Goal: Browse casually

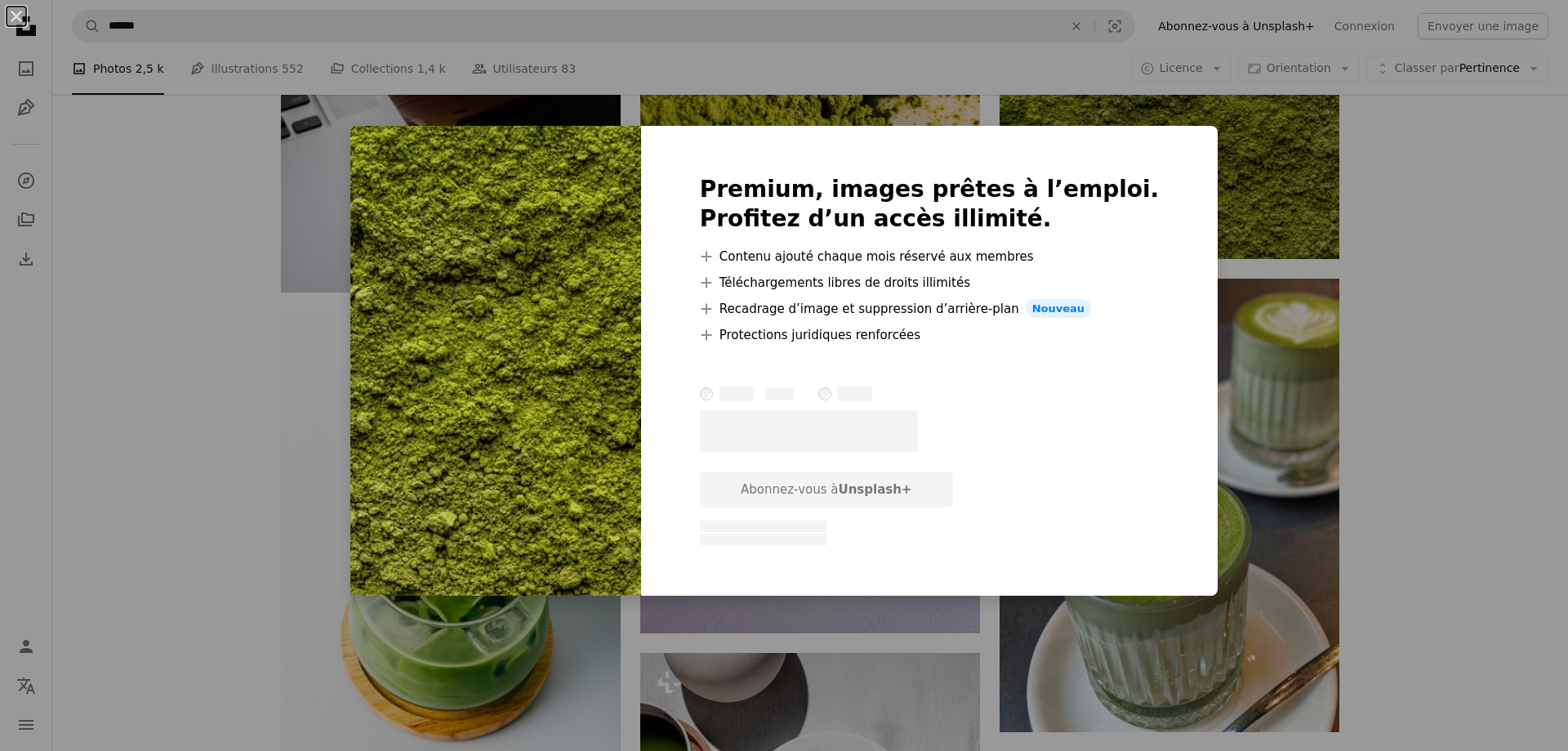
scroll to position [2695, 0]
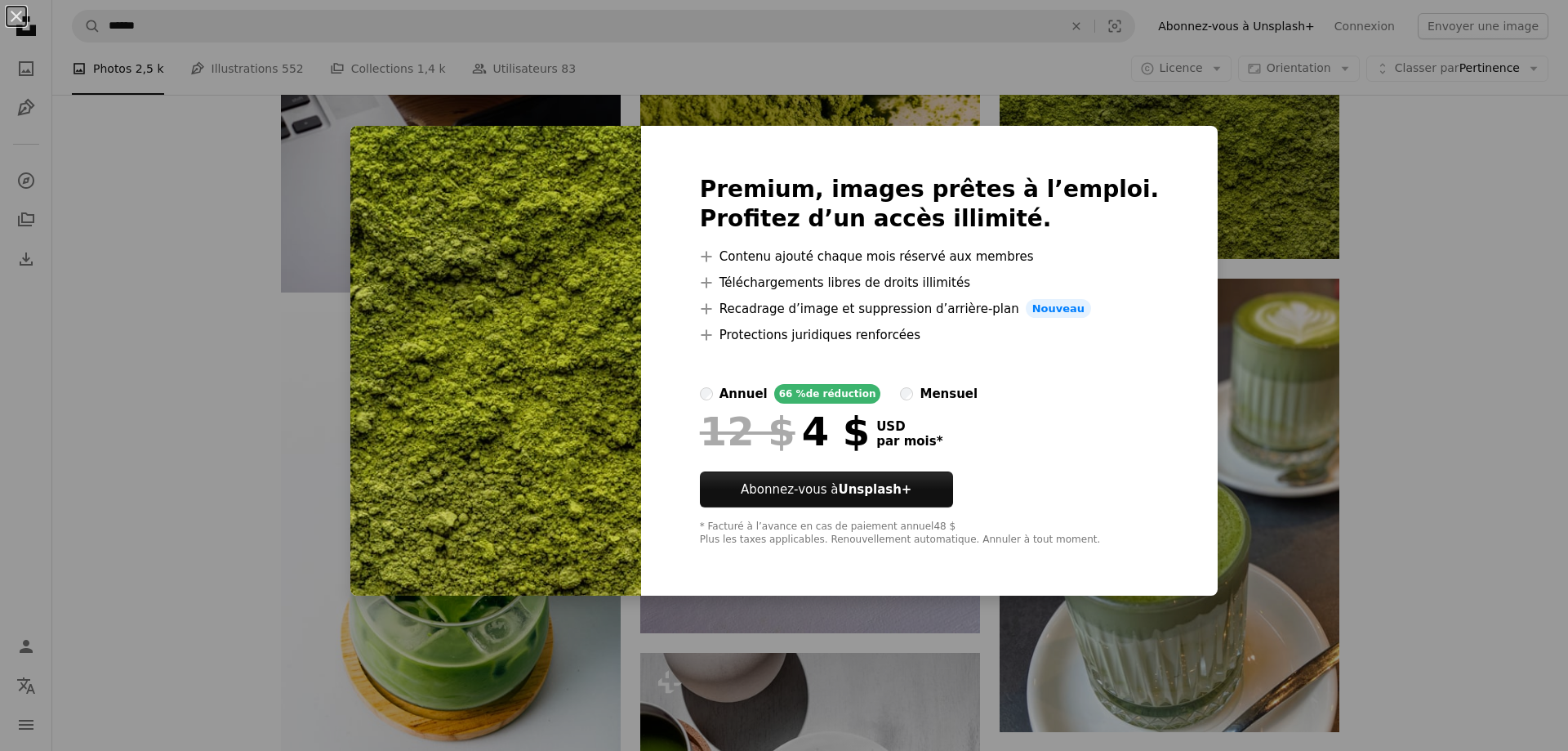
click at [1472, 235] on div "An X shape Premium, images prêtes à l’emploi. Profitez d’un accès illimité. A p…" at bounding box center [784, 376] width 1568 height 751
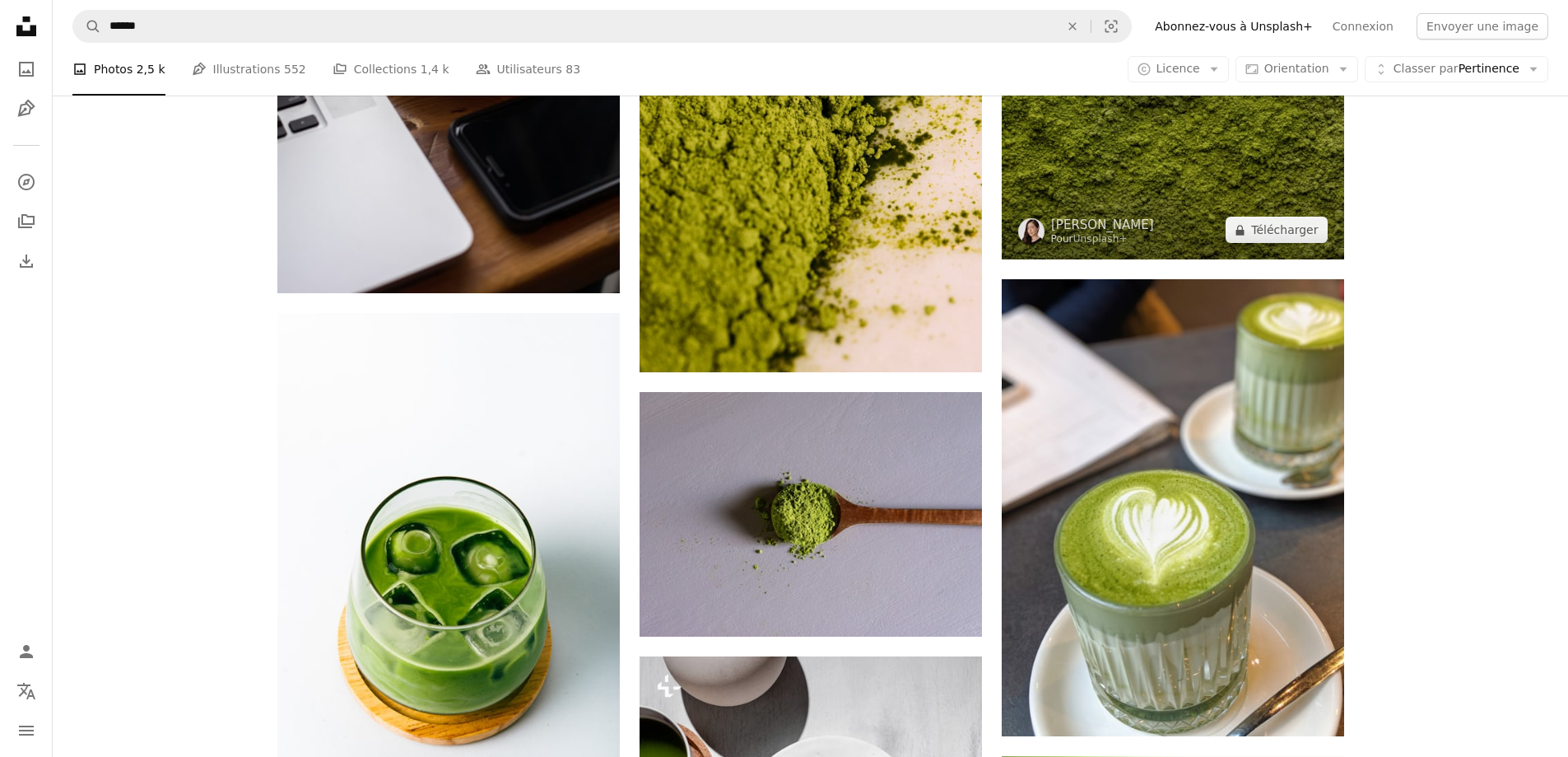
click at [1226, 170] on img at bounding box center [1172, 146] width 342 height 228
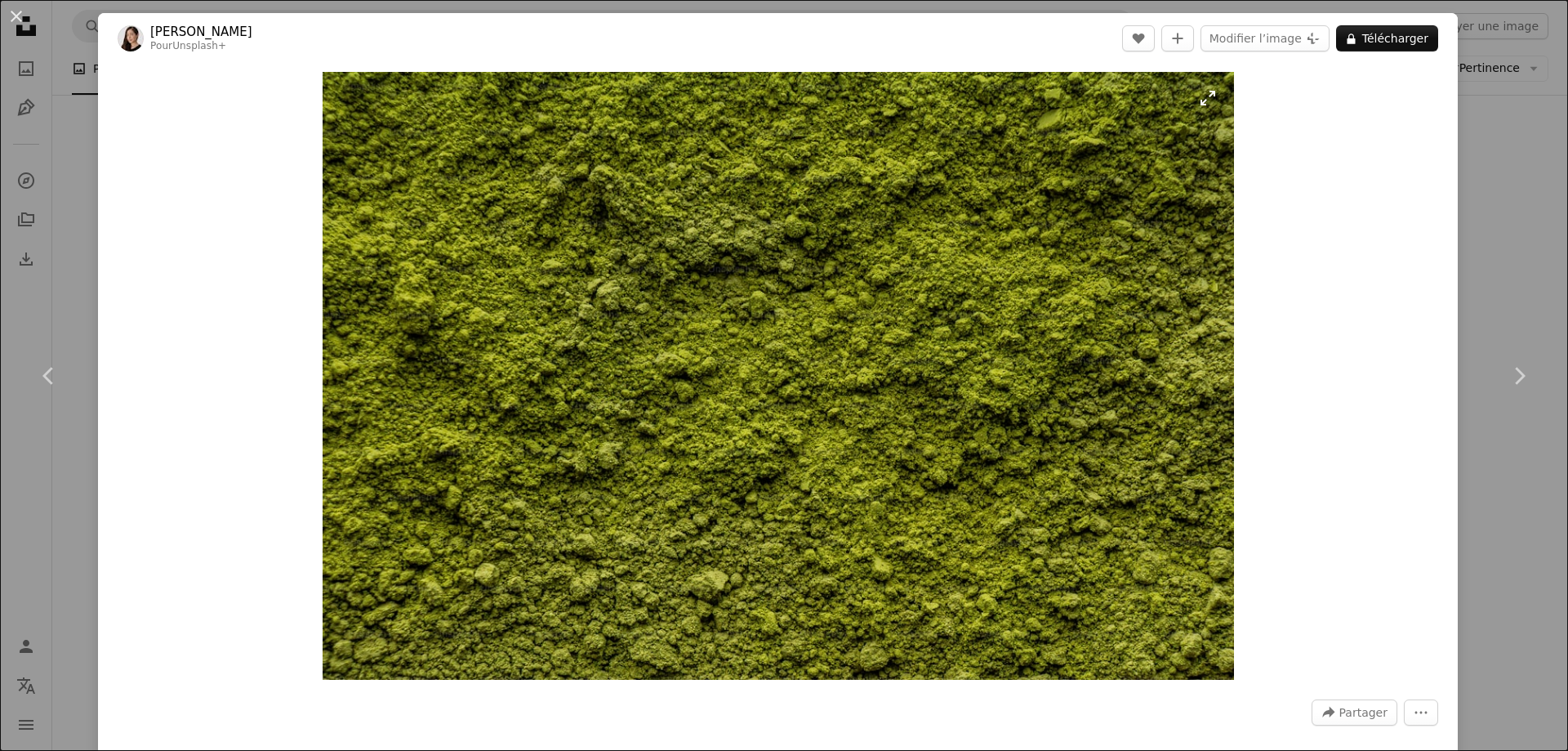
click at [801, 309] on img "Zoom sur cette image" at bounding box center [779, 376] width 912 height 607
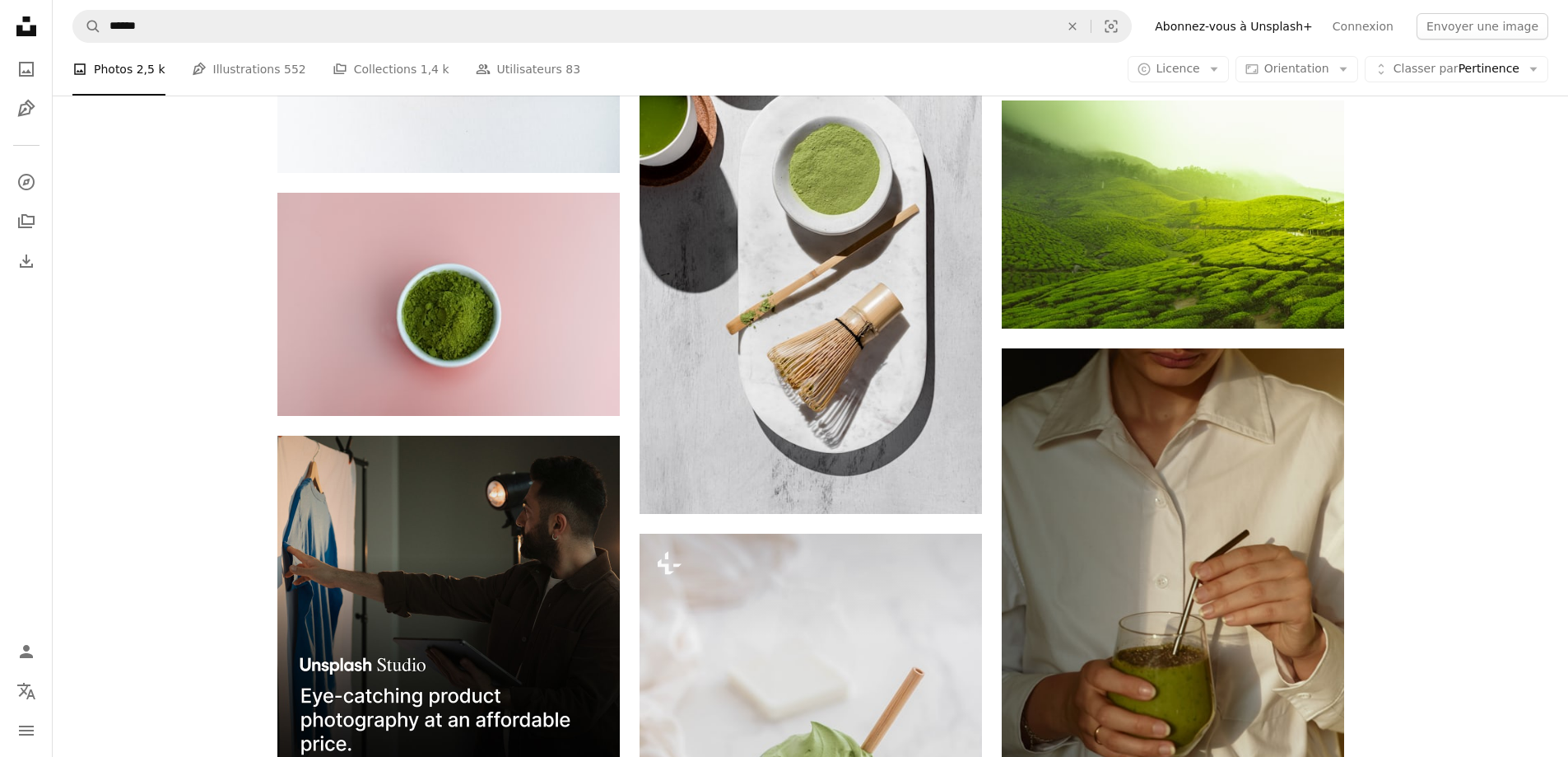
scroll to position [3376, 0]
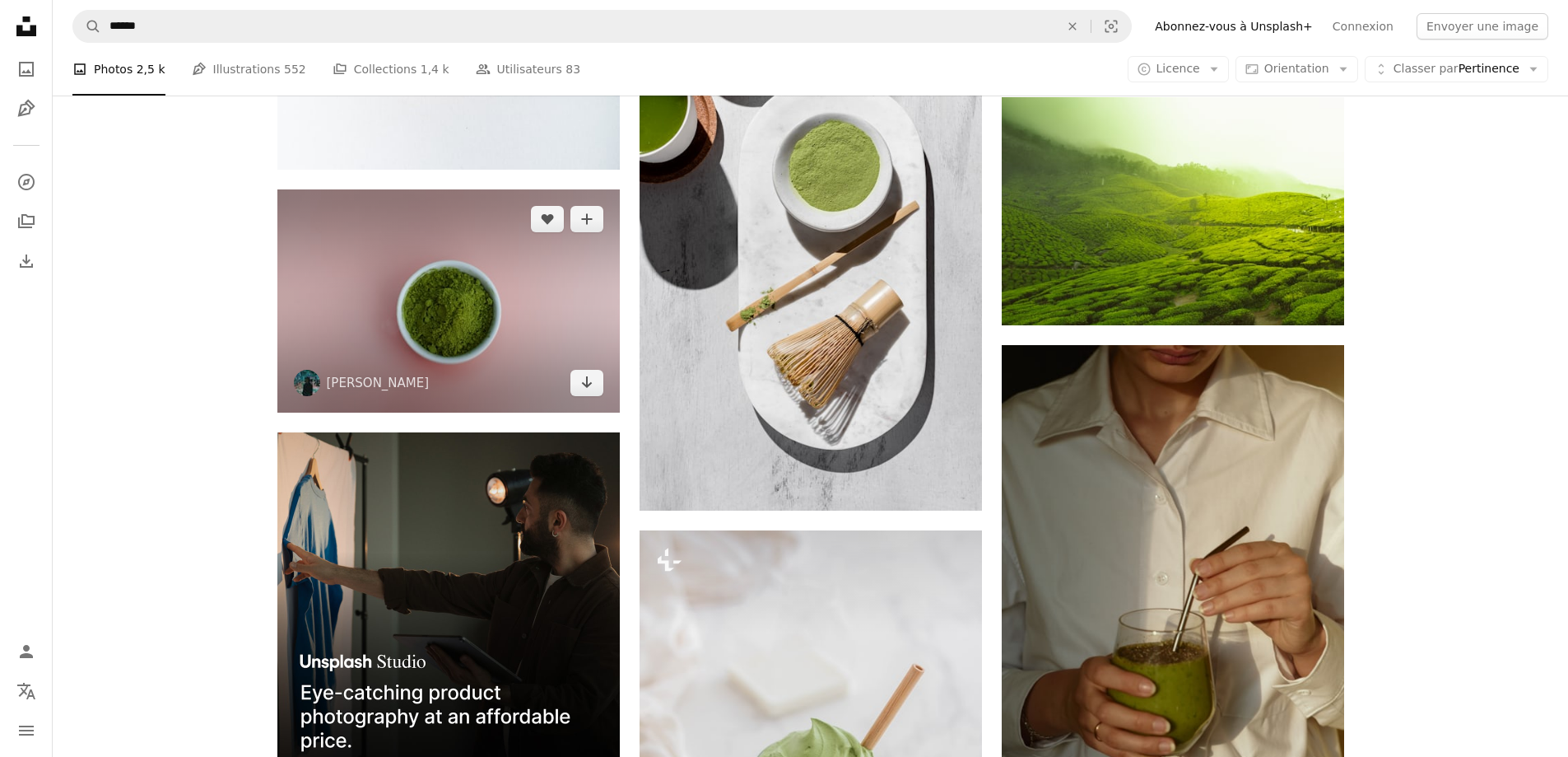
click at [426, 325] on img at bounding box center [448, 301] width 342 height 223
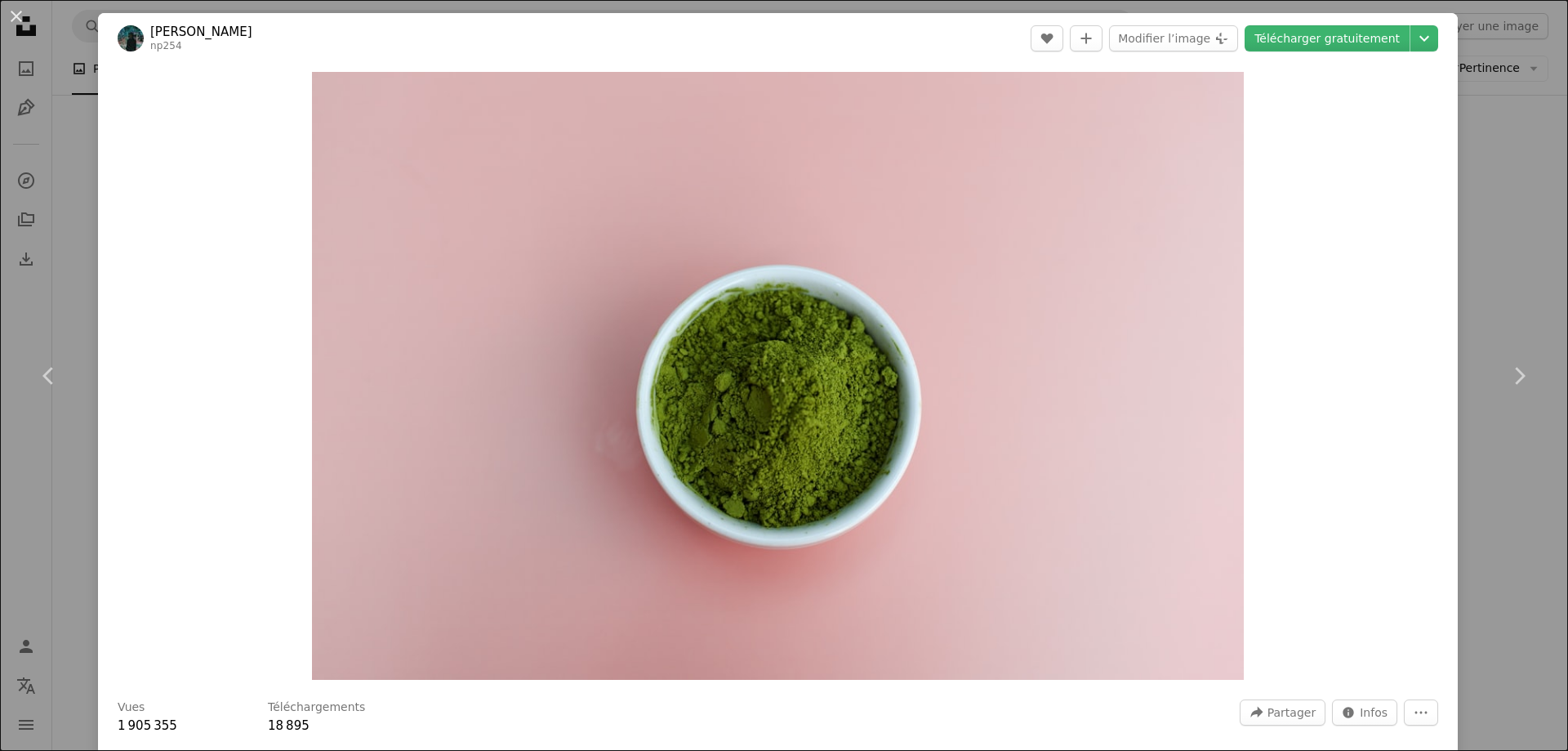
click at [0, 525] on div "An X shape Chevron left Chevron right [PERSON_NAME] np254 A heart A plus sign M…" at bounding box center [784, 376] width 1568 height 751
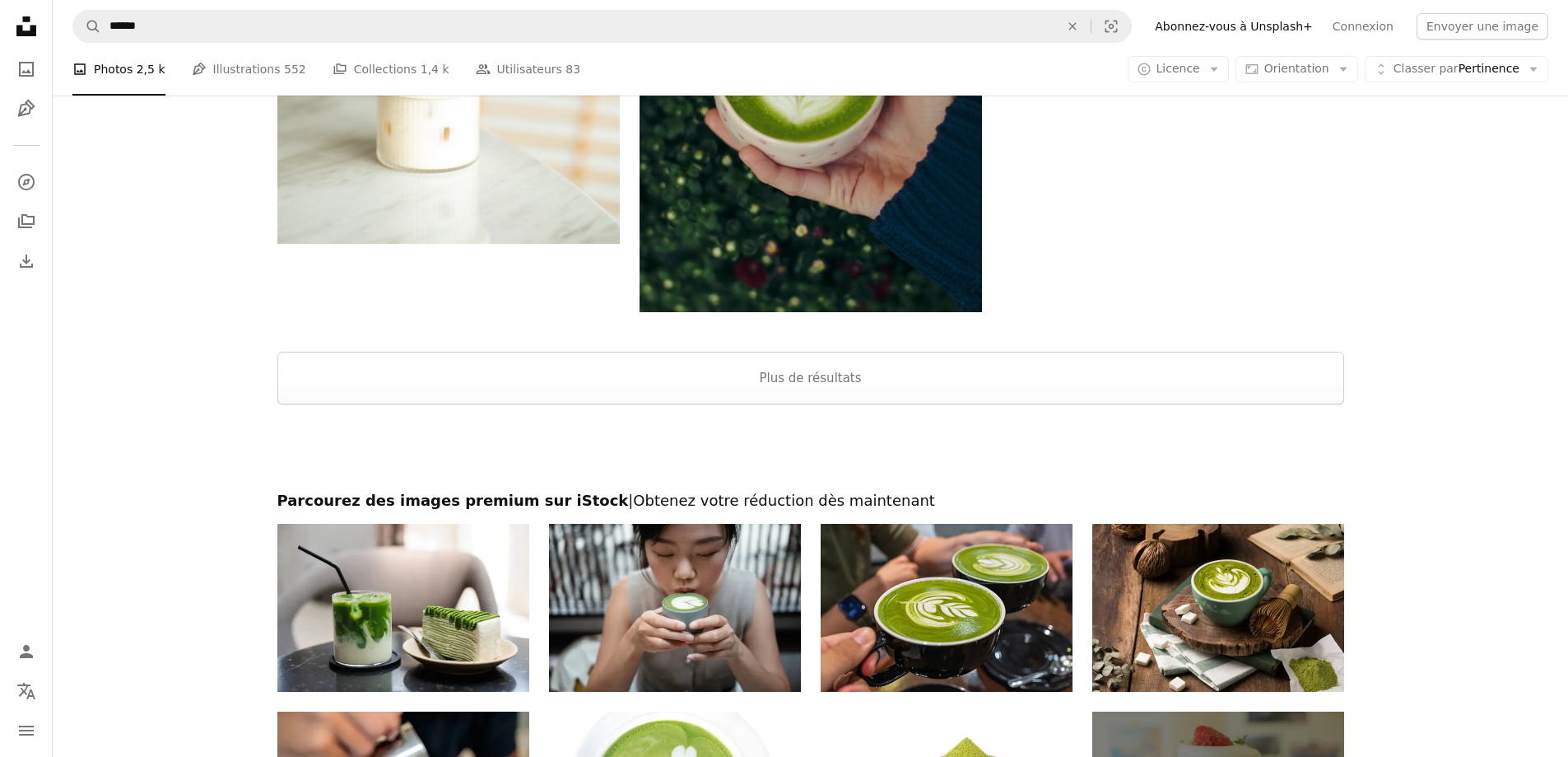
scroll to position [6174, 0]
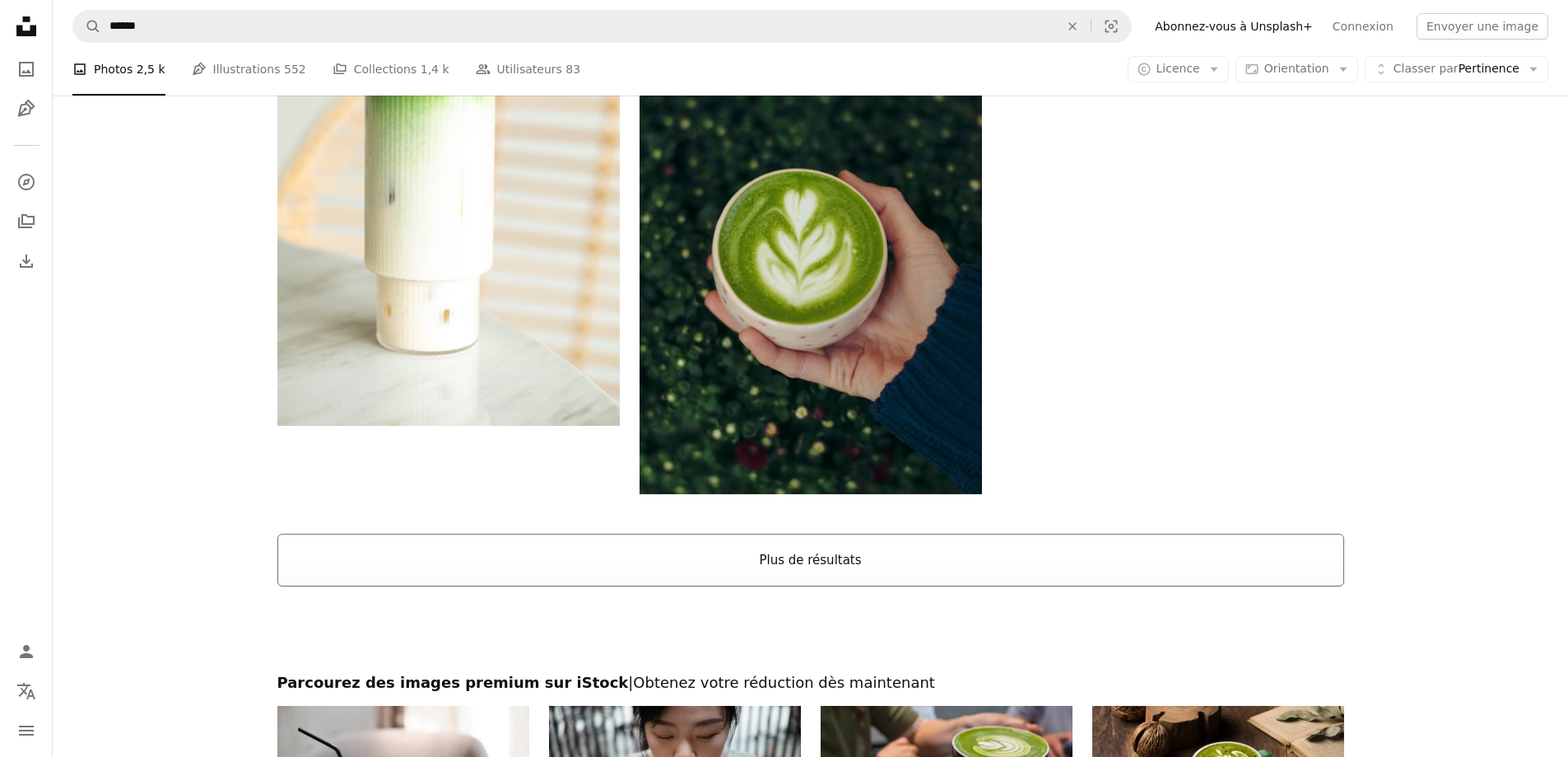
click at [789, 571] on button "Plus de résultats" at bounding box center [811, 559] width 1067 height 53
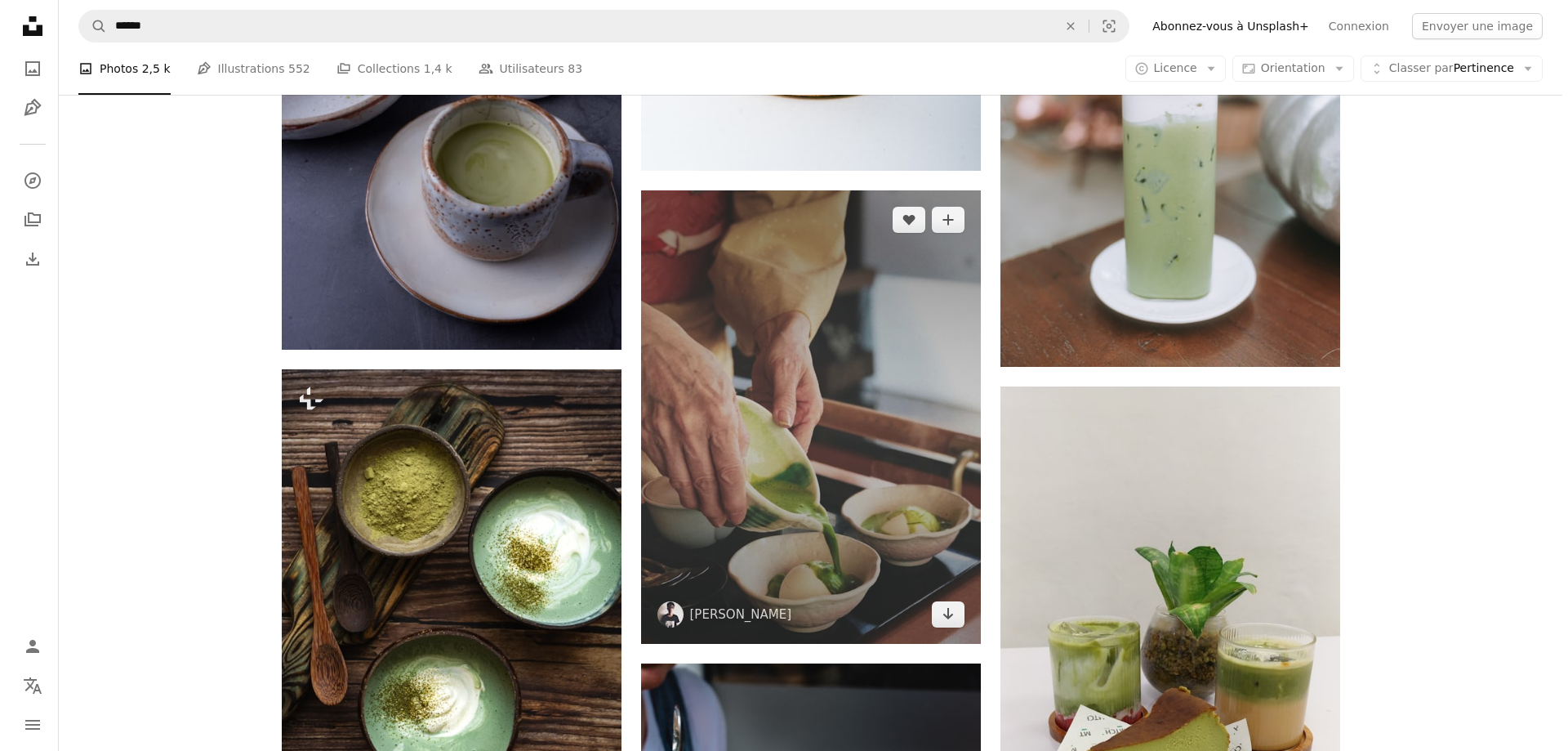
scroll to position [8657, 0]
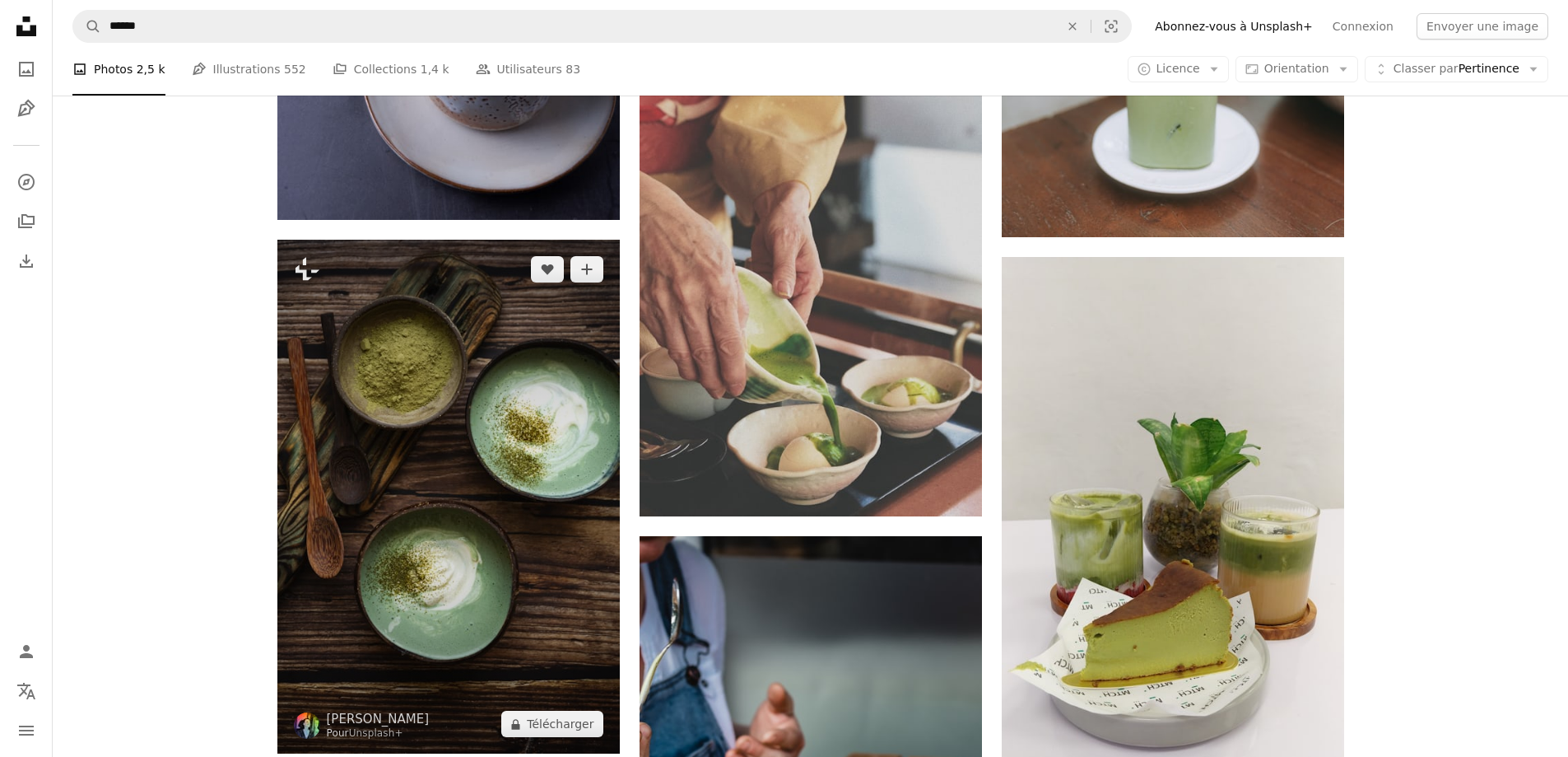
click at [537, 432] on img at bounding box center [448, 495] width 342 height 513
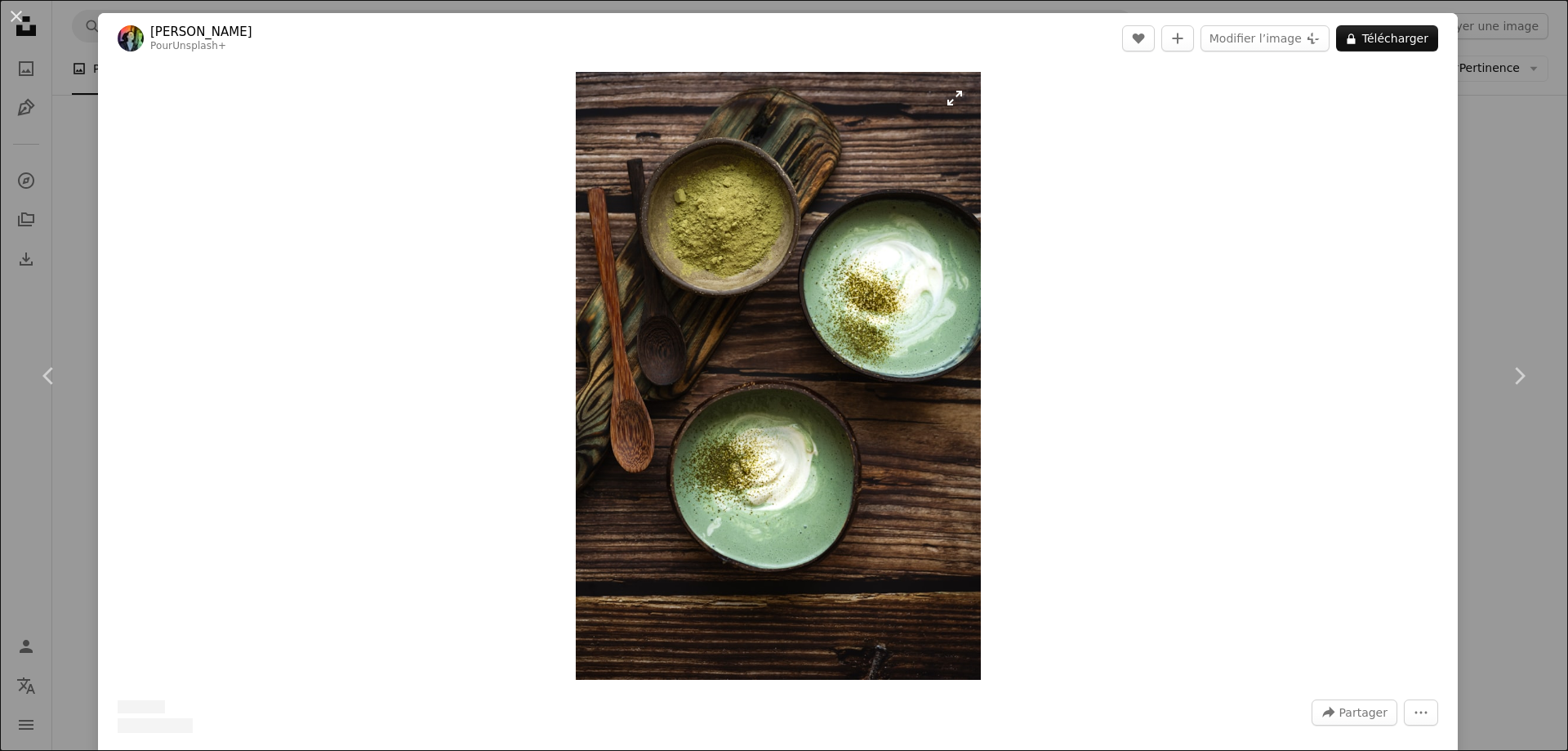
click at [895, 295] on img "Zoom sur cette image" at bounding box center [779, 376] width 405 height 607
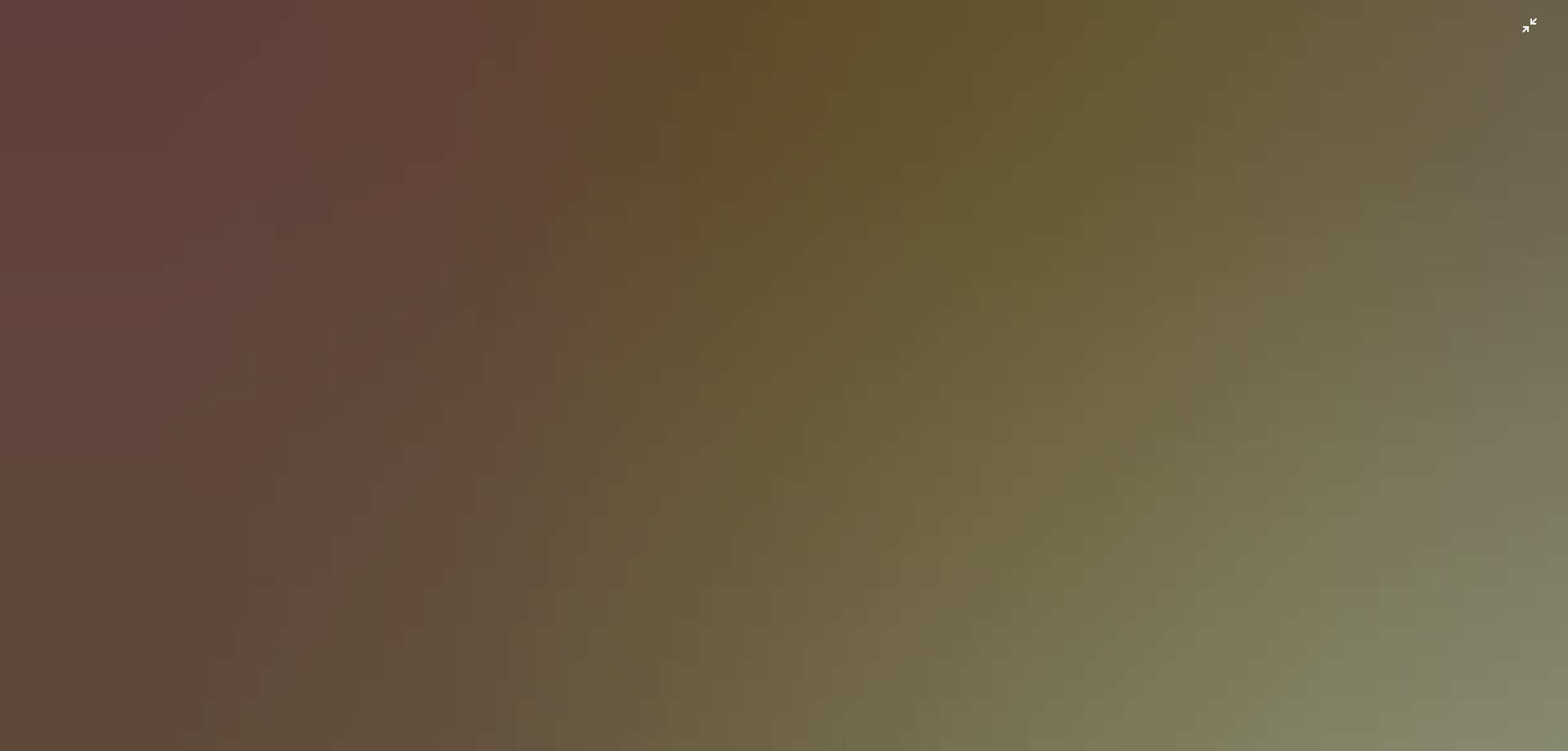
scroll to position [212, 0]
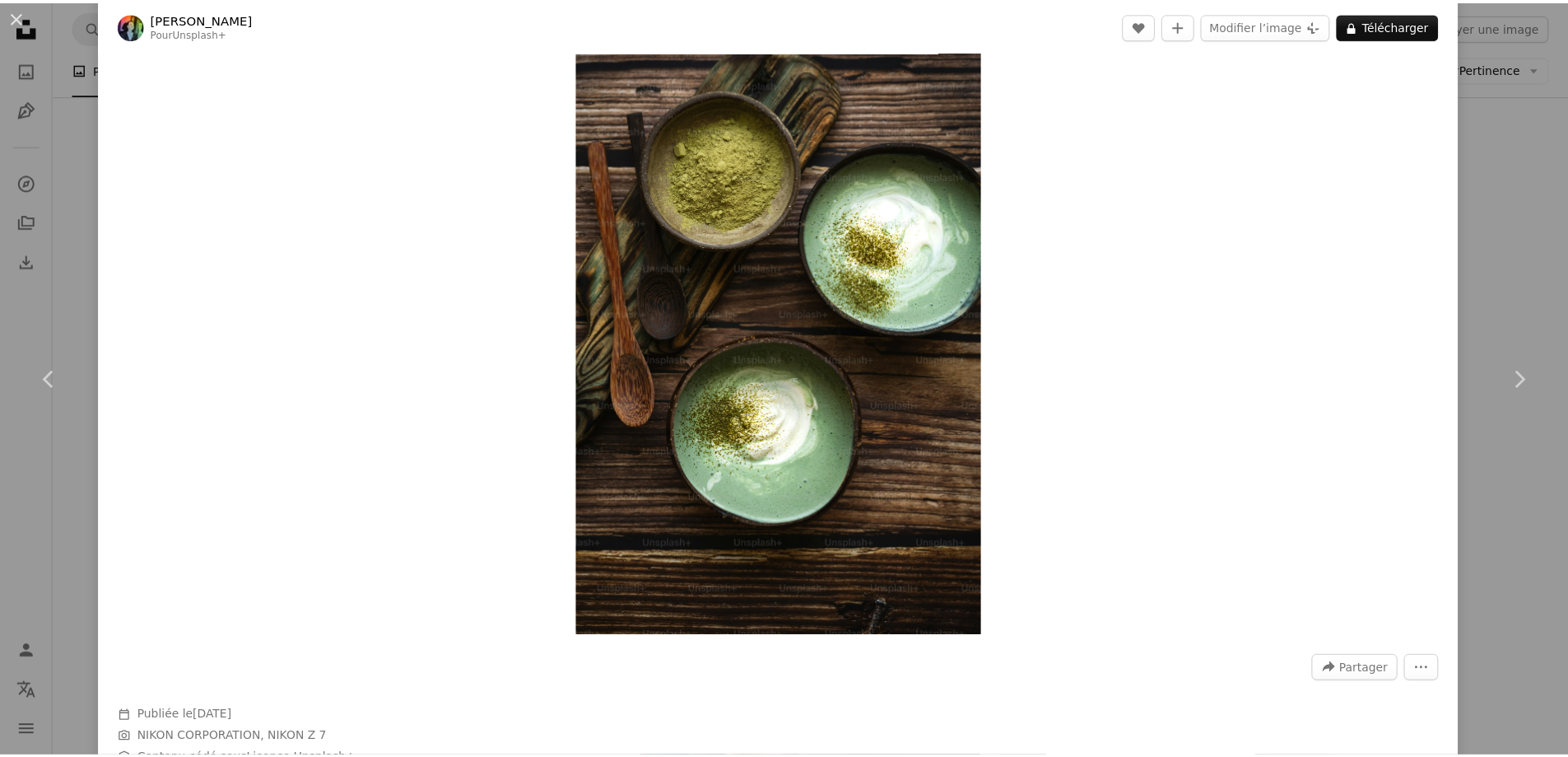
scroll to position [83, 0]
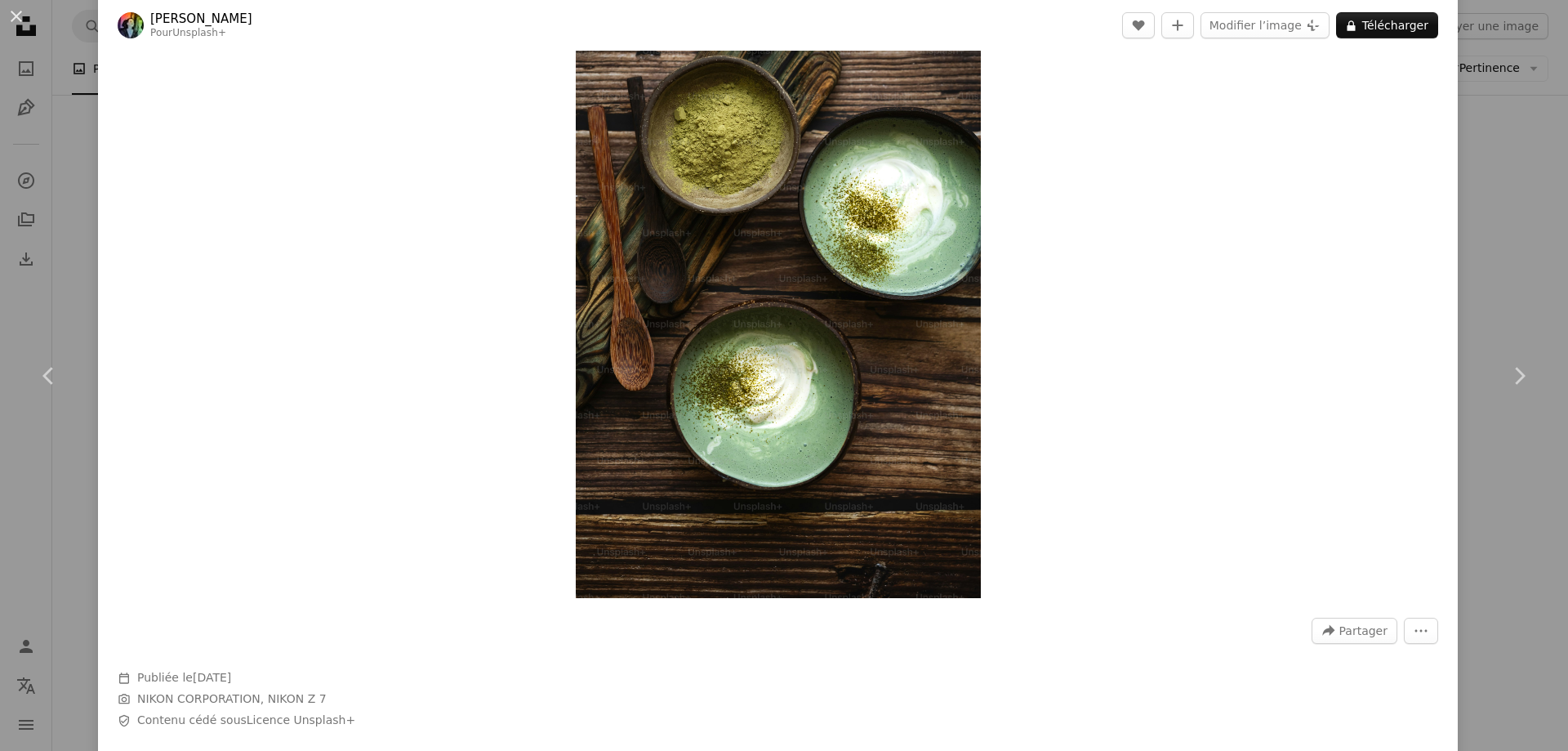
click at [0, 249] on div "An X shape Chevron left Chevron right [PERSON_NAME] Pour Unsplash+ A heart A pl…" at bounding box center [784, 376] width 1568 height 751
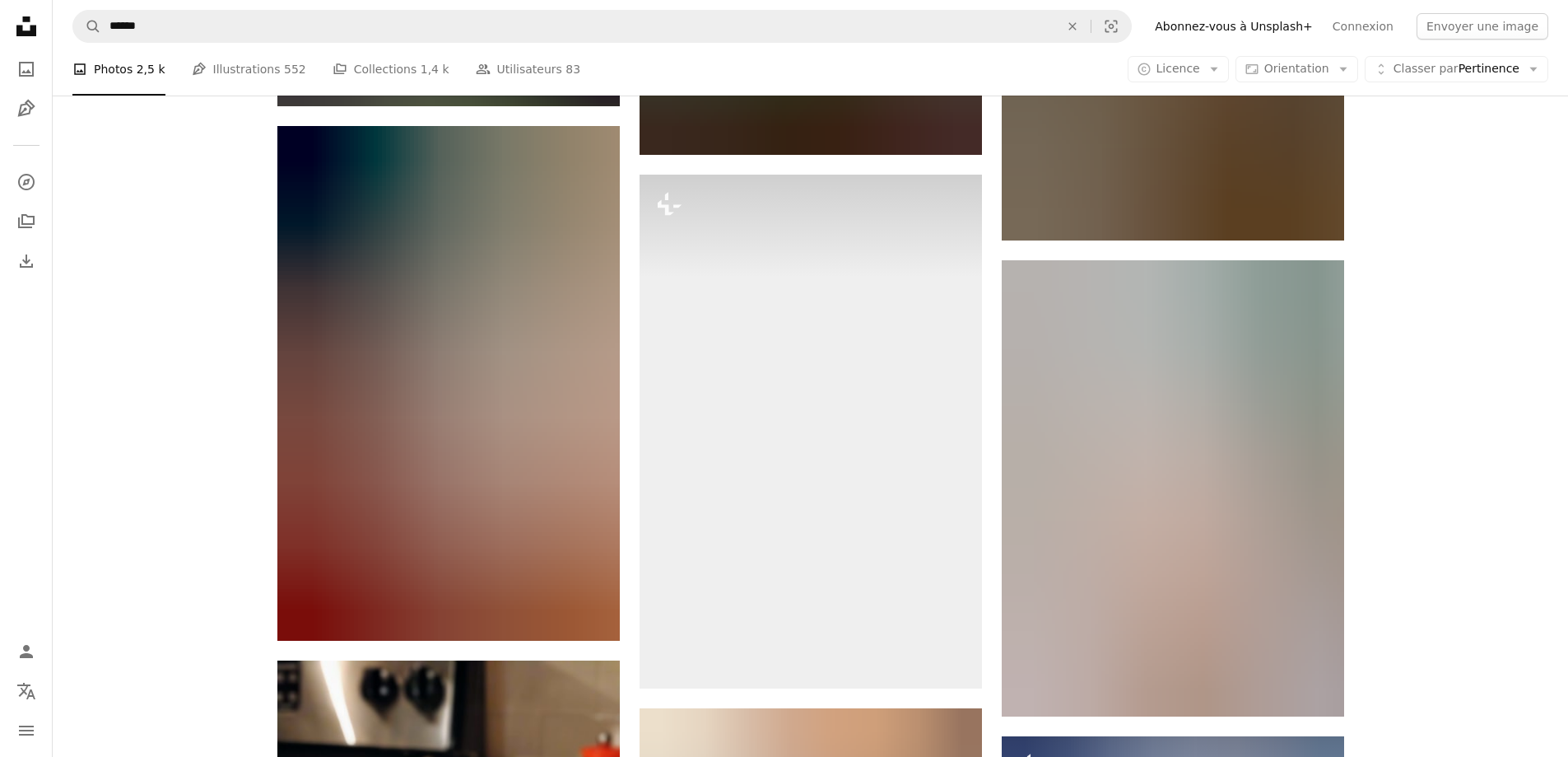
scroll to position [37460, 0]
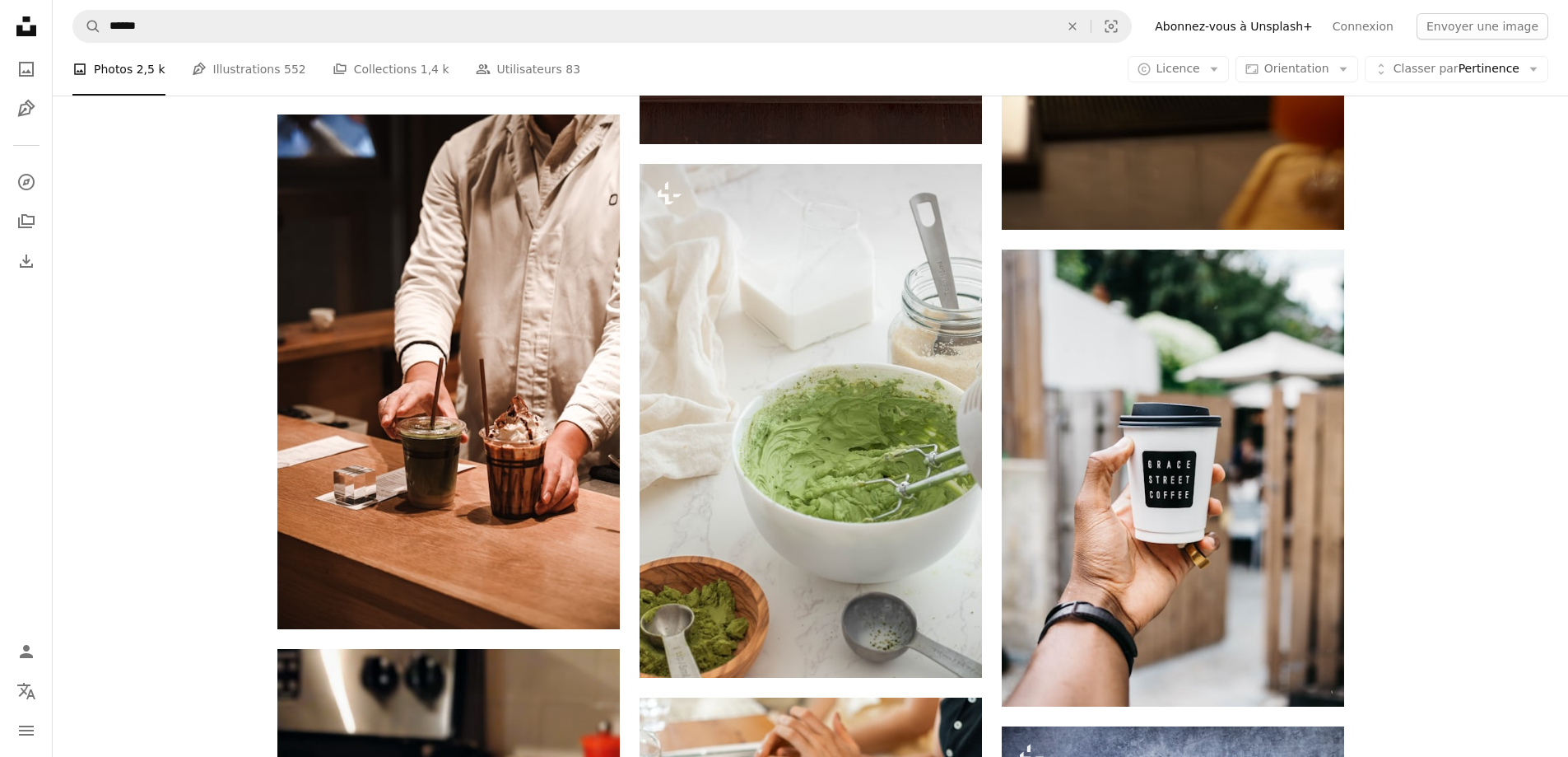
click at [128, 75] on li "A photo Photos 2,5 k" at bounding box center [119, 69] width 93 height 53
click at [33, 74] on icon "Photos" at bounding box center [26, 69] width 14 height 14
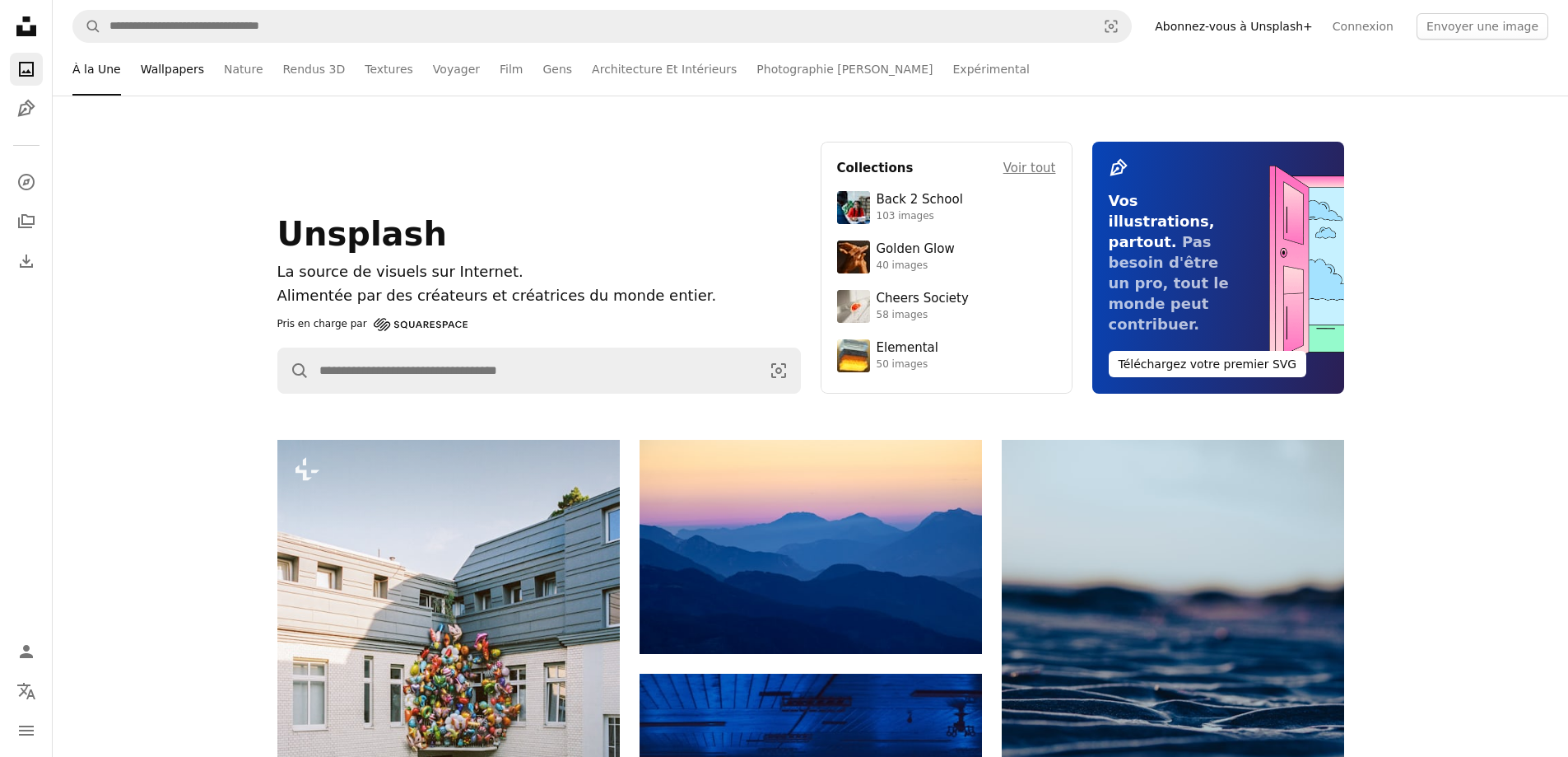
click at [174, 83] on link "Wallpapers" at bounding box center [173, 69] width 64 height 53
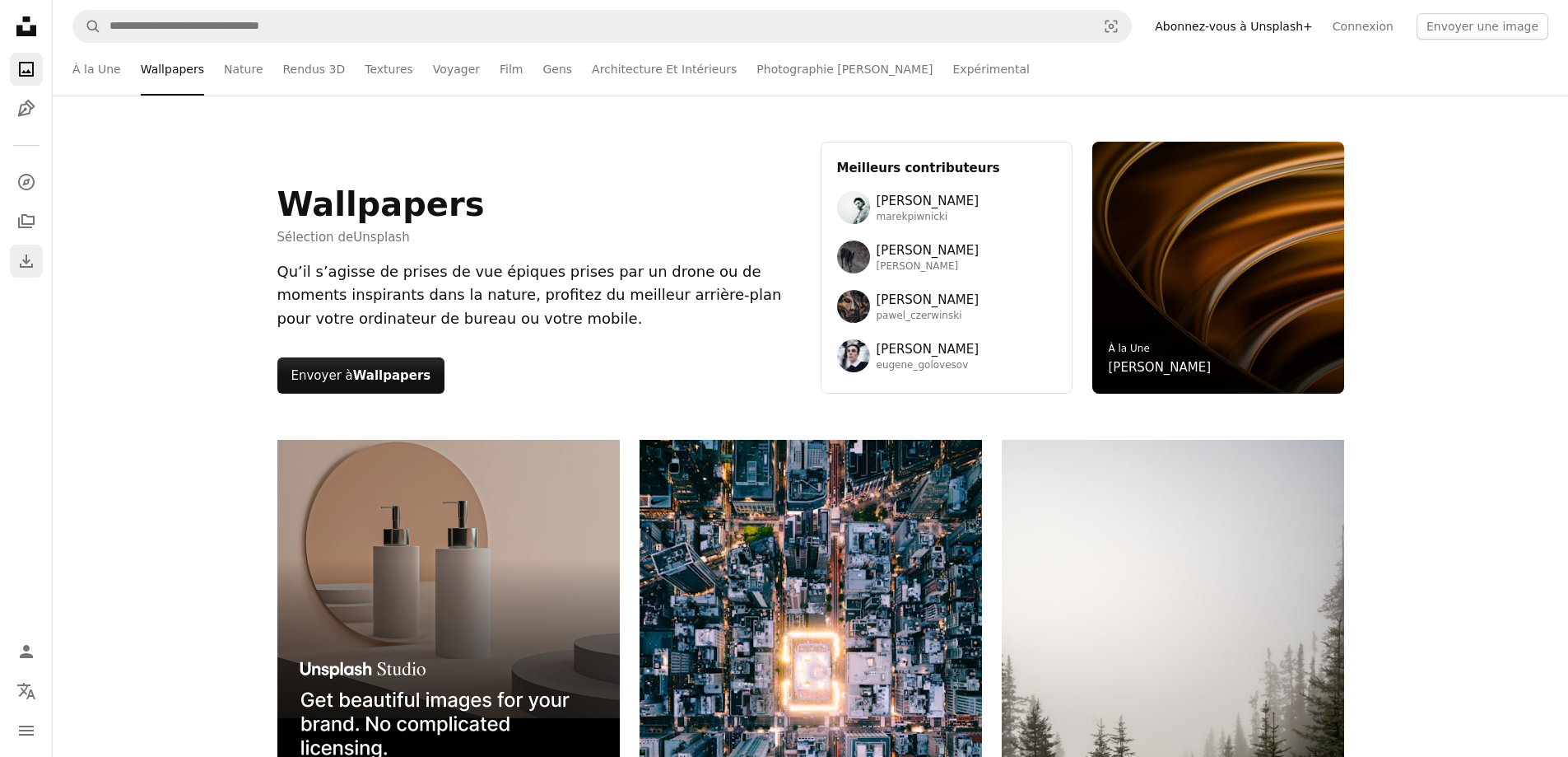
click at [21, 266] on icon "Historique de téléchargement" at bounding box center [26, 261] width 13 height 13
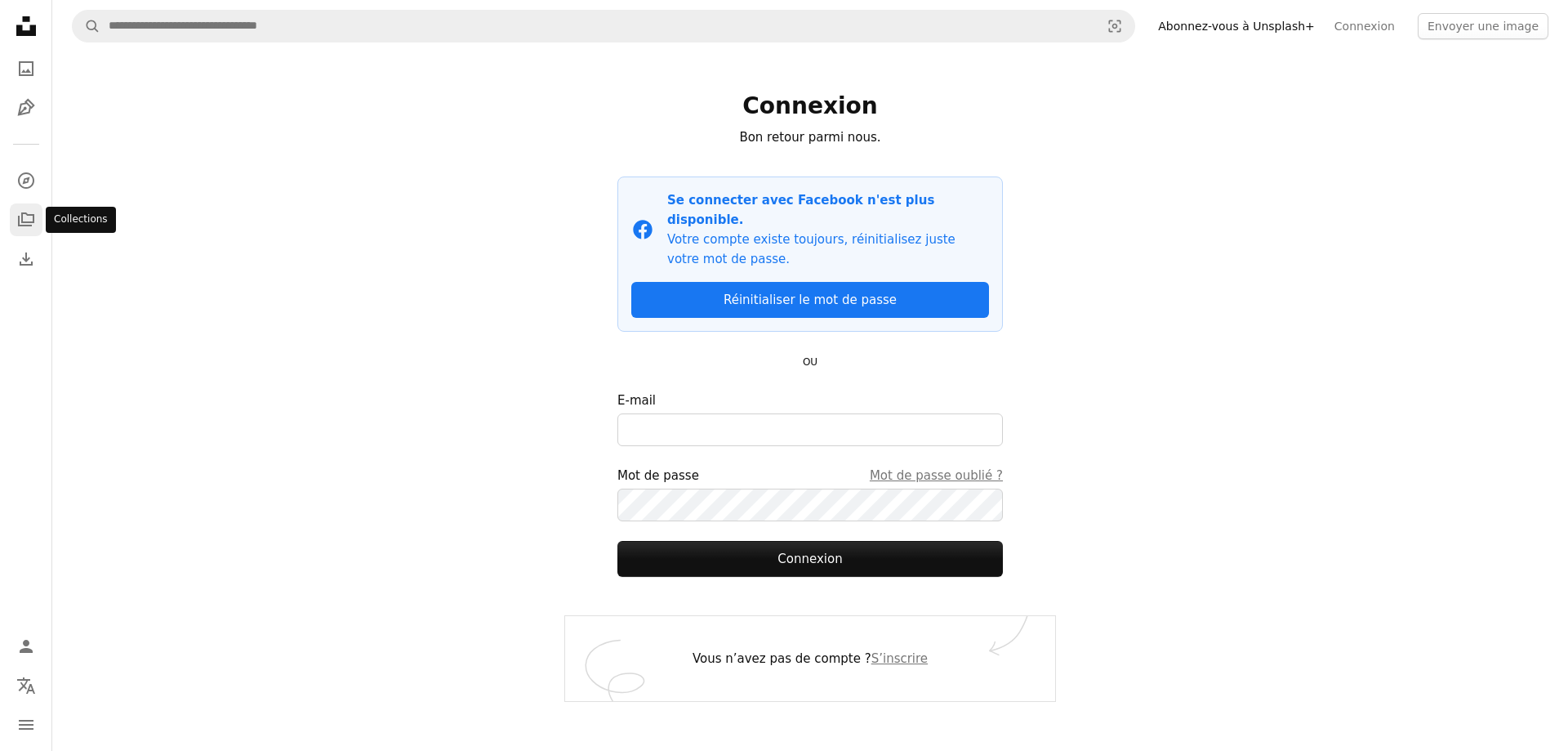
click at [24, 235] on link "A stack of folders" at bounding box center [26, 219] width 33 height 33
click at [23, 175] on icon "A compass" at bounding box center [26, 180] width 20 height 20
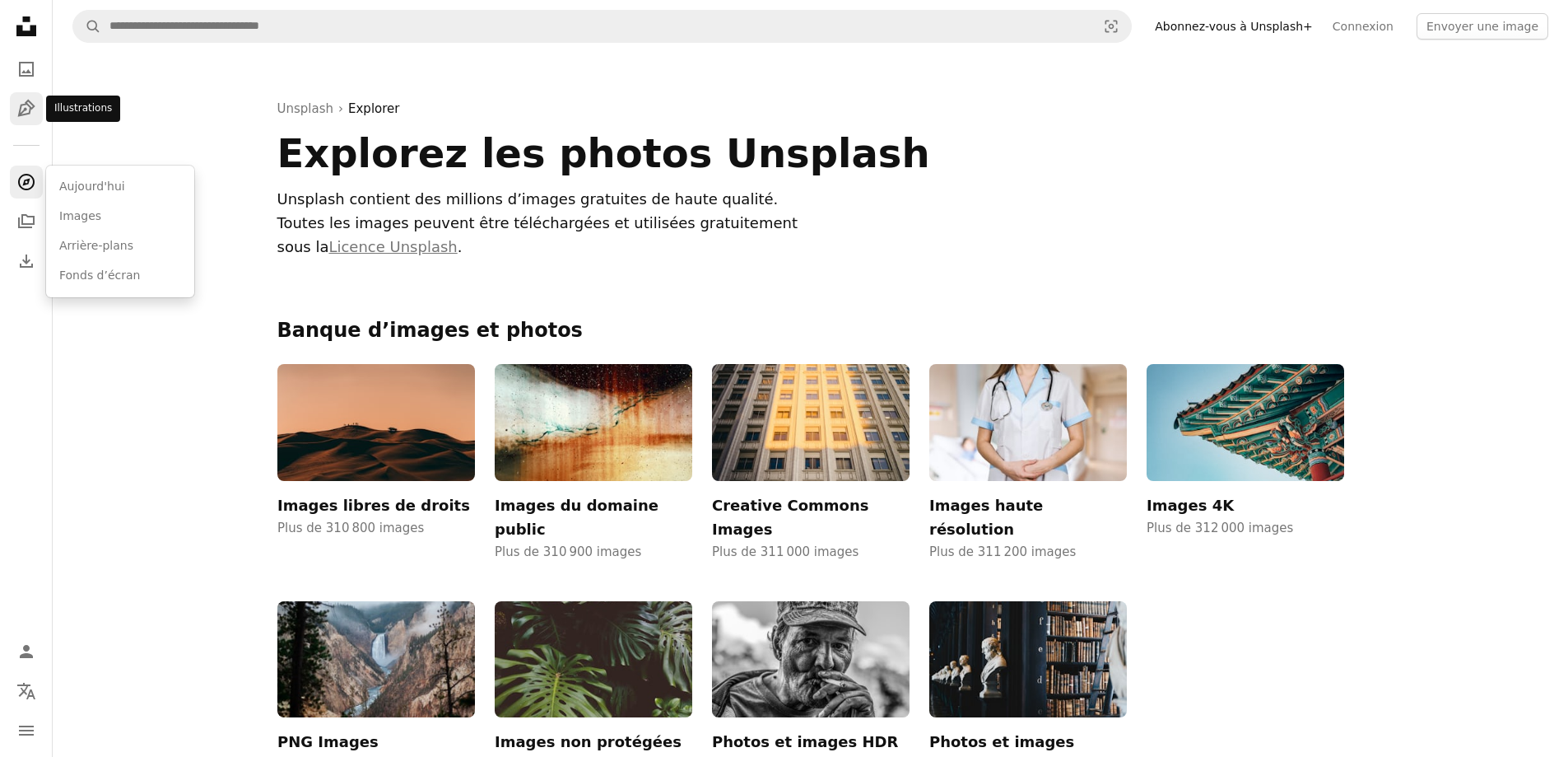
click at [29, 115] on icon "Pen Tool" at bounding box center [26, 109] width 20 height 20
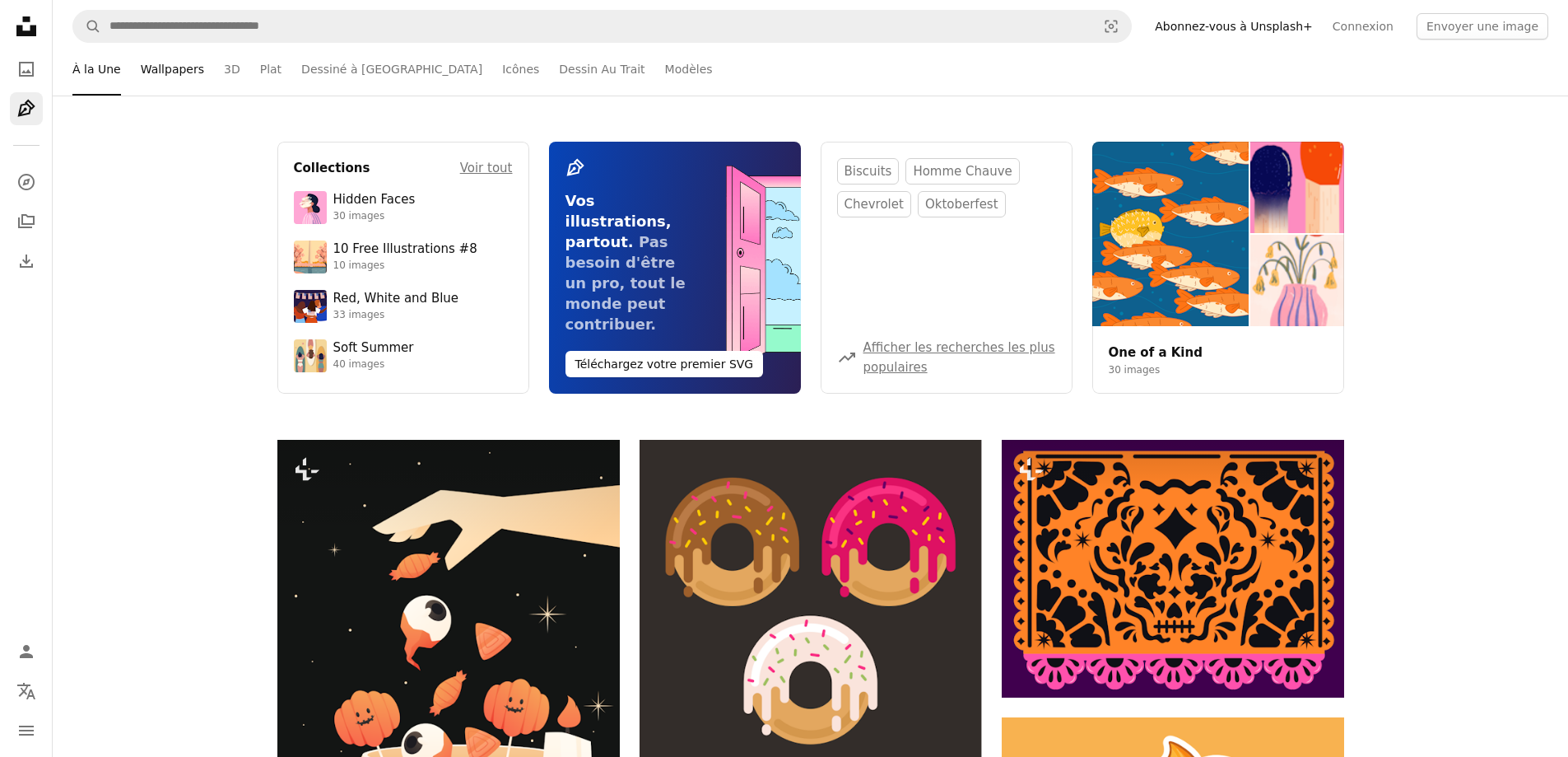
click at [158, 79] on link "Wallpapers" at bounding box center [173, 69] width 64 height 53
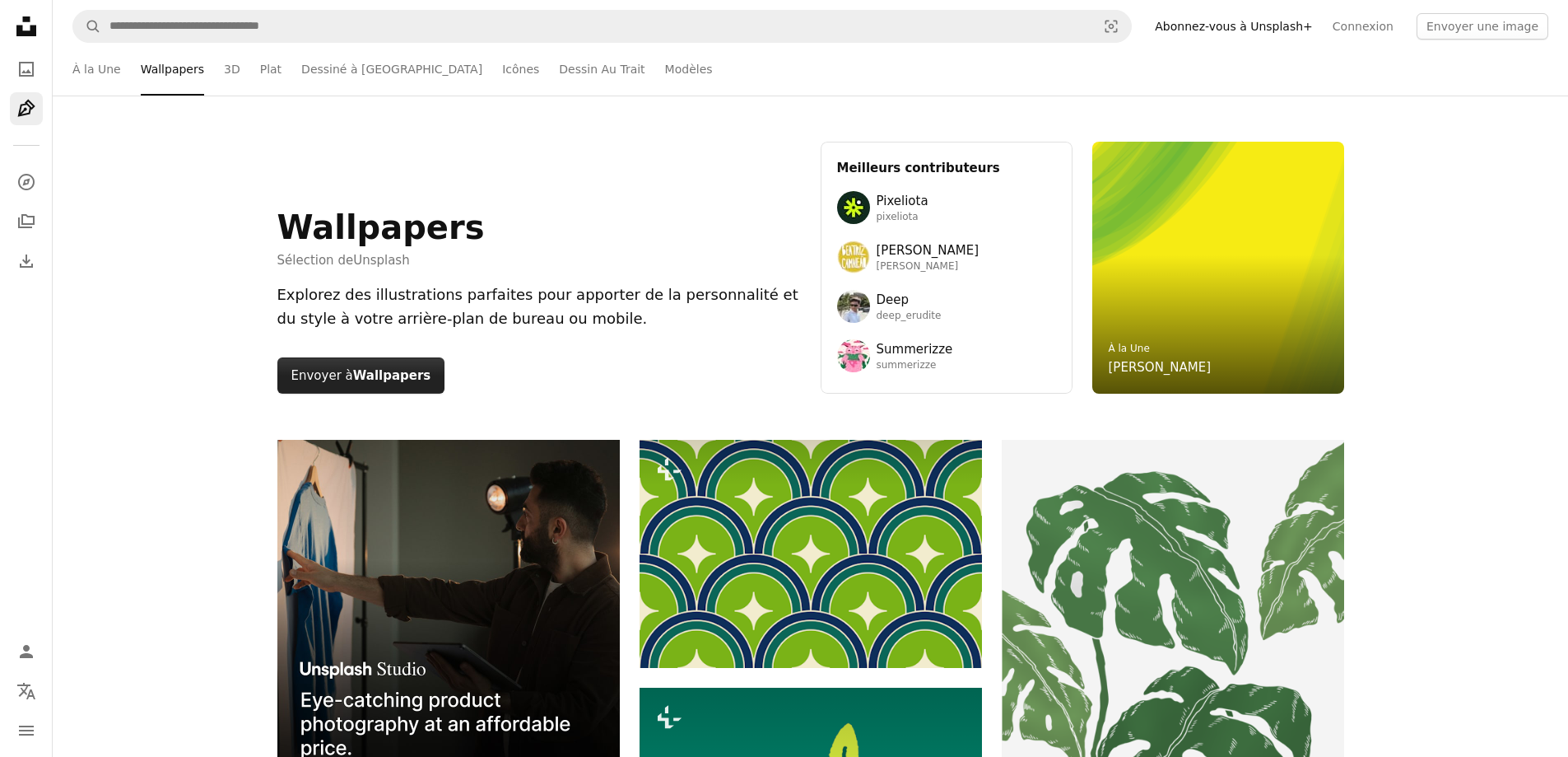
click at [328, 367] on button "Envoyer à Wallpapers" at bounding box center [361, 375] width 168 height 36
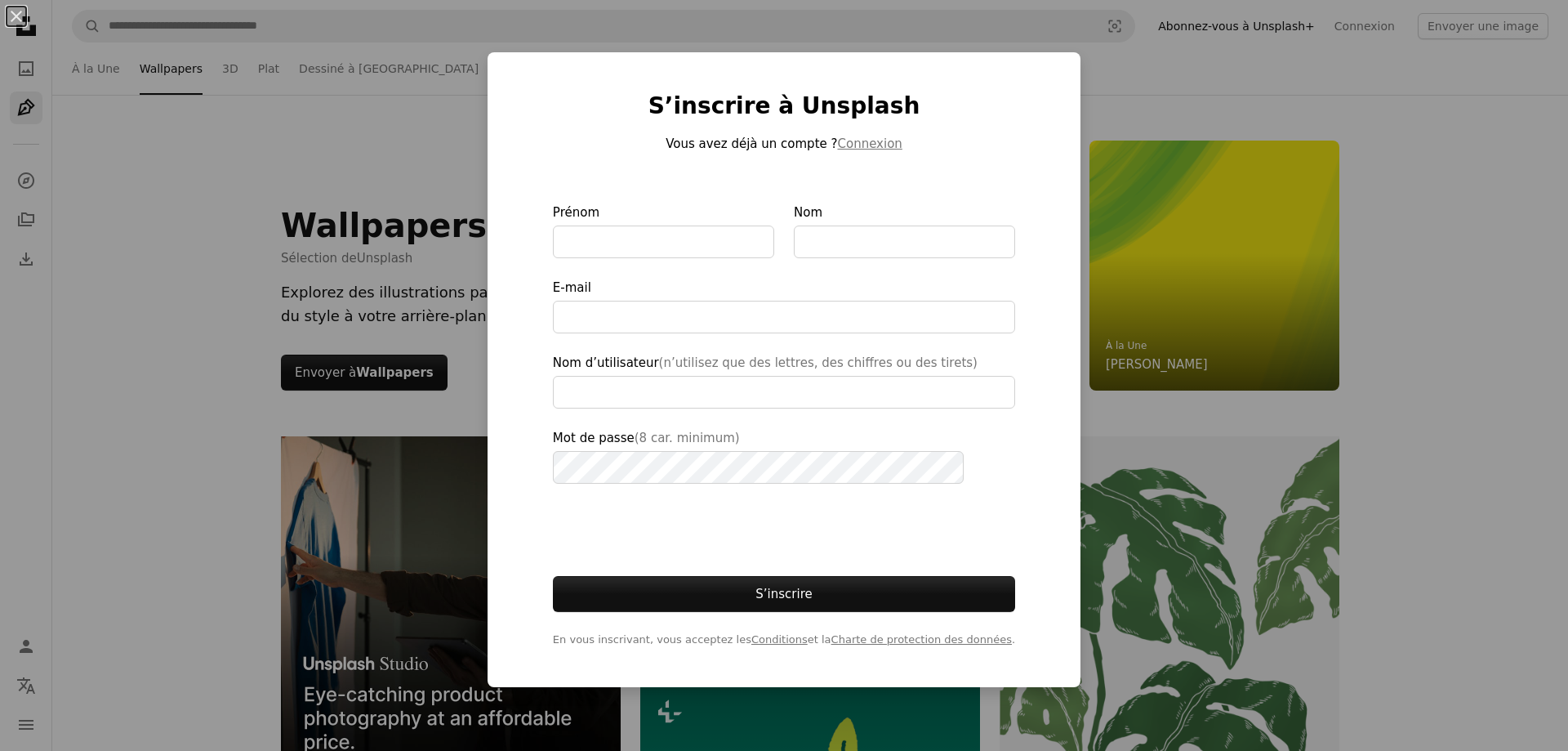
click at [1391, 248] on div "An X shape S’inscrire à Unsplash Vous avez déjà un compte ? Connexion Prénom No…" at bounding box center [784, 376] width 1568 height 751
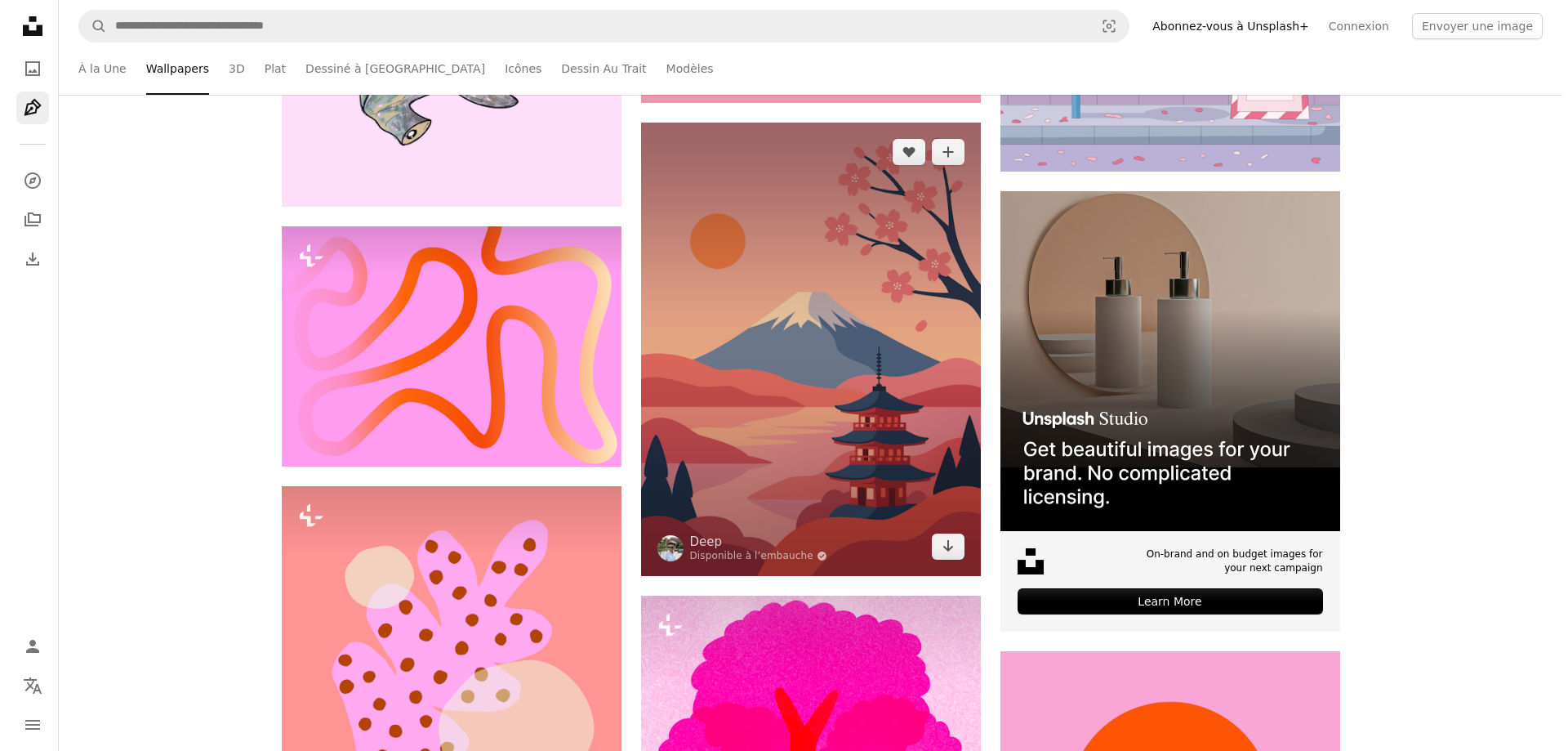
scroll to position [4901, 0]
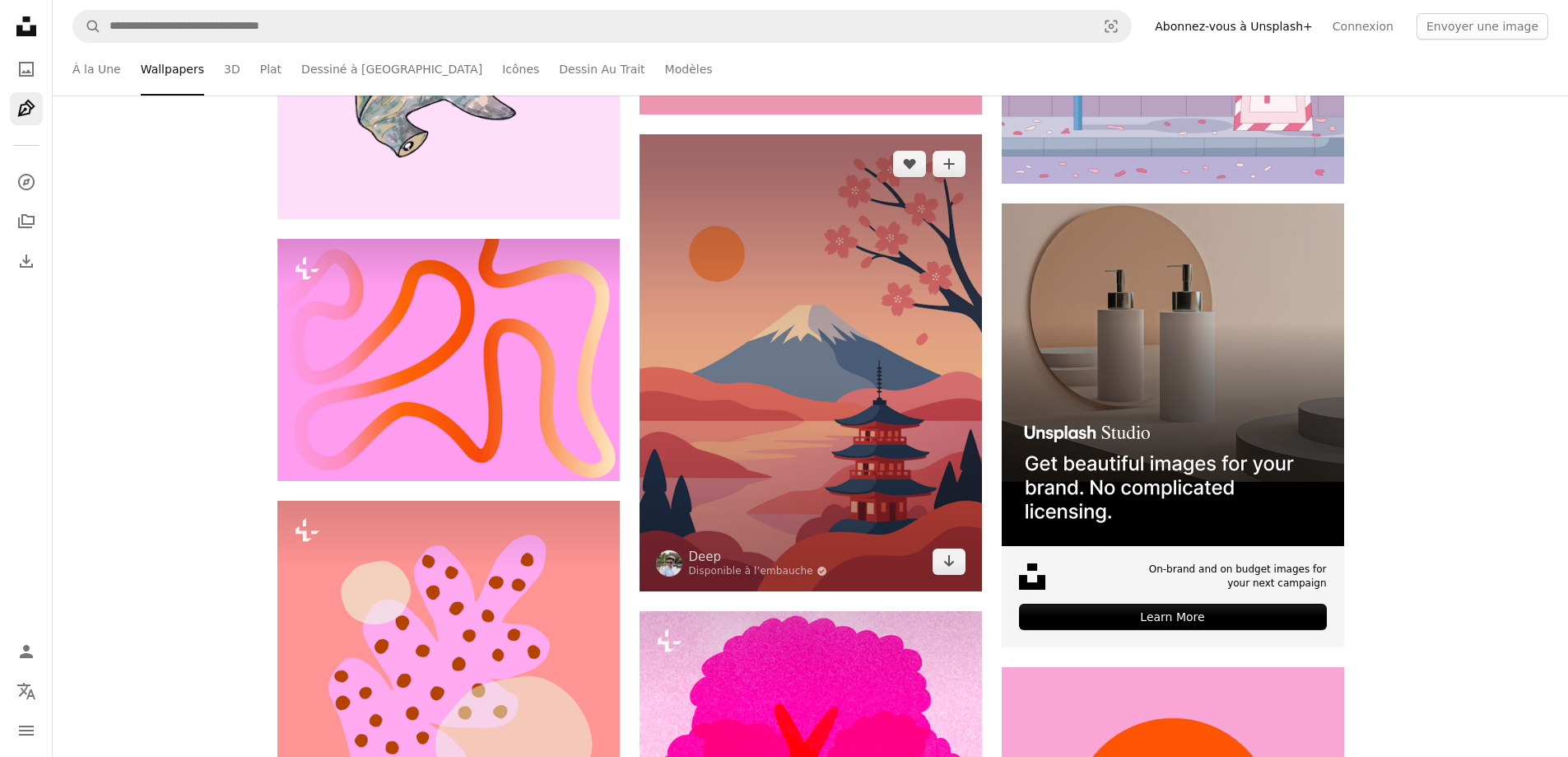
click at [826, 335] on img at bounding box center [811, 362] width 342 height 457
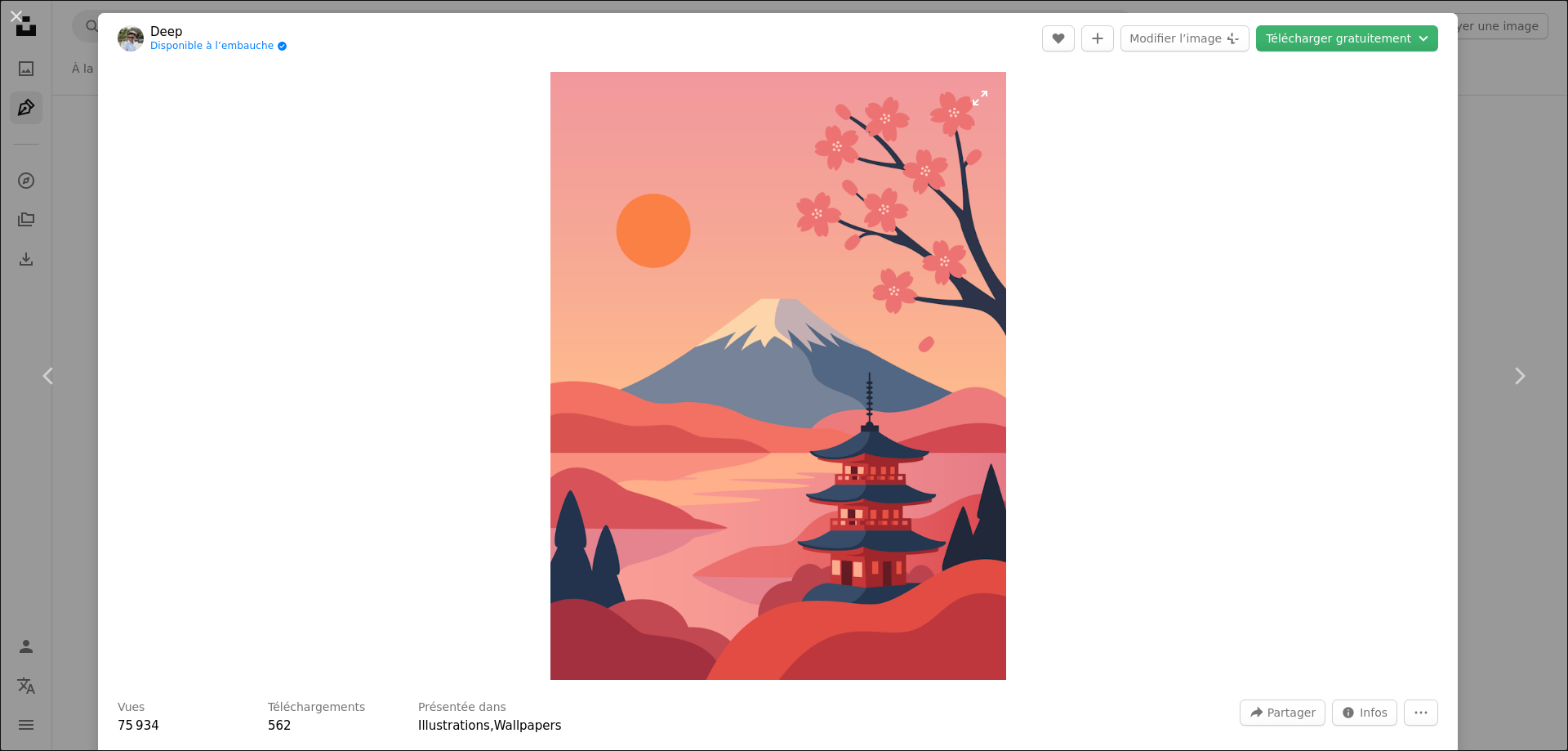
click at [905, 318] on img "Zoom sur cette image" at bounding box center [778, 376] width 456 height 607
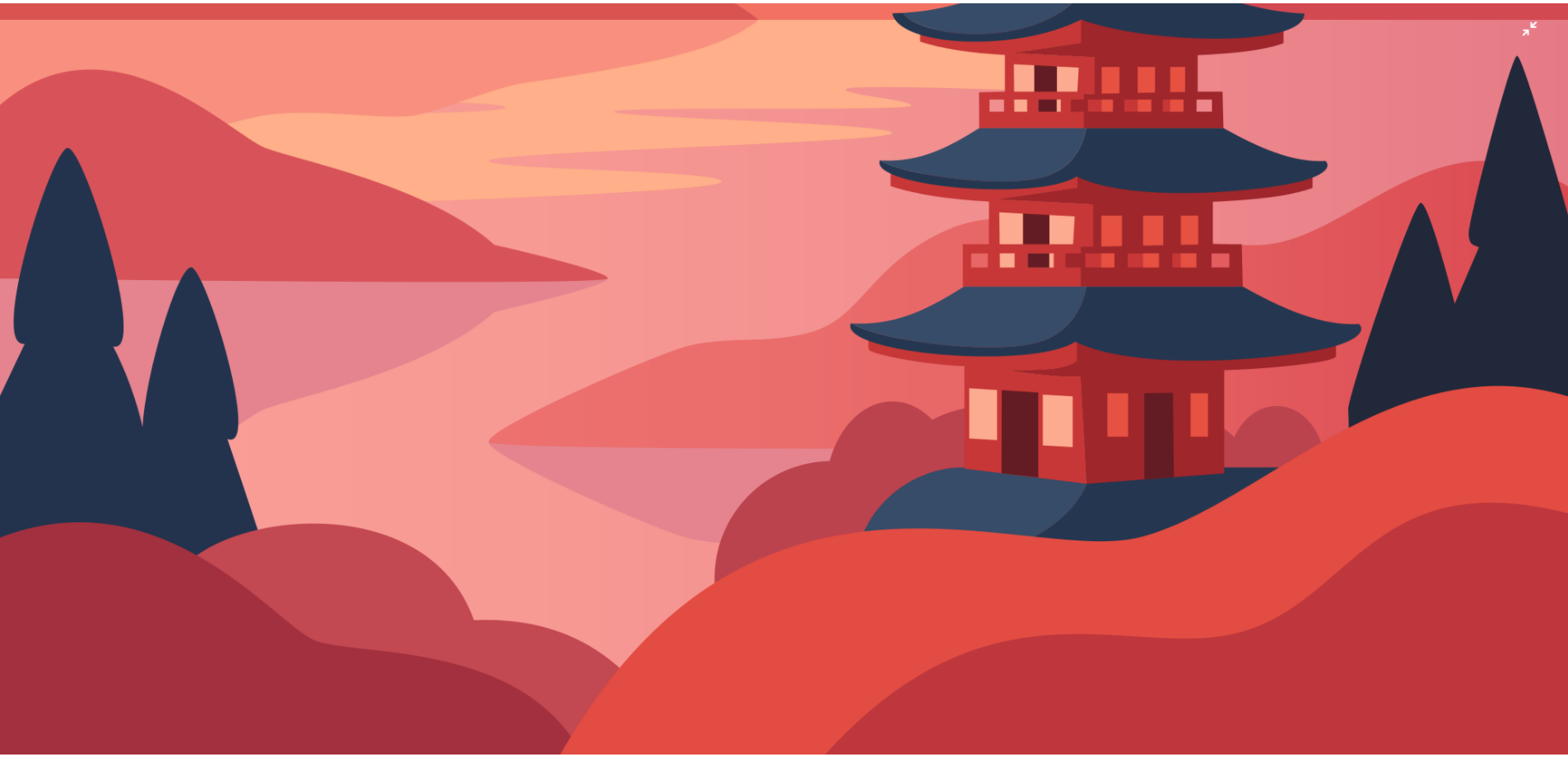
scroll to position [1319, 0]
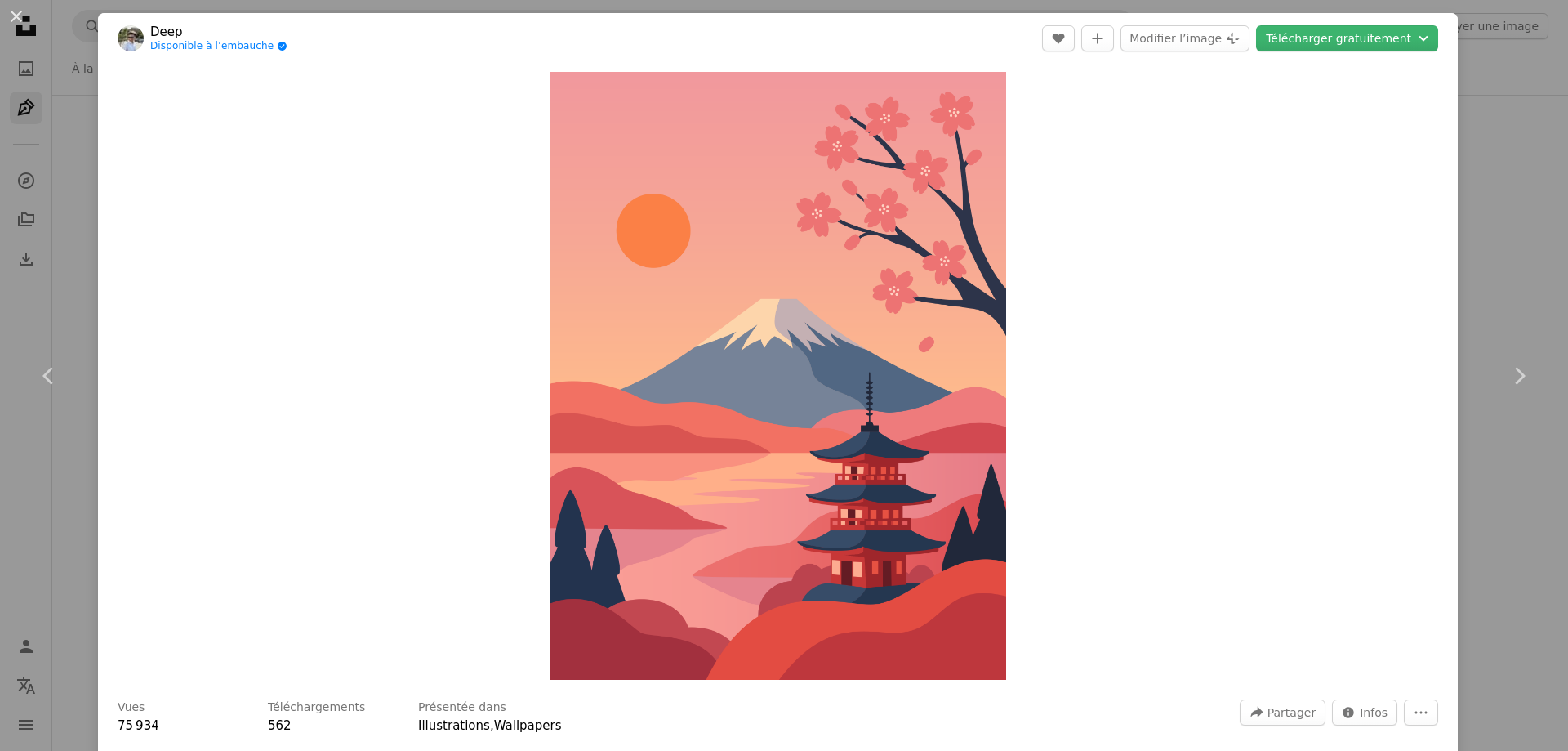
click at [0, 261] on div "An X shape Chevron left Chevron right Deep Disponible à l’embauche A checkmark …" at bounding box center [784, 376] width 1568 height 751
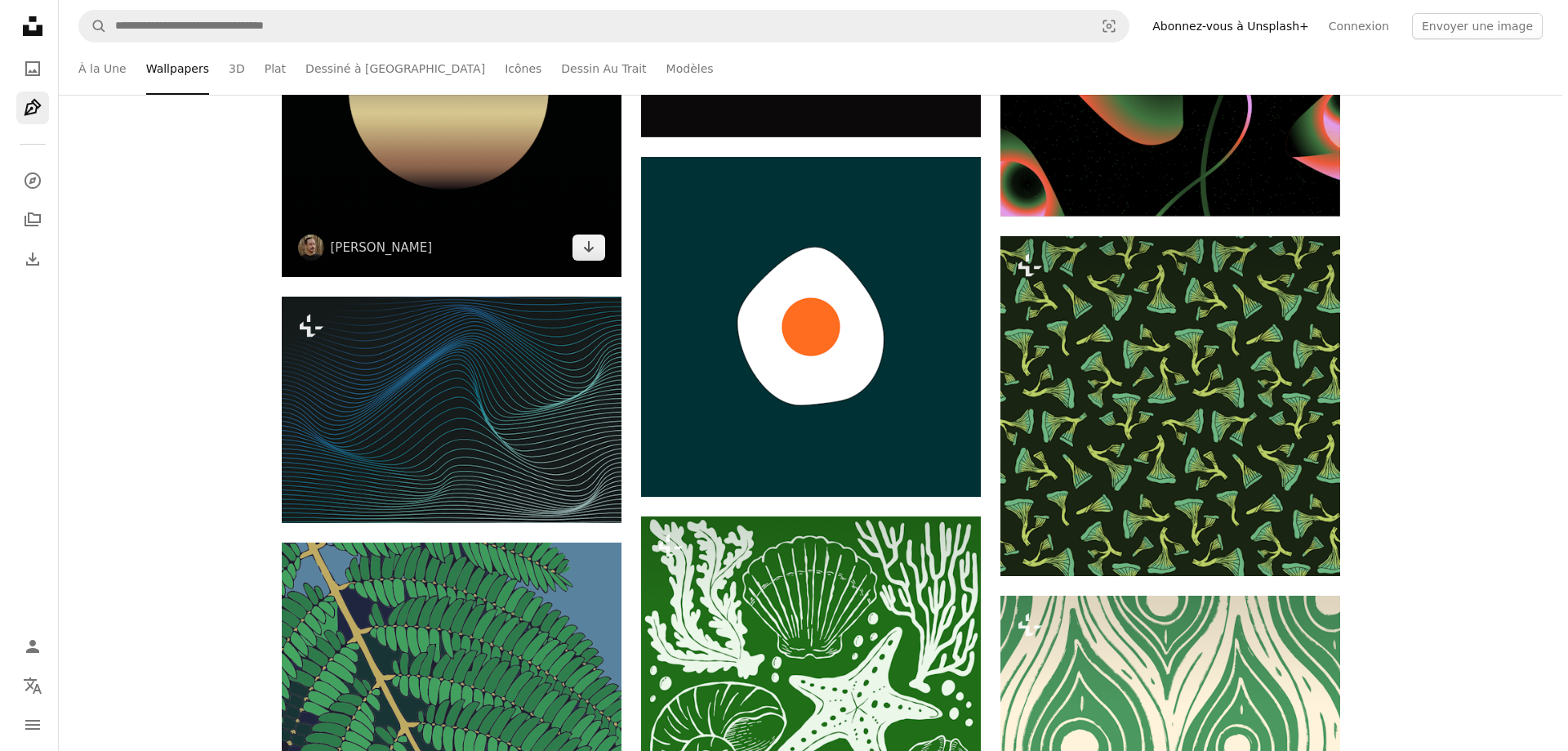
scroll to position [8086, 0]
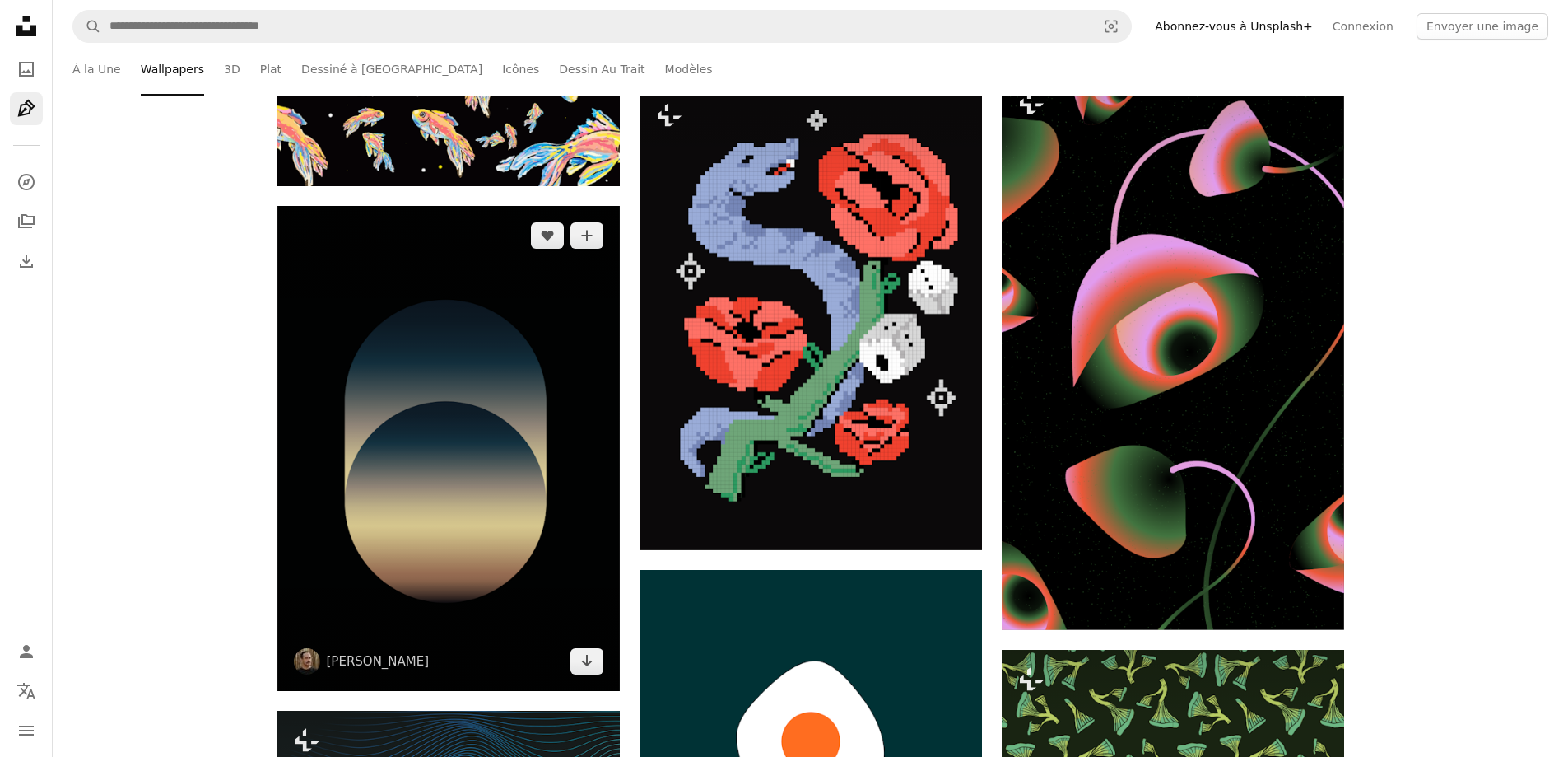
click at [526, 361] on img at bounding box center [448, 448] width 342 height 485
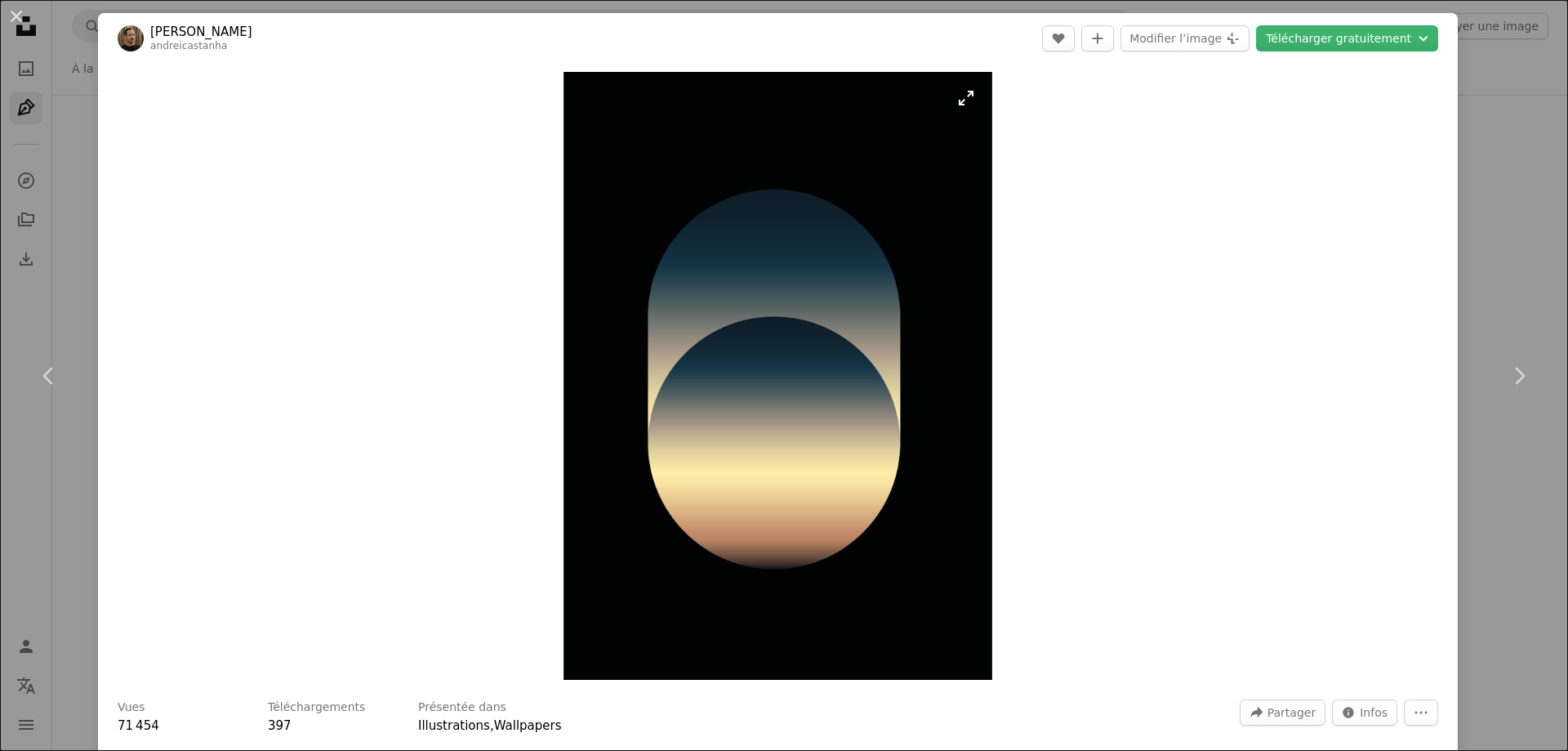
click at [662, 319] on img "Zoom sur cette image" at bounding box center [779, 376] width 430 height 607
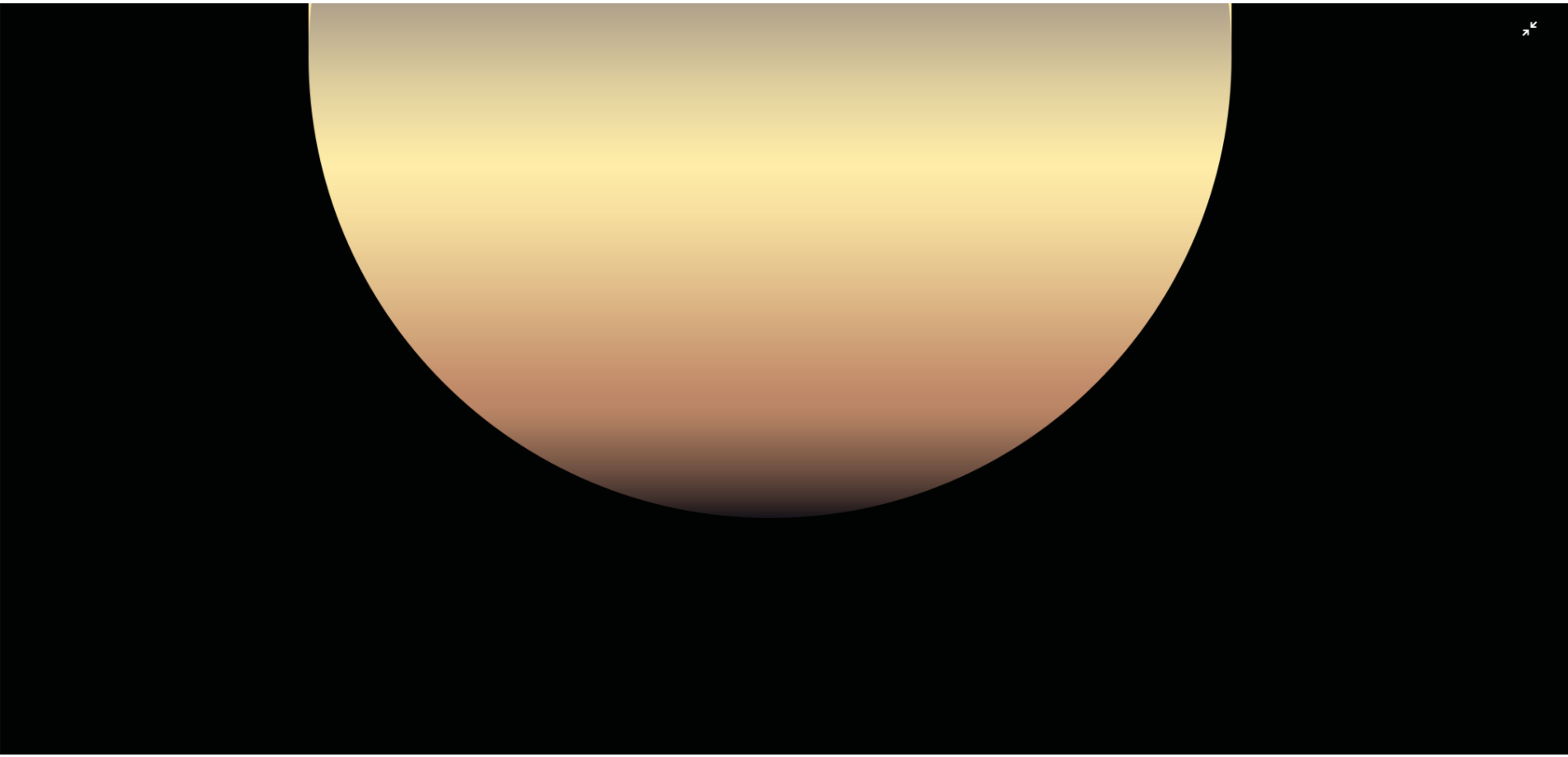
scroll to position [1447, 0]
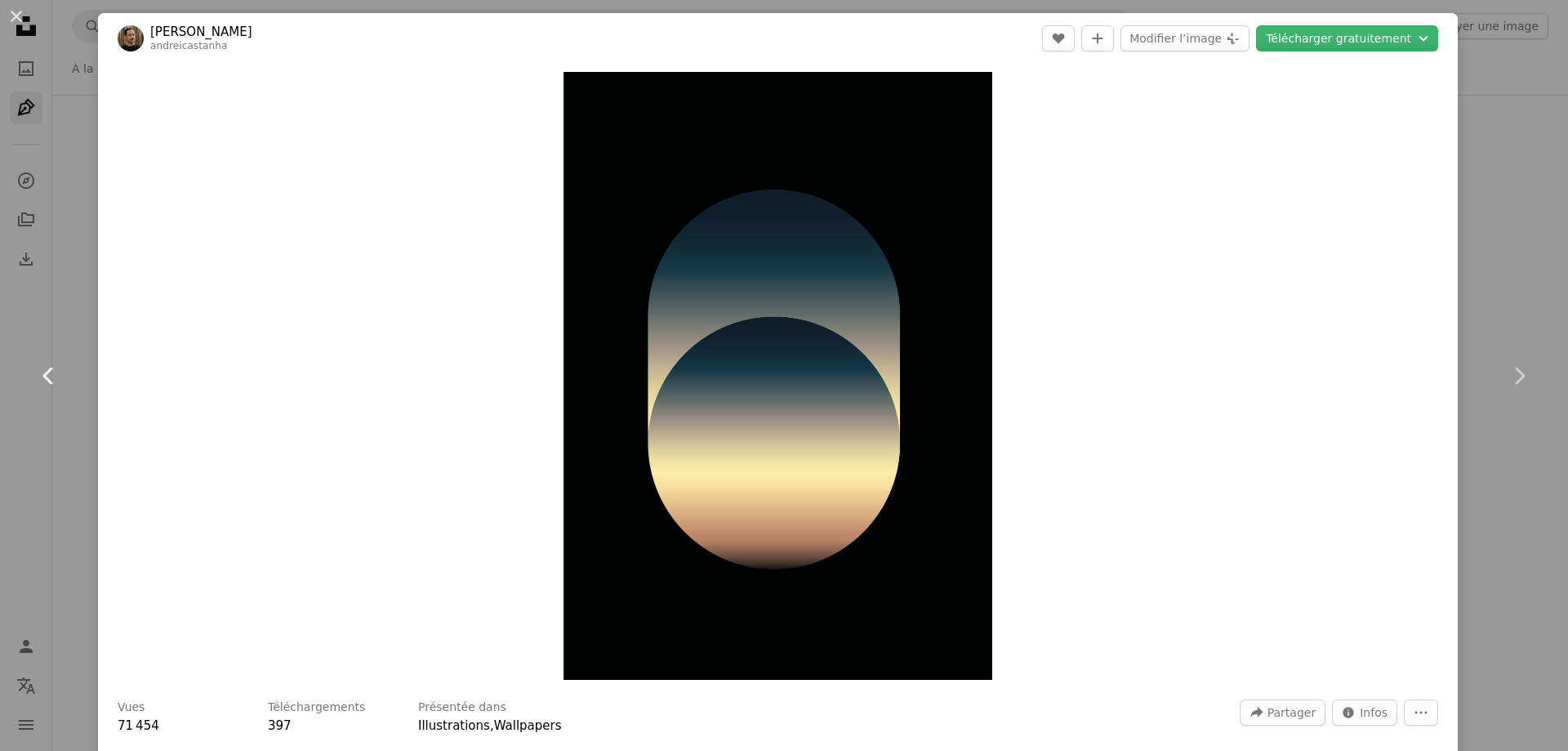
click at [2, 336] on link "Chevron left" at bounding box center [49, 376] width 98 height 157
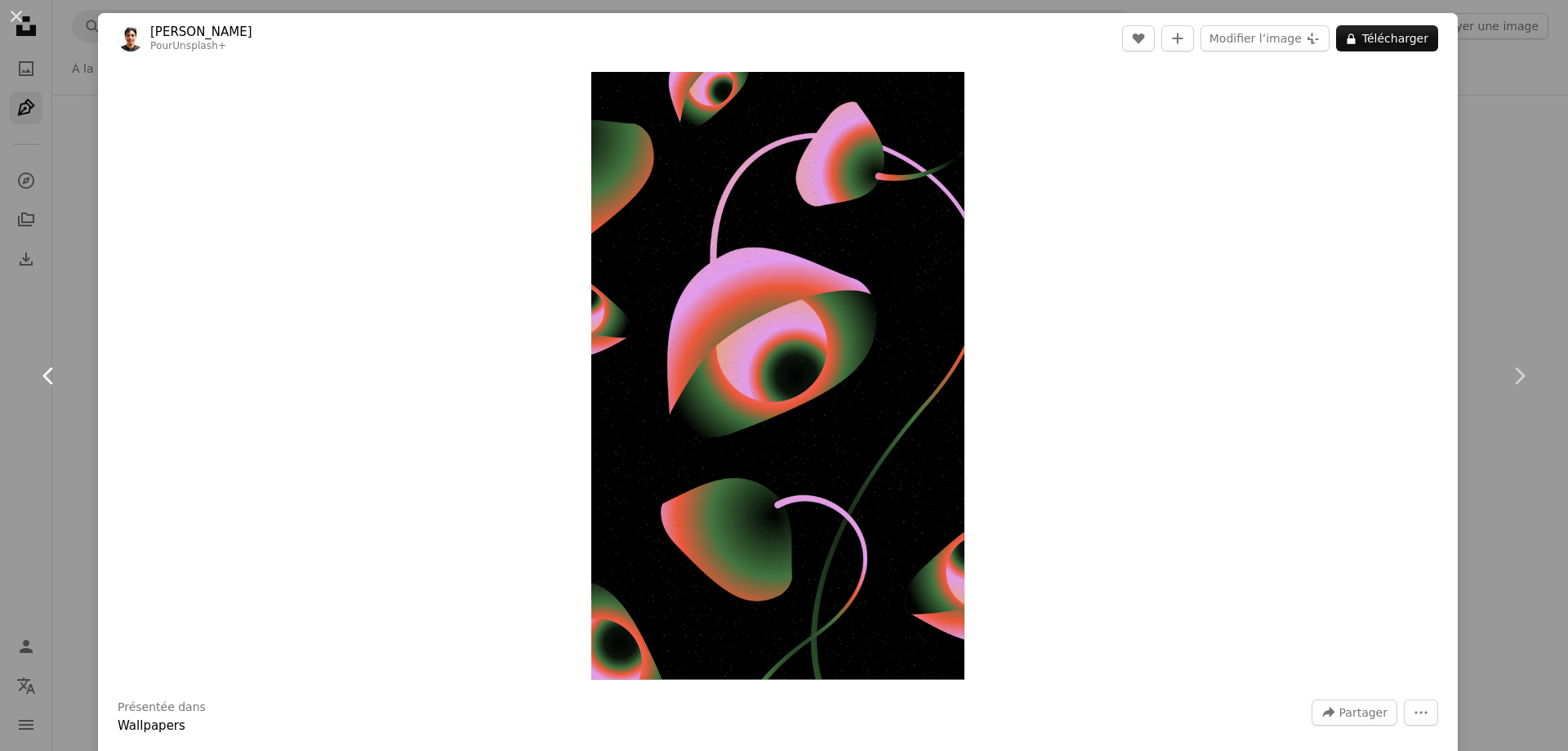
click at [0, 412] on link "Chevron left" at bounding box center [49, 376] width 98 height 157
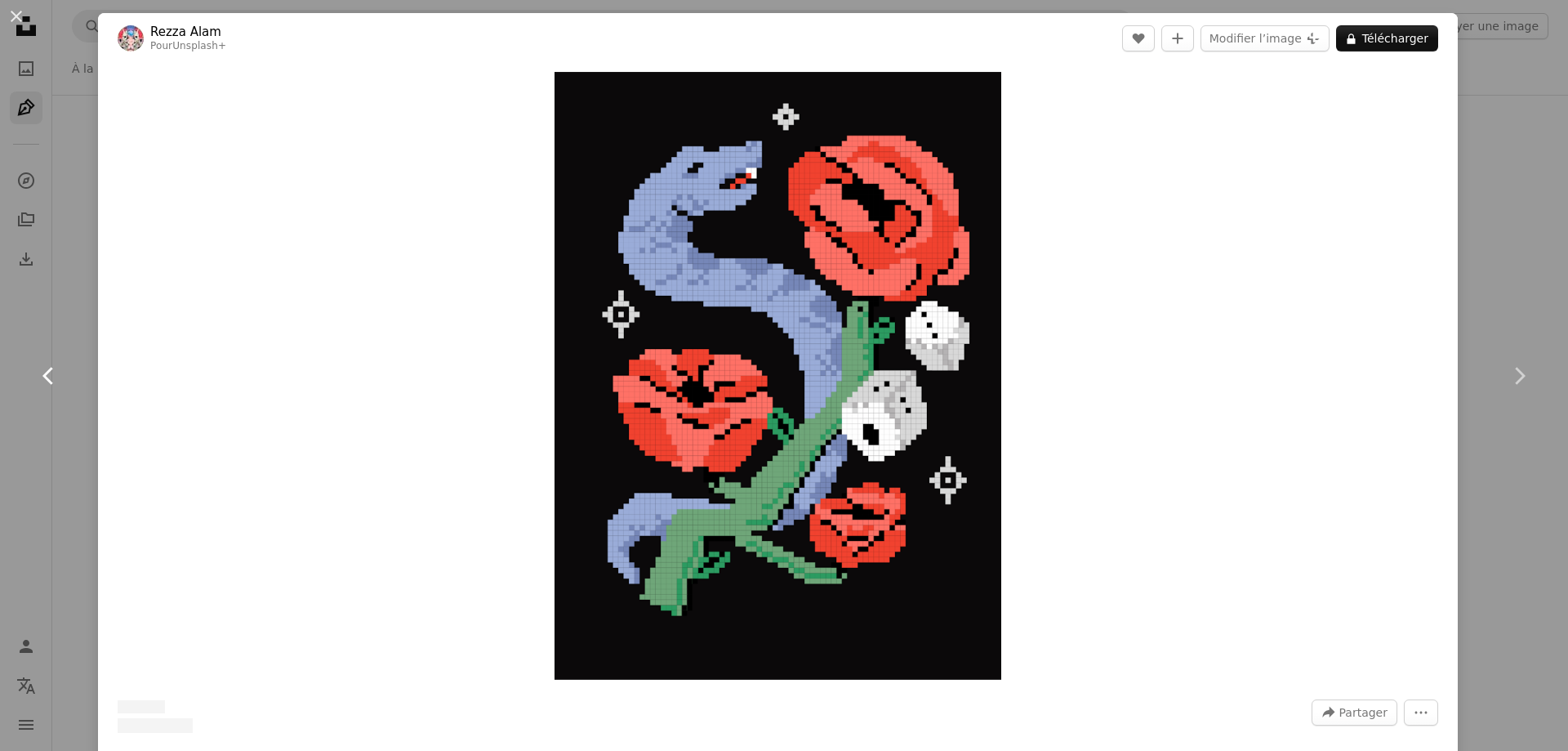
click at [0, 336] on link "Chevron left" at bounding box center [49, 376] width 98 height 157
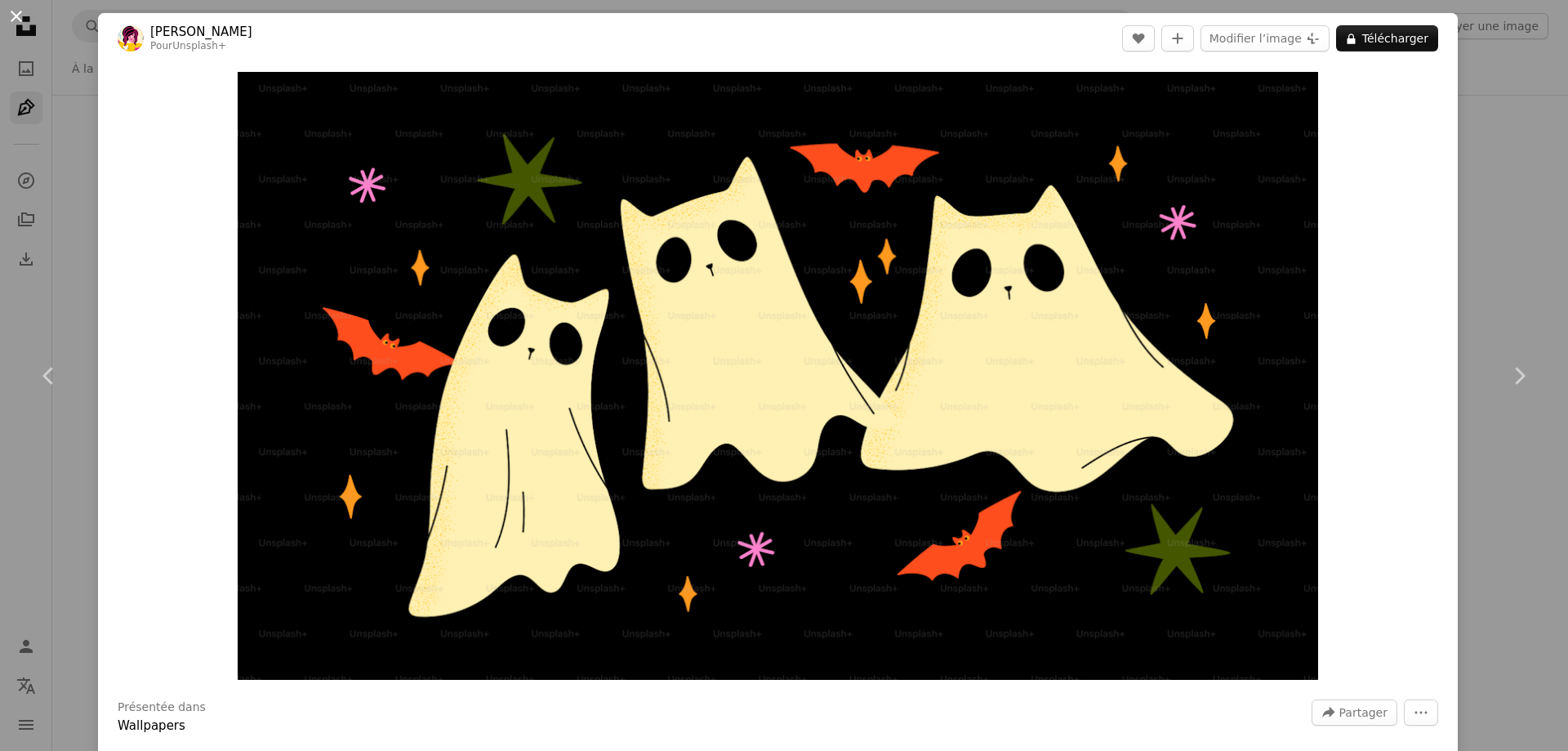
click at [6, 21] on button "An X shape" at bounding box center [16, 16] width 20 height 20
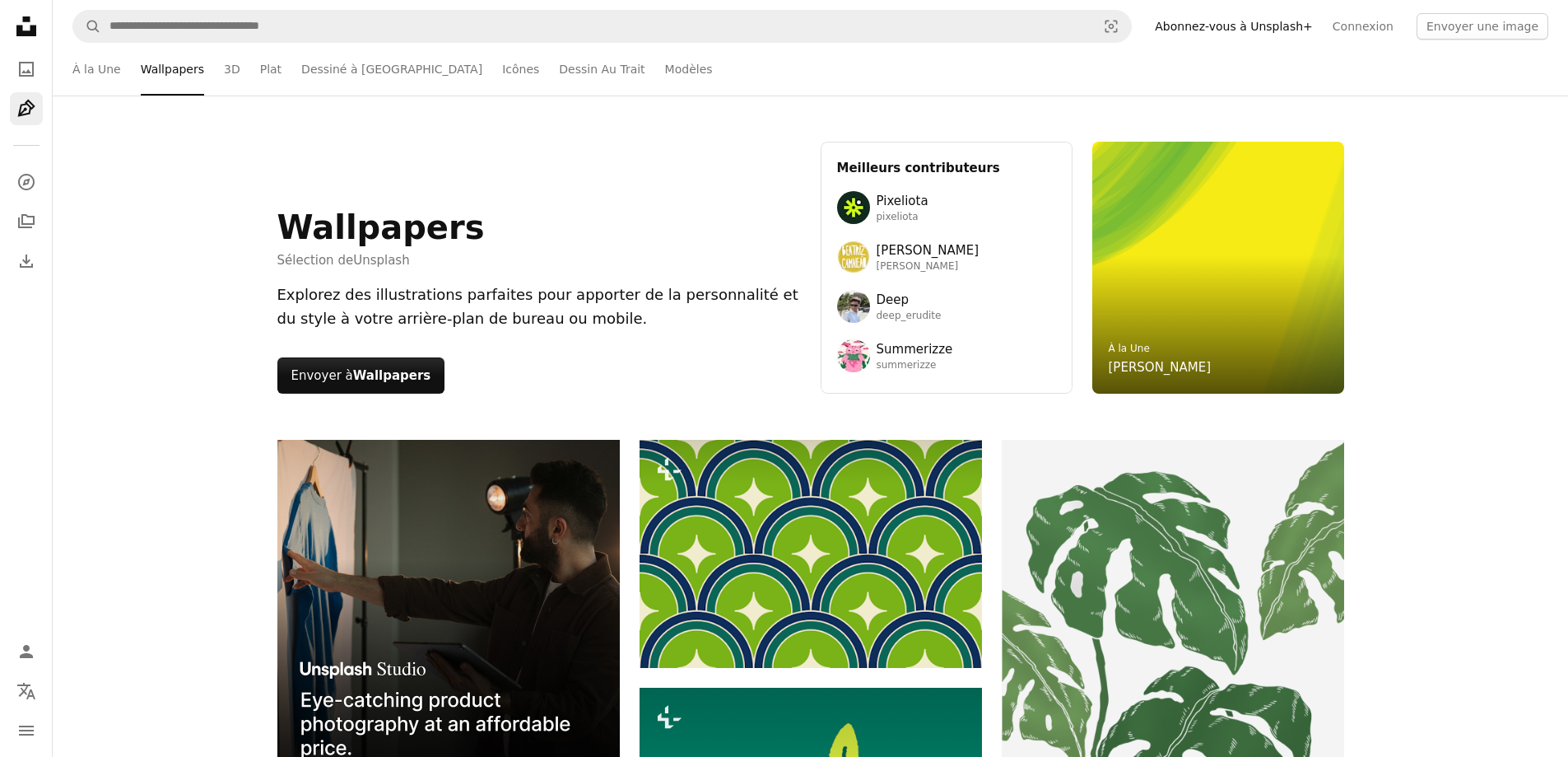
click at [68, 72] on div "À la Une Wallpapers 3D Plat Dessiné à [GEOGRAPHIC_DATA] Icônes Dessin Au Trait …" at bounding box center [811, 69] width 1515 height 53
click at [71, 72] on div "À la Une Wallpapers 3D Plat Dessiné à [GEOGRAPHIC_DATA] Icônes Dessin Au Trait …" at bounding box center [811, 69] width 1515 height 53
click at [94, 66] on link "À la Une" at bounding box center [97, 69] width 49 height 53
click at [12, 43] on link "Unsplash logo Accueil Unsplash" at bounding box center [26, 28] width 33 height 36
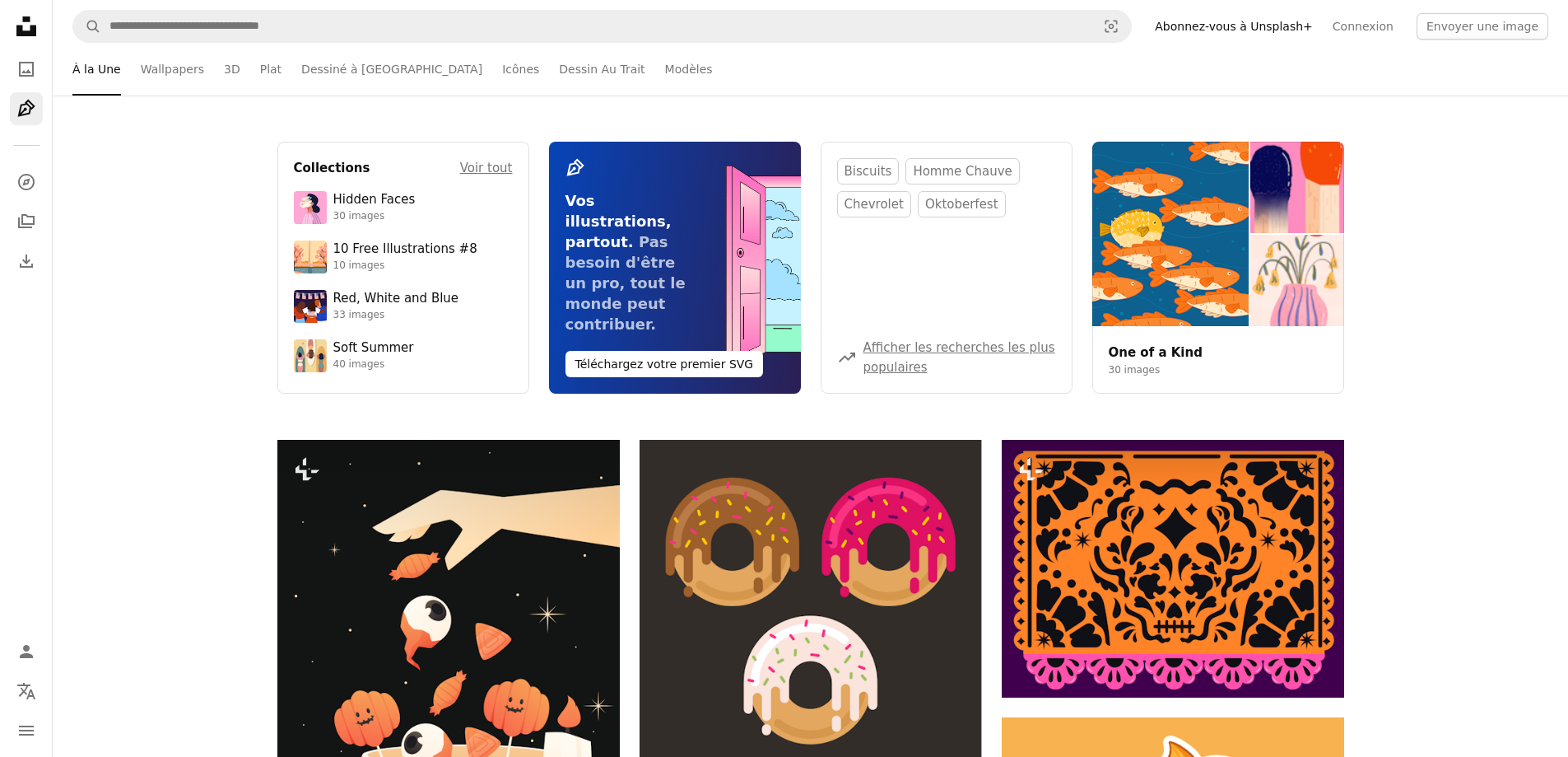
click at [20, 35] on icon at bounding box center [26, 26] width 20 height 20
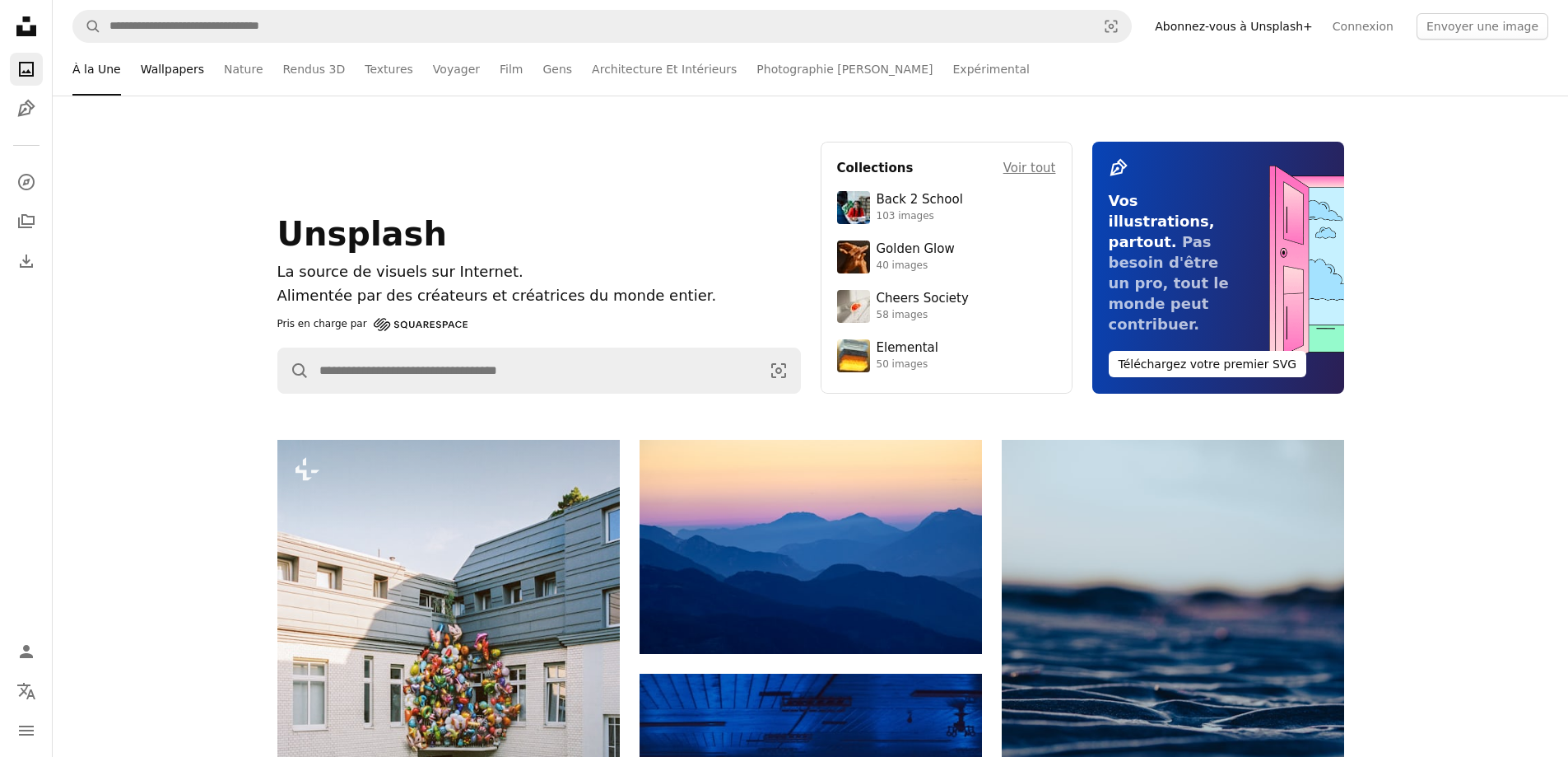
click at [159, 73] on link "Wallpapers" at bounding box center [173, 69] width 64 height 53
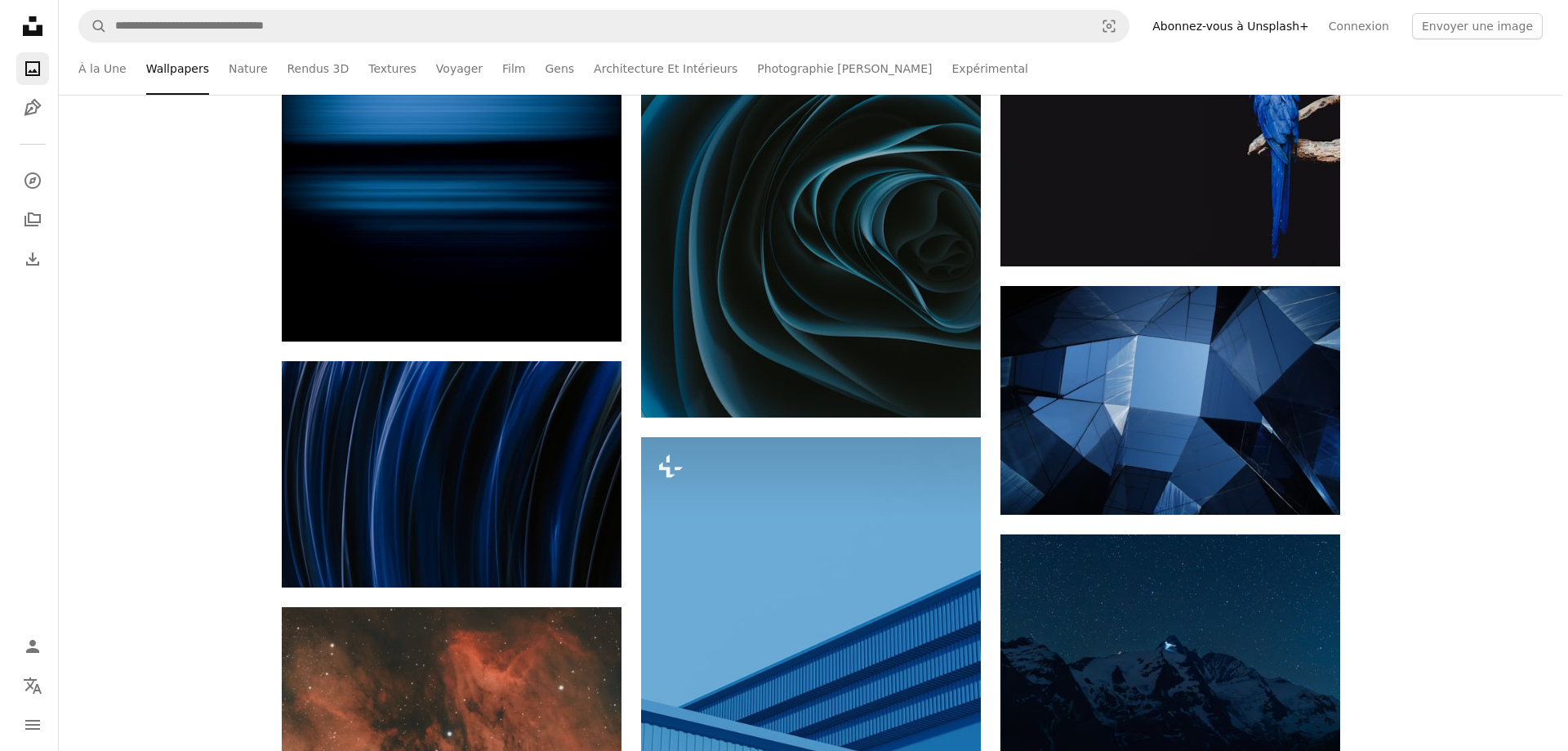
scroll to position [5963, 0]
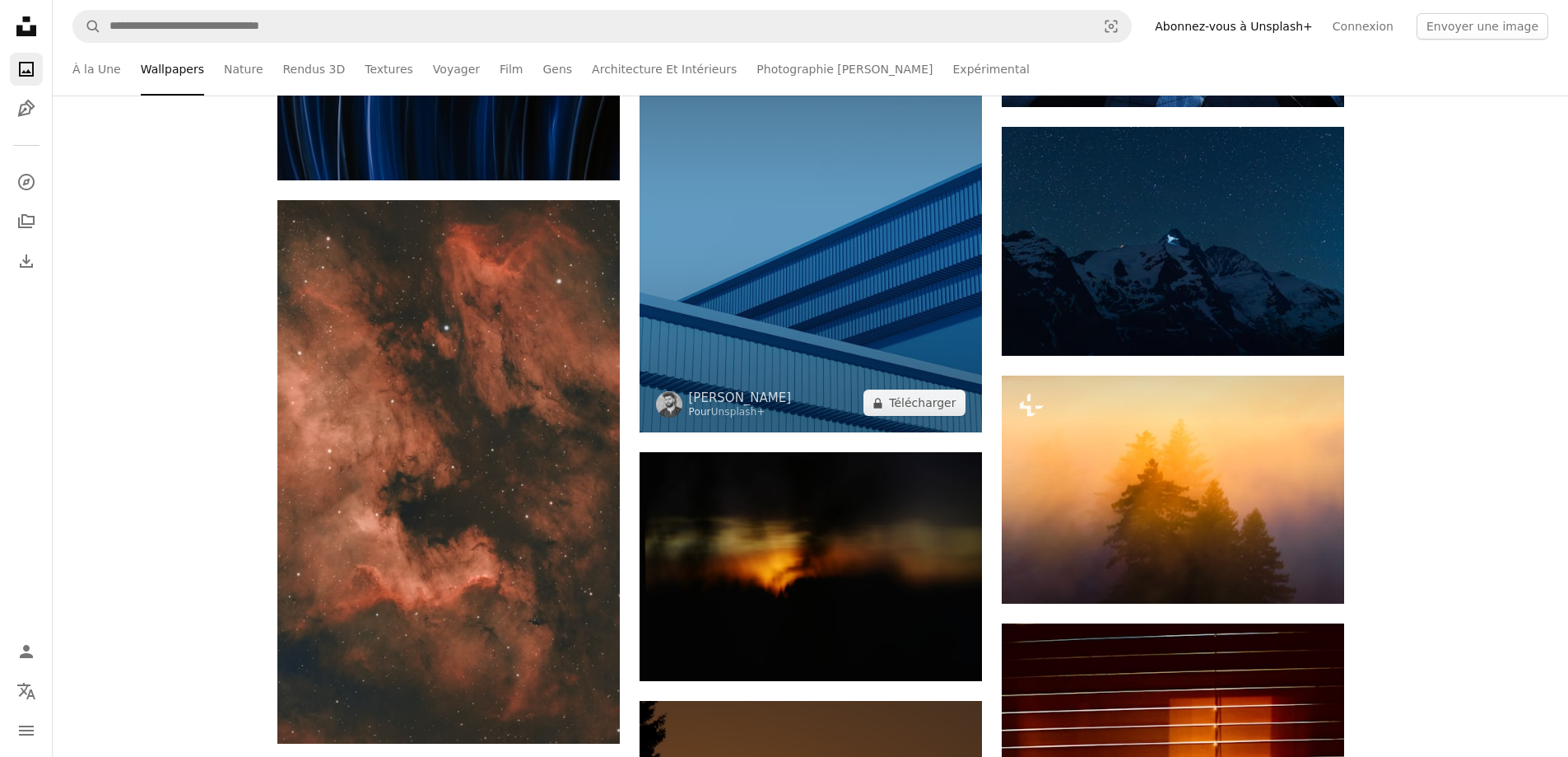
click at [855, 248] on img at bounding box center [811, 230] width 342 height 404
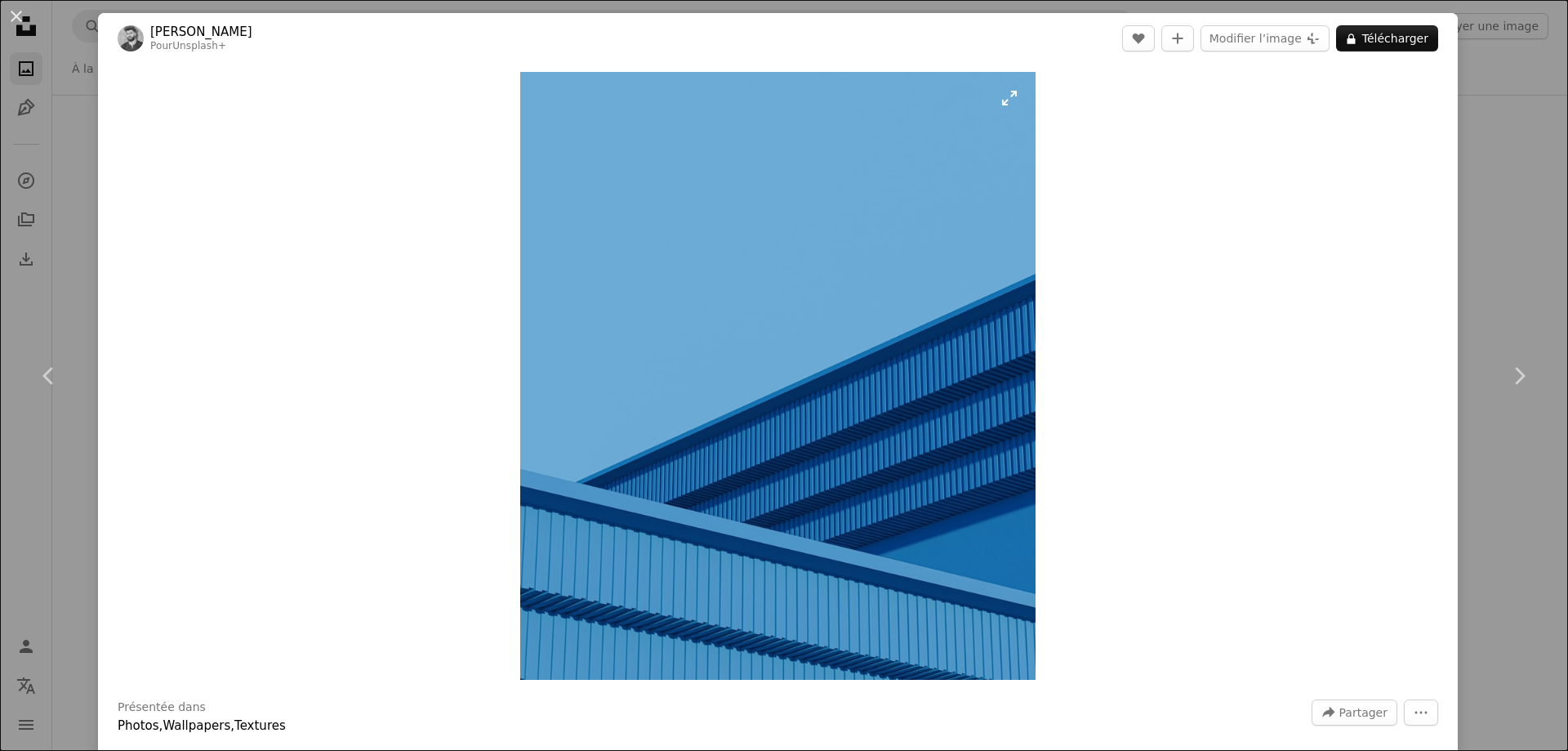
click at [620, 243] on img "Zoom sur cette image" at bounding box center [778, 376] width 516 height 607
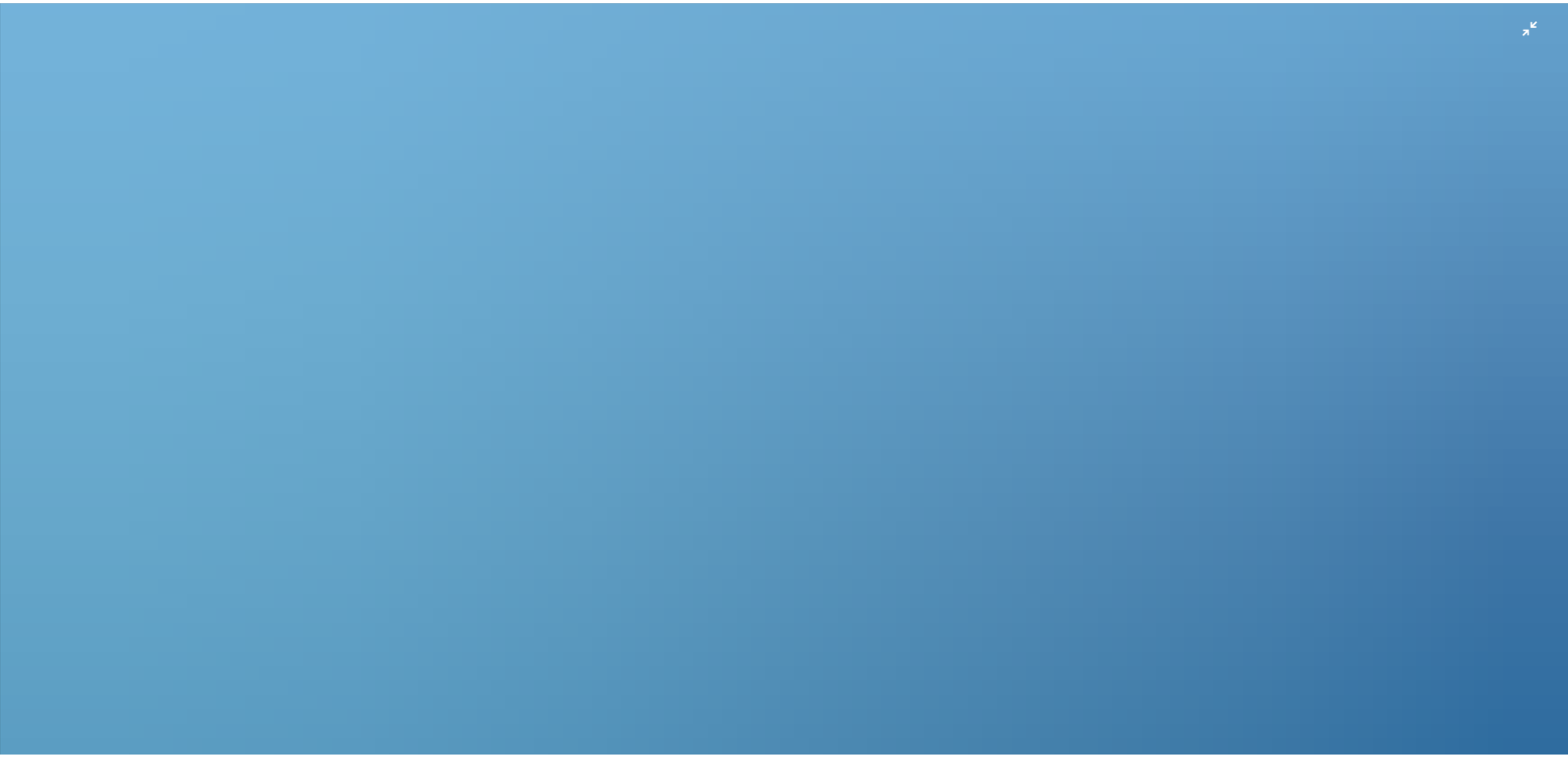
scroll to position [494, 0]
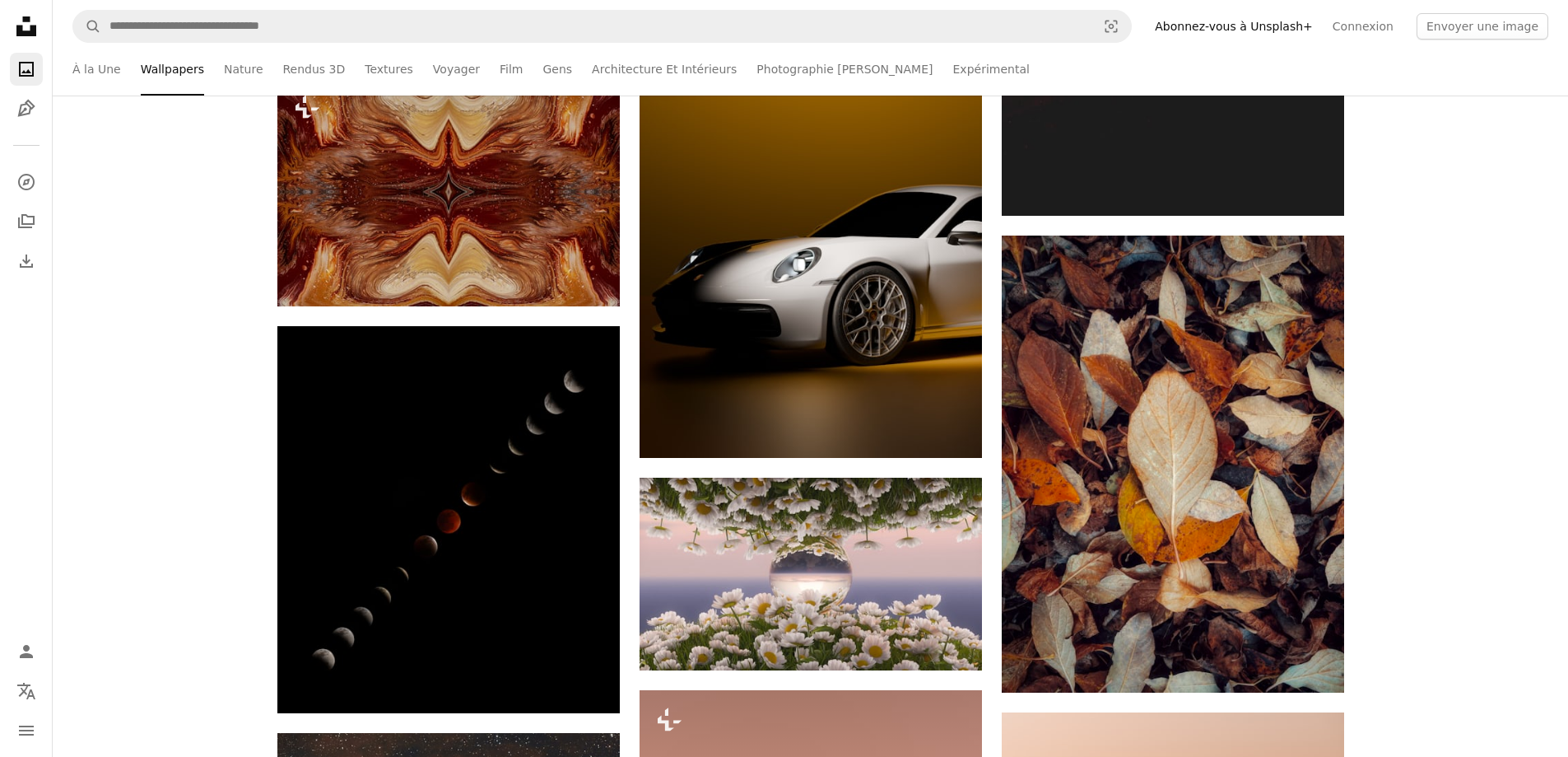
scroll to position [10562, 0]
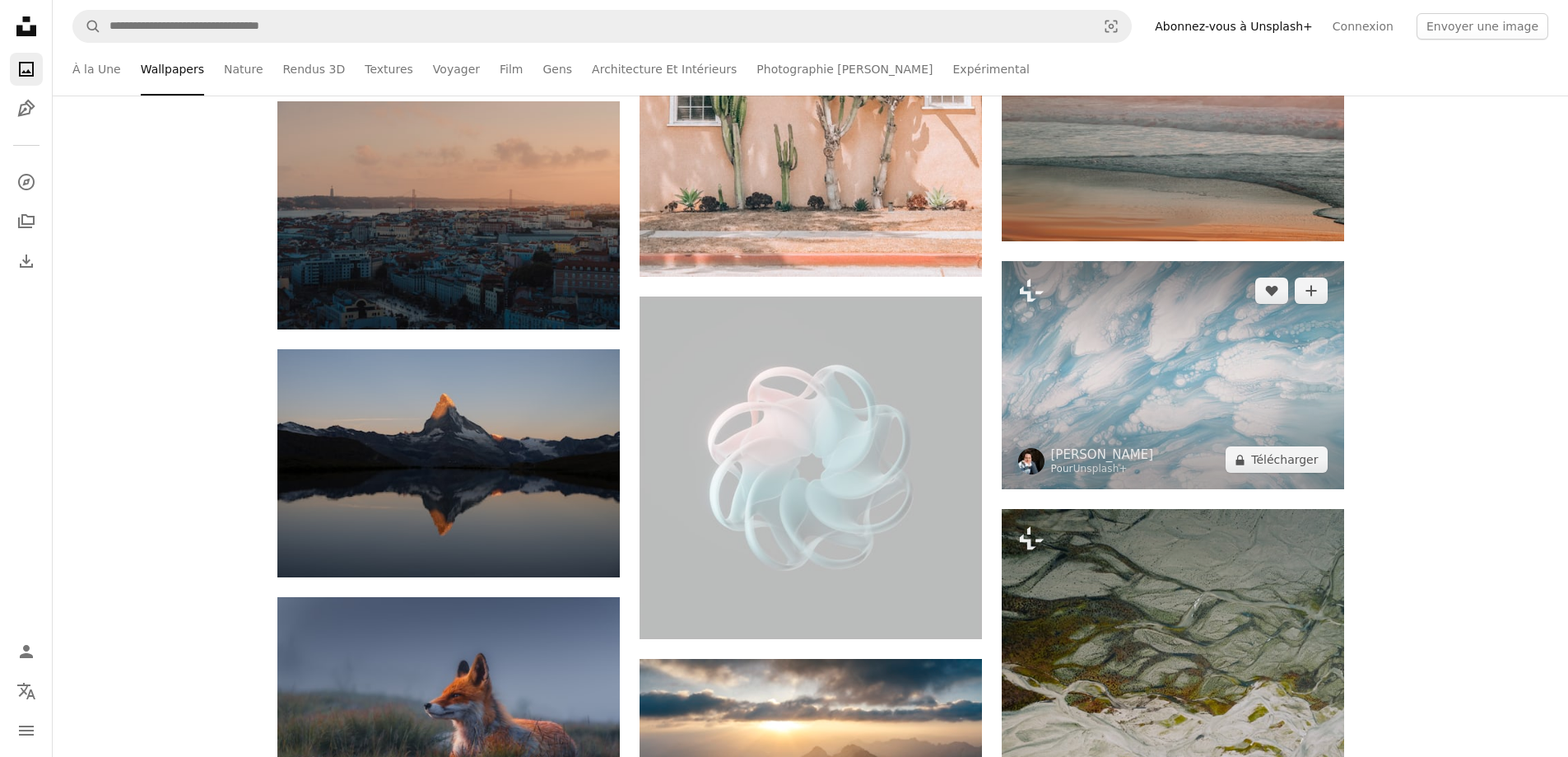
click at [1207, 363] on img at bounding box center [1172, 375] width 342 height 228
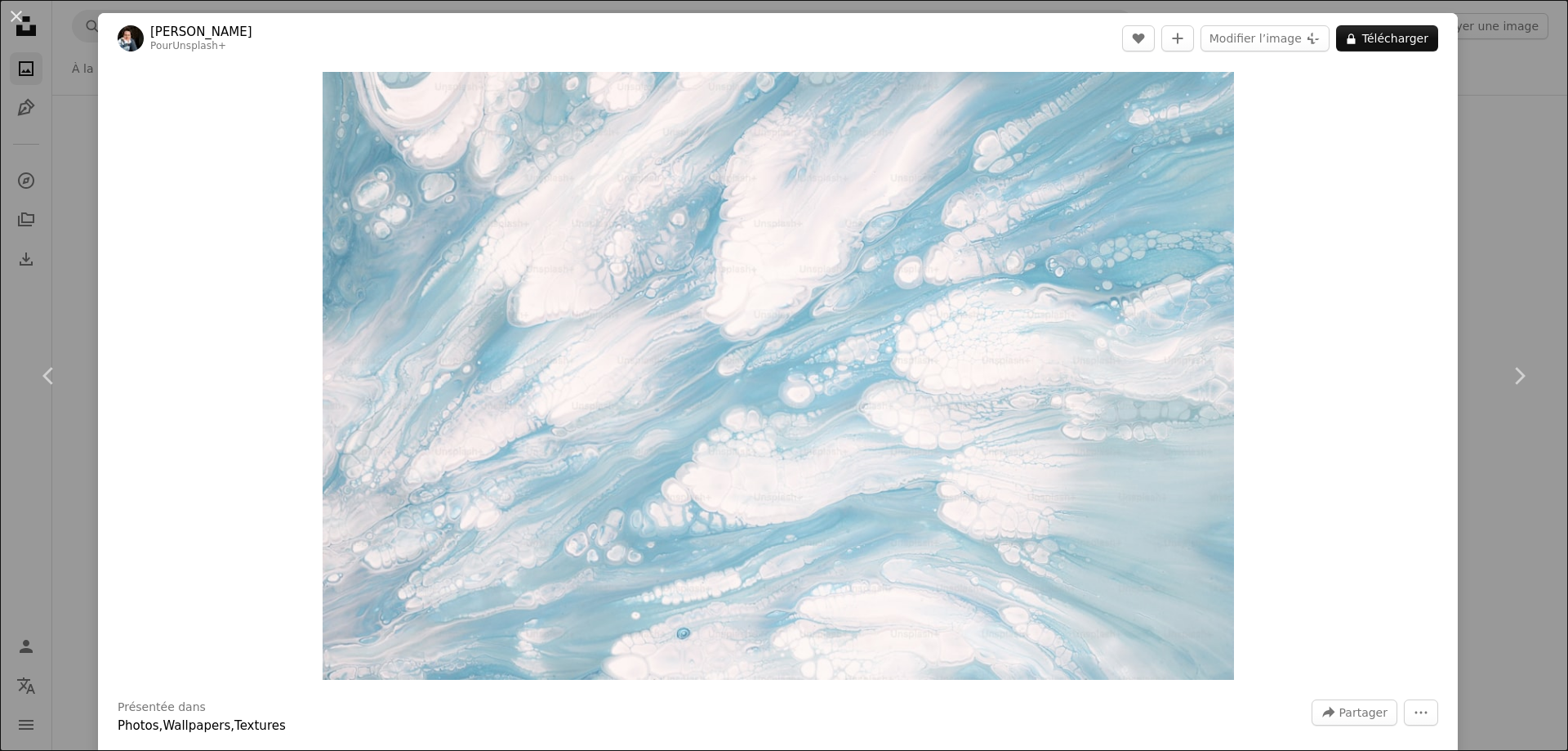
drag, startPoint x: 0, startPoint y: 482, endPoint x: 191, endPoint y: 468, distance: 191.5
click at [0, 482] on div "An X shape Chevron left Chevron right [PERSON_NAME] Pour Unsplash+ A heart A pl…" at bounding box center [784, 376] width 1568 height 751
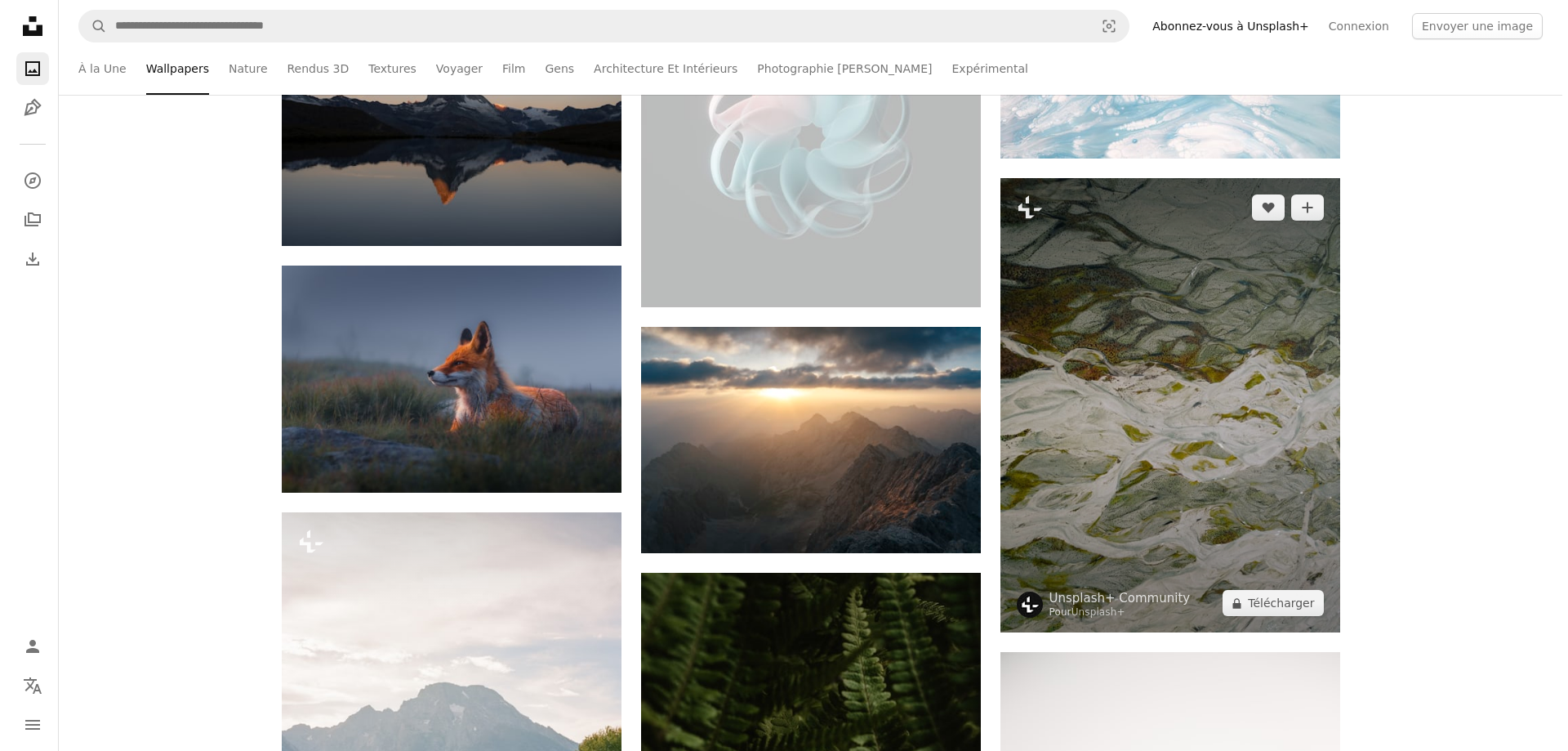
scroll to position [11295, 0]
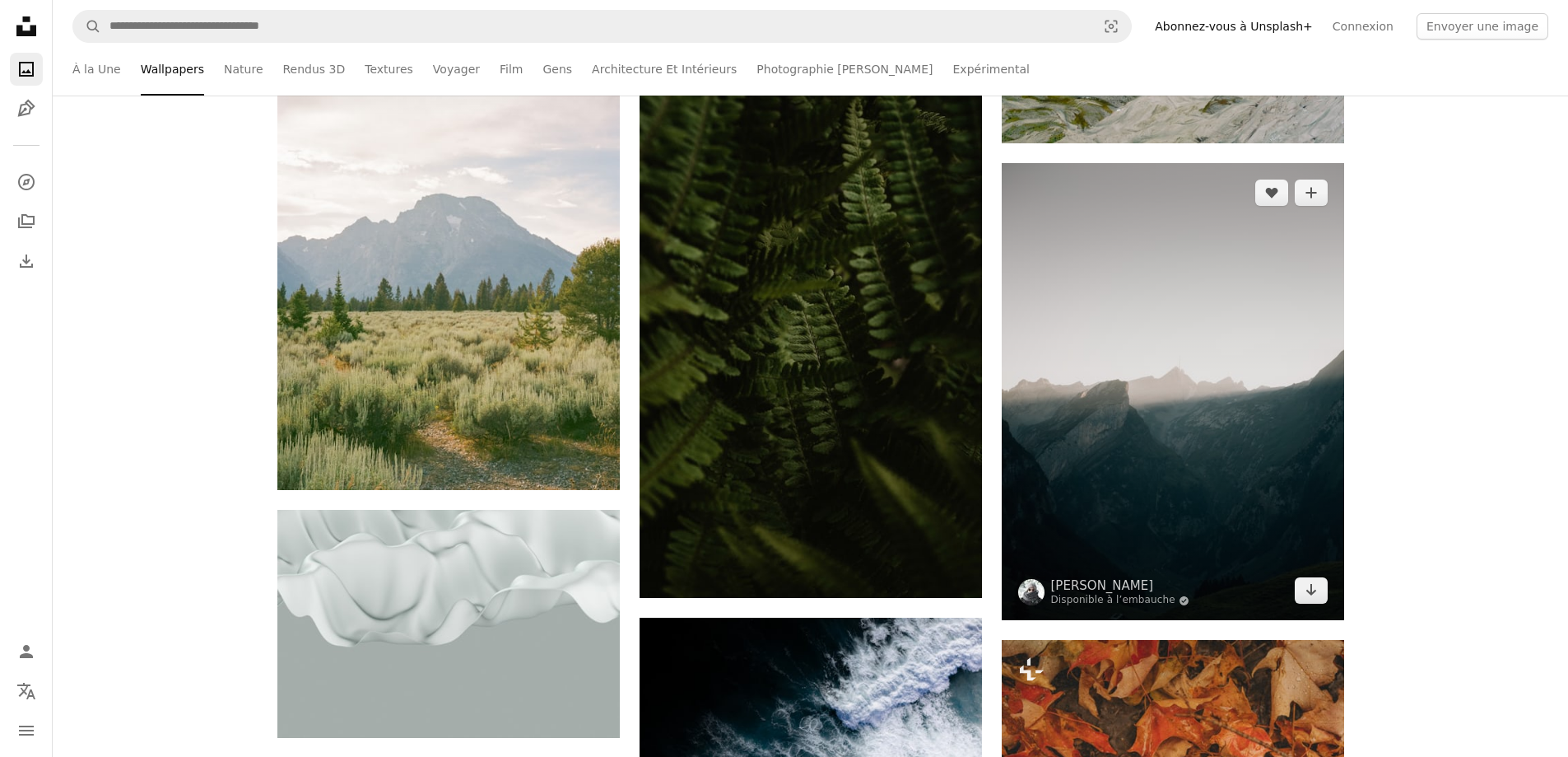
click at [1328, 354] on img at bounding box center [1172, 391] width 342 height 457
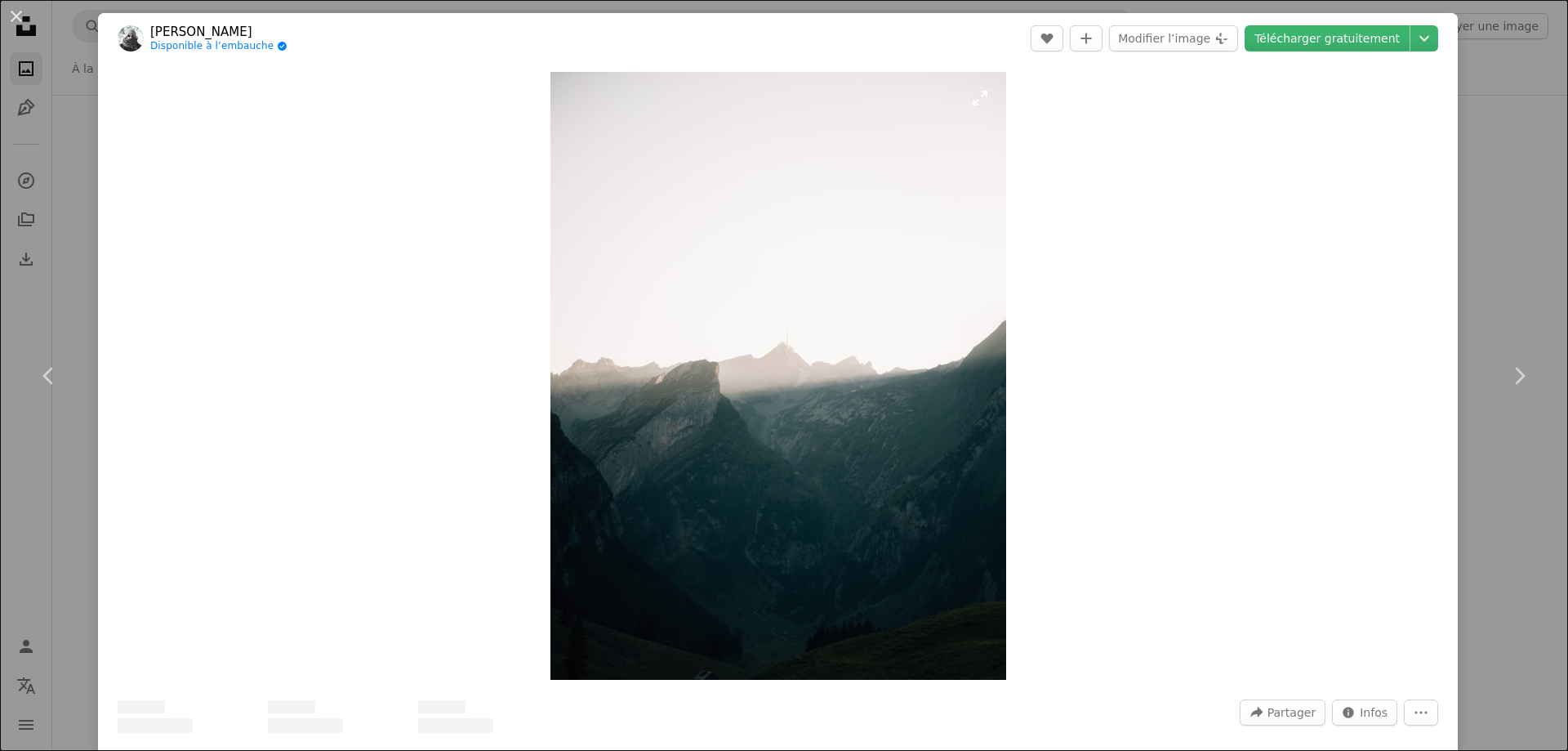
click at [887, 317] on img "Zoom sur cette image" at bounding box center [778, 376] width 456 height 607
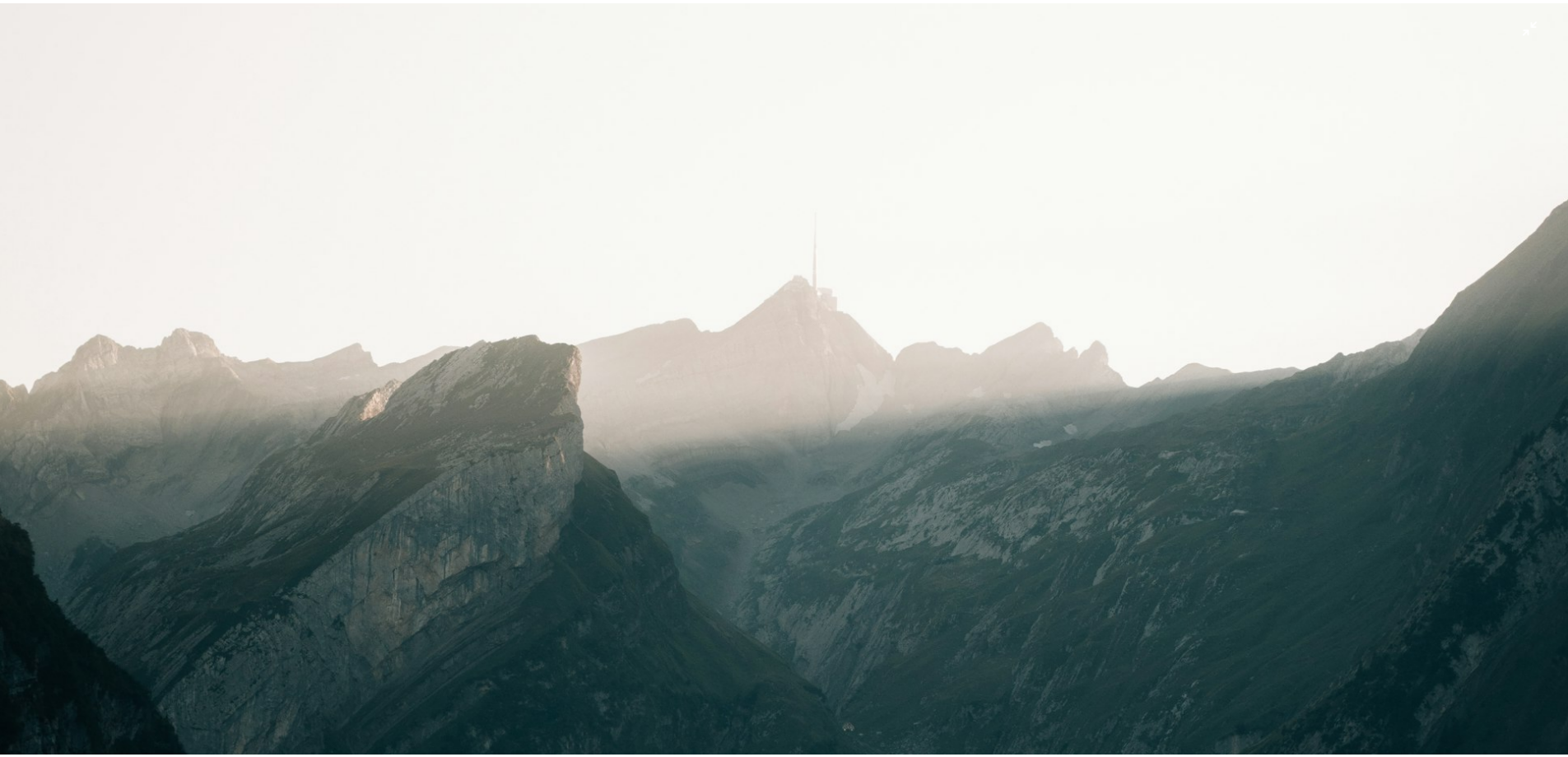
scroll to position [660, 0]
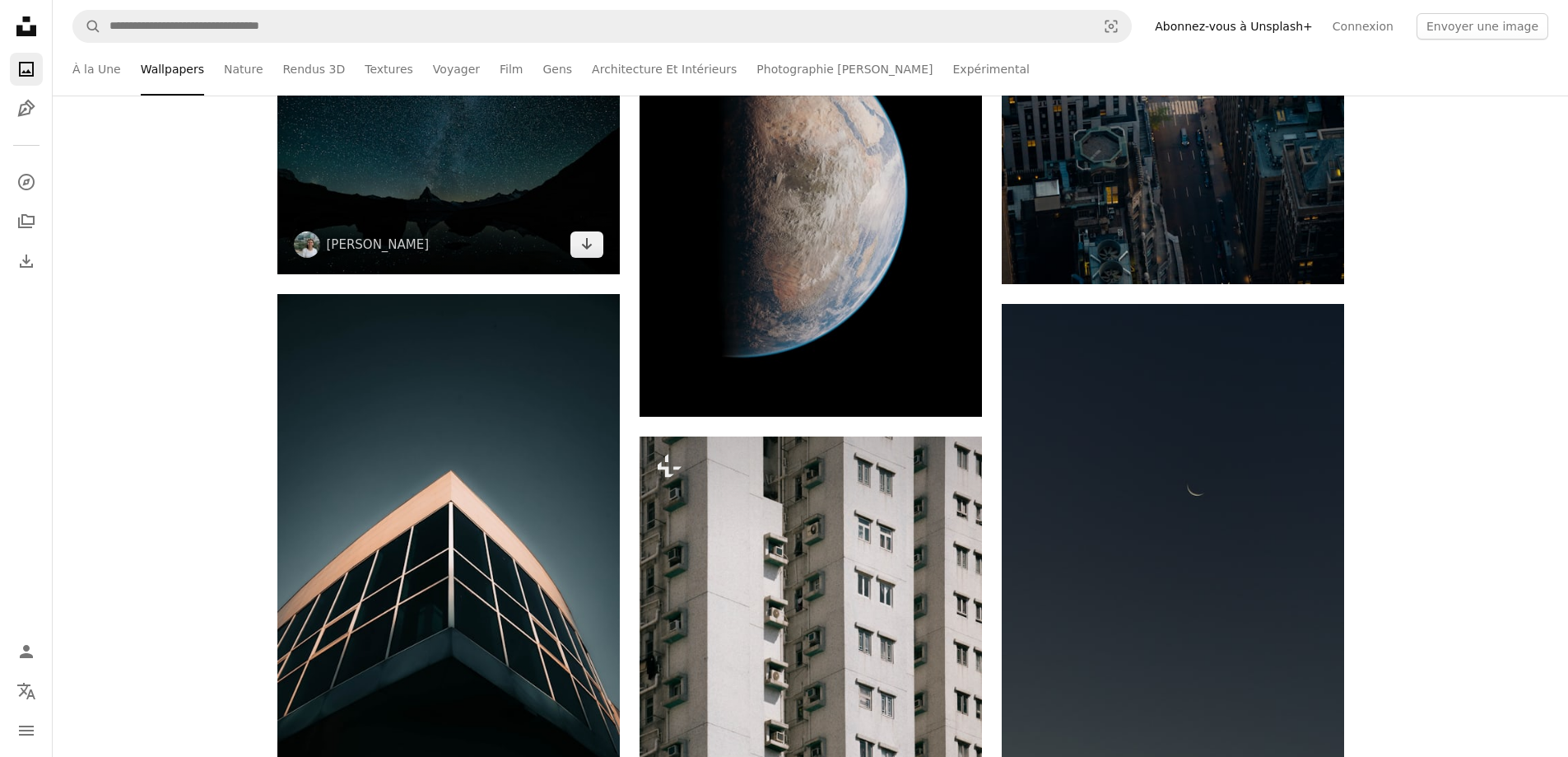
scroll to position [13362, 0]
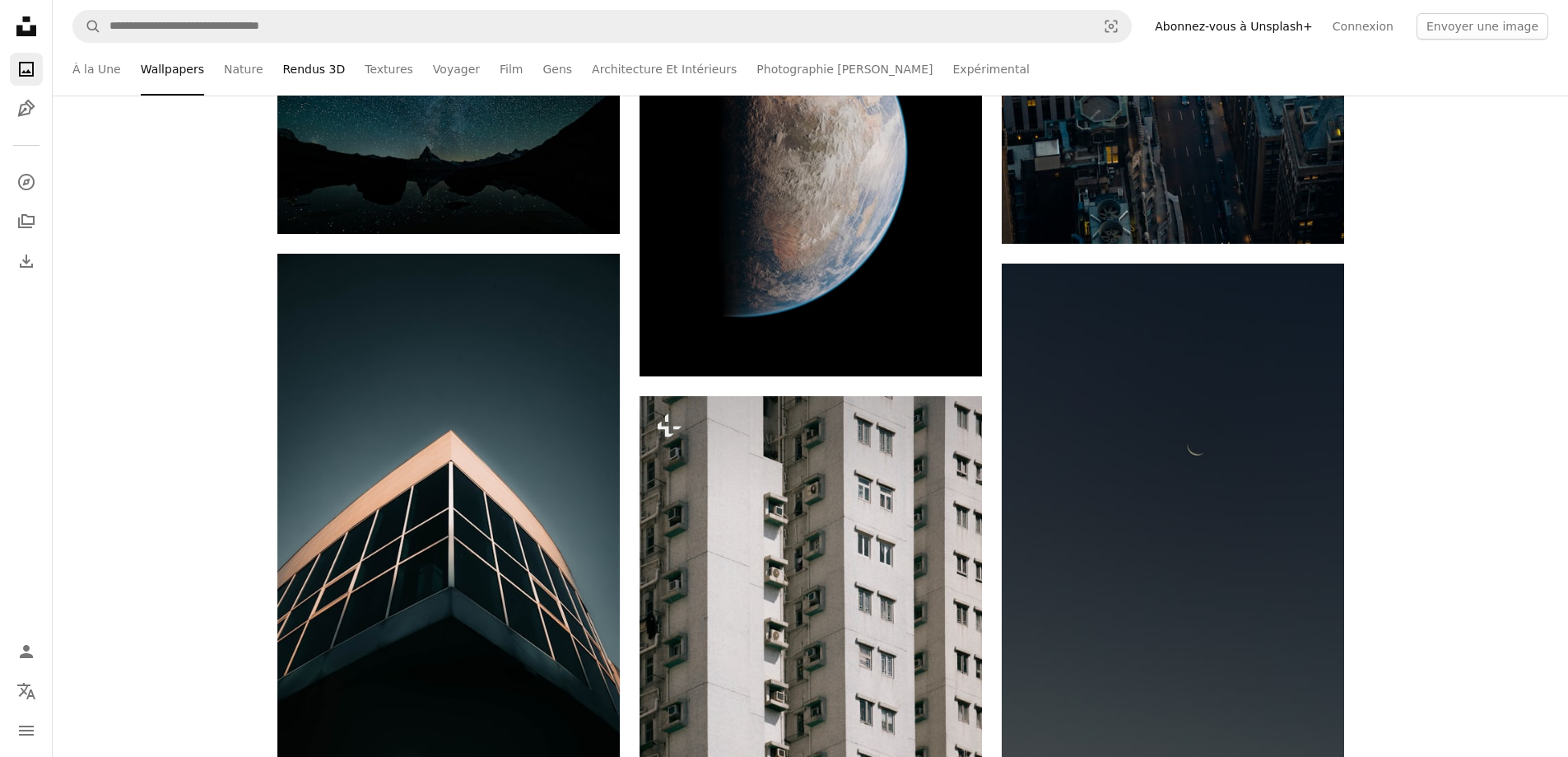
click at [283, 80] on link "Rendus 3D" at bounding box center [314, 69] width 63 height 53
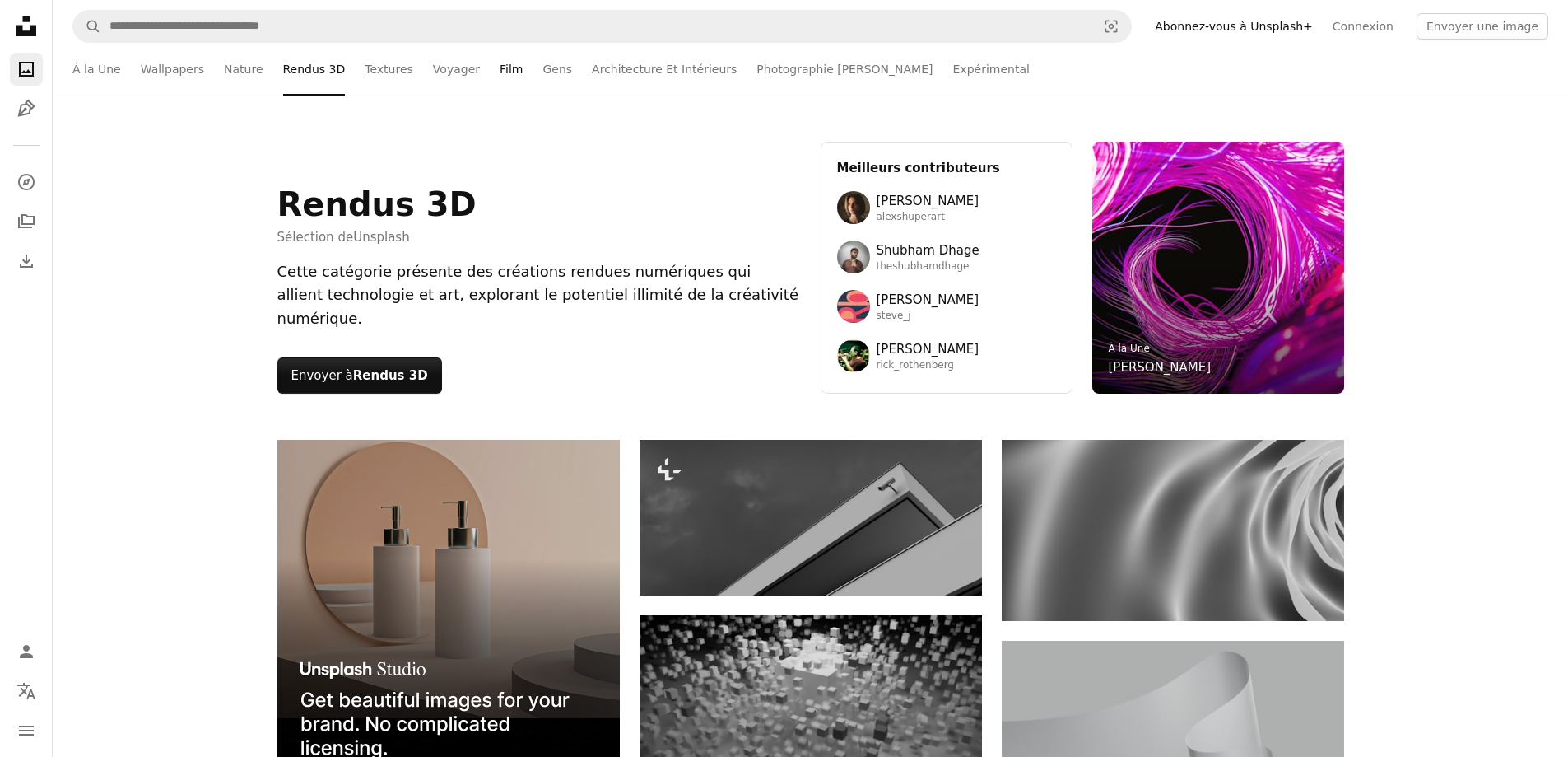
click at [500, 67] on link "Film" at bounding box center [511, 69] width 23 height 53
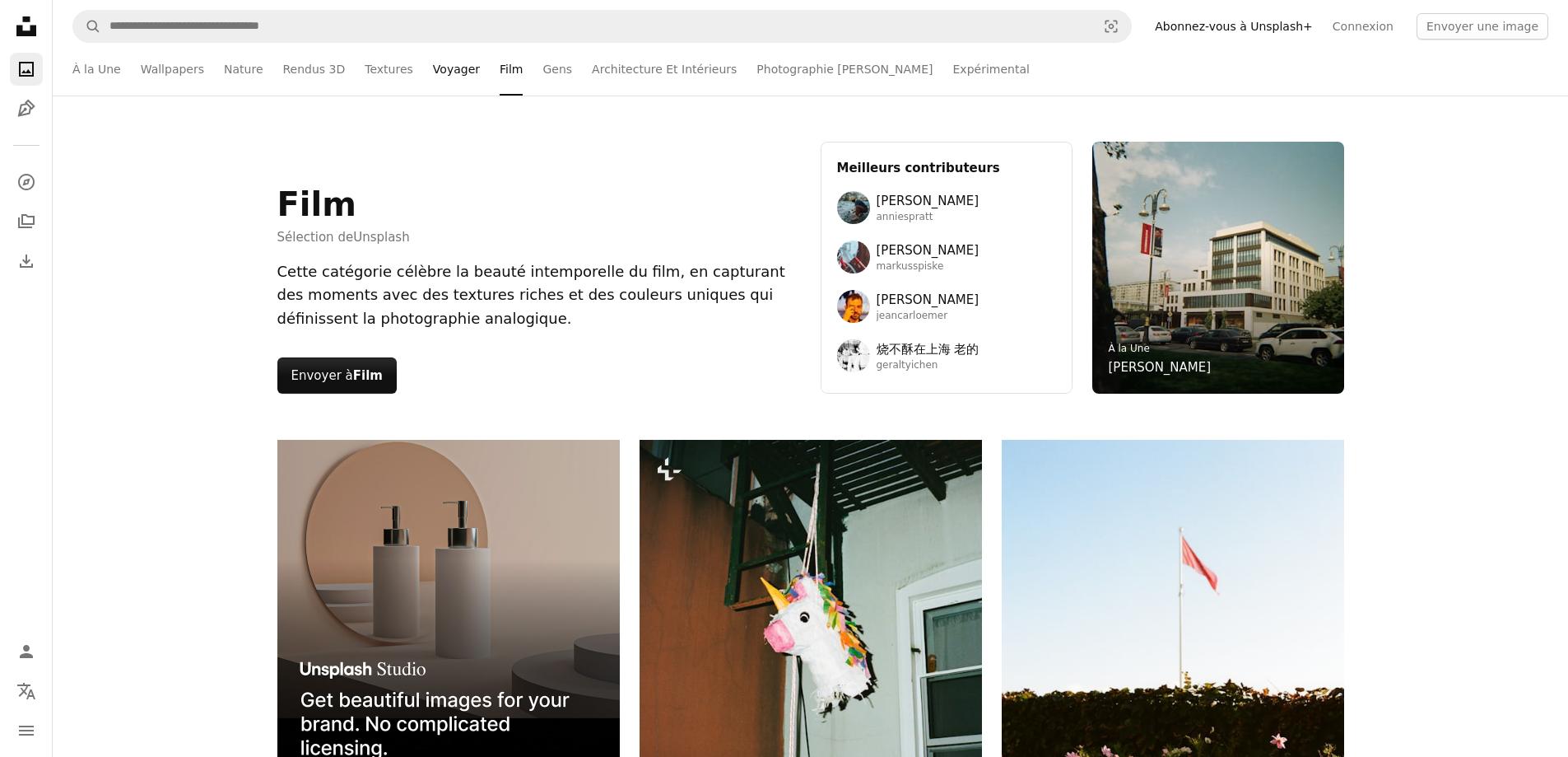
click at [433, 68] on link "Voyager" at bounding box center [456, 69] width 47 height 53
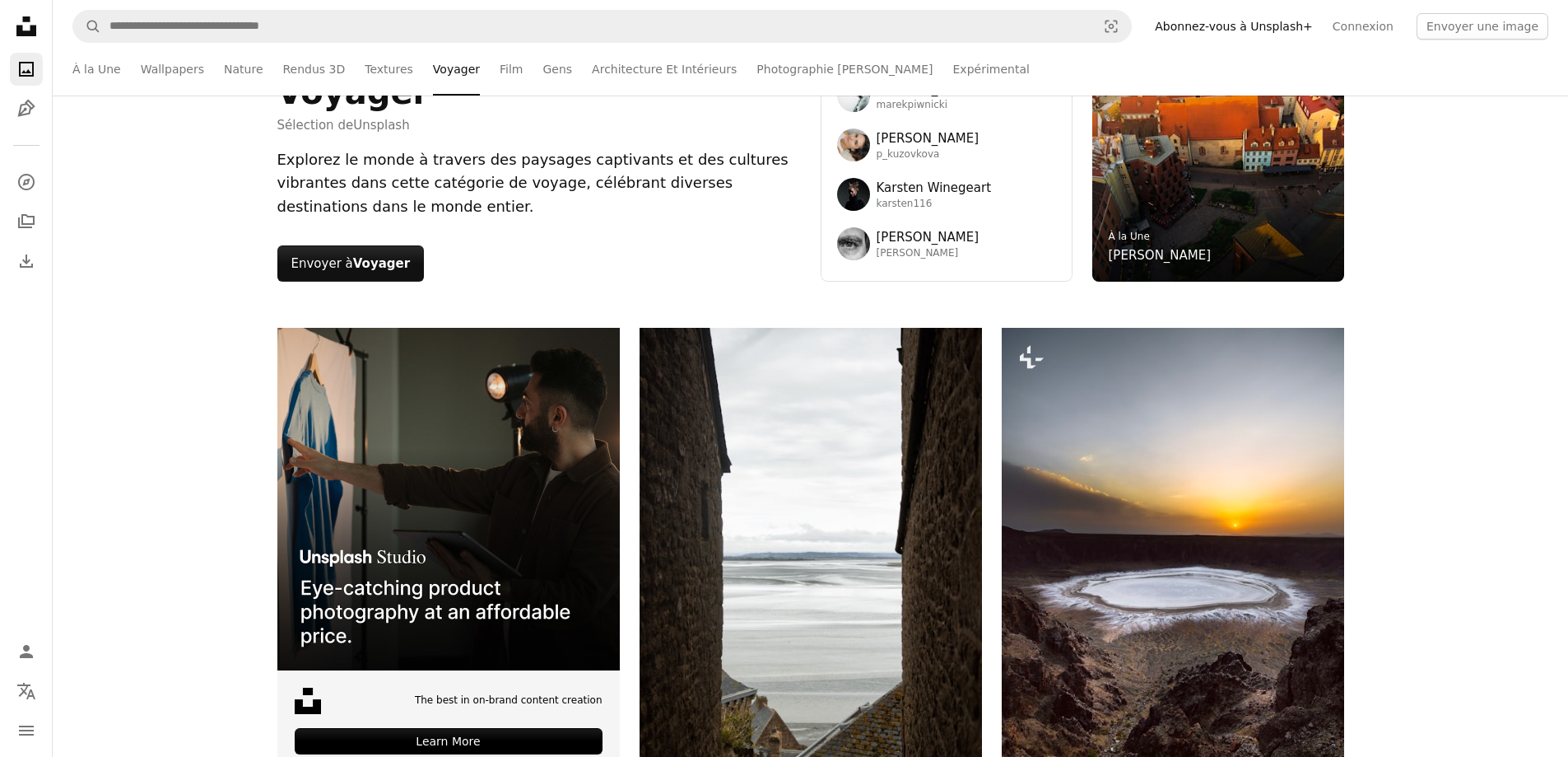
scroll to position [70, 0]
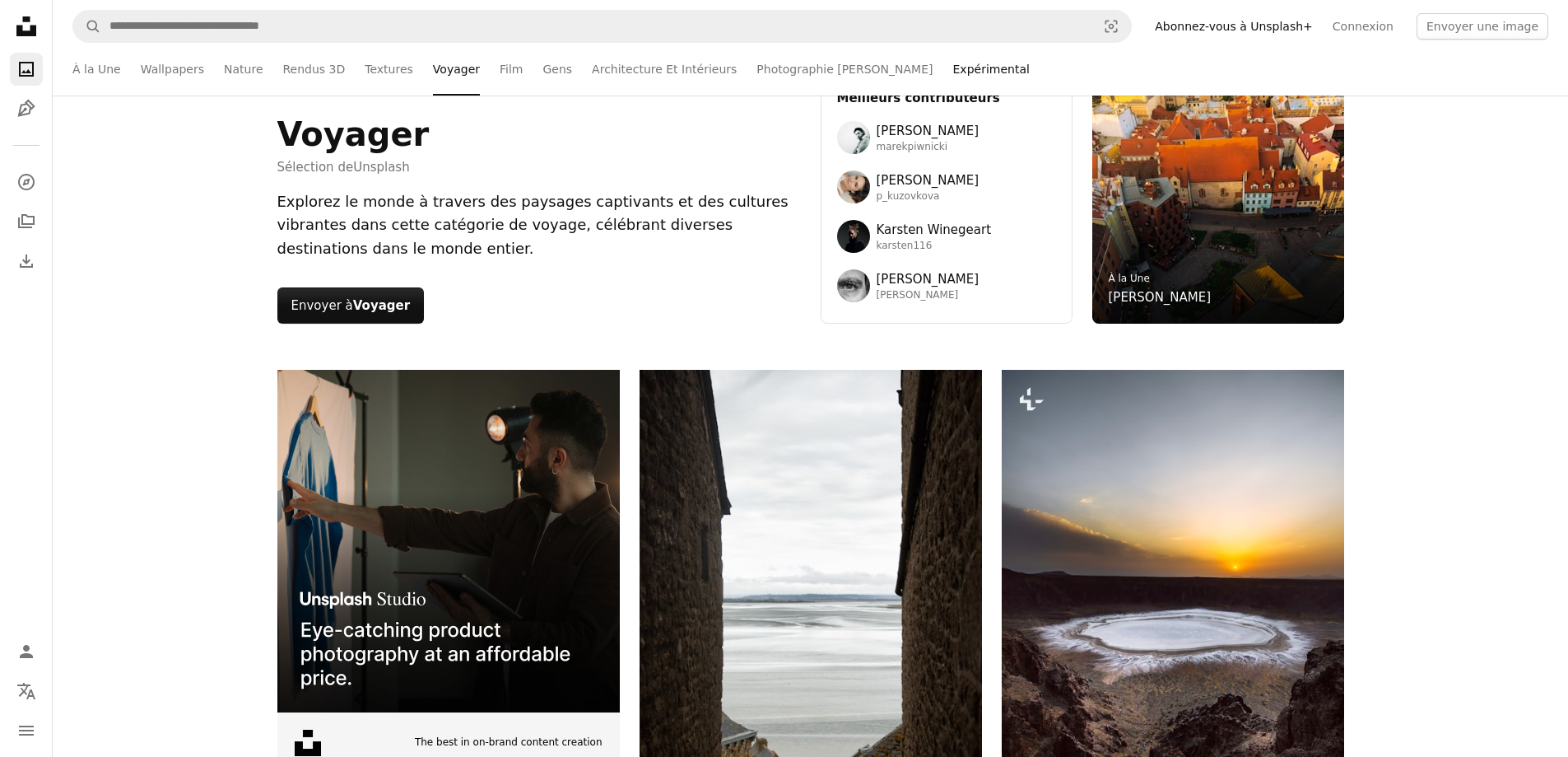
click at [952, 83] on link "Expérimental" at bounding box center [990, 69] width 76 height 53
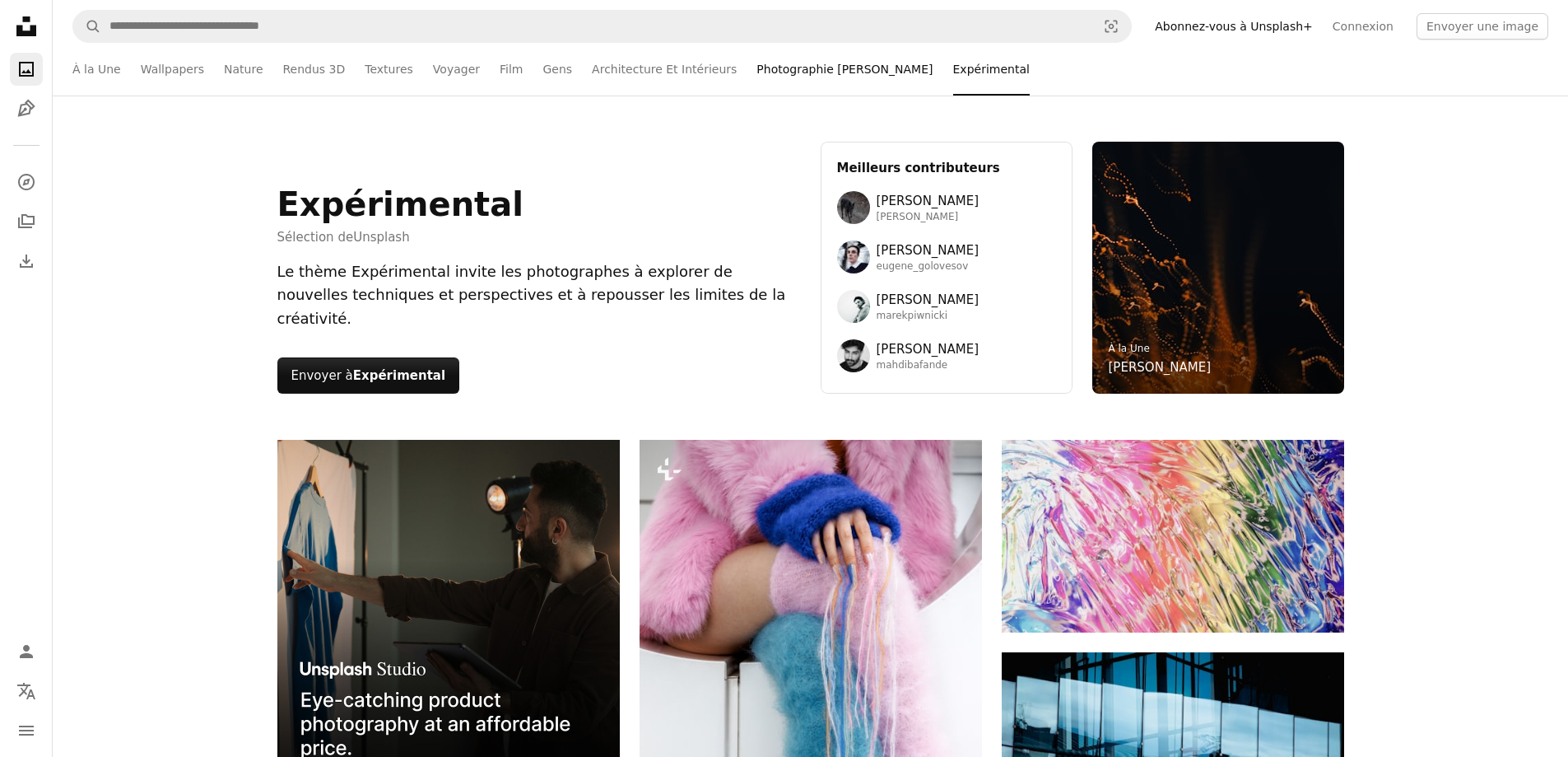
click at [761, 83] on link "Photographie [PERSON_NAME]" at bounding box center [845, 69] width 176 height 53
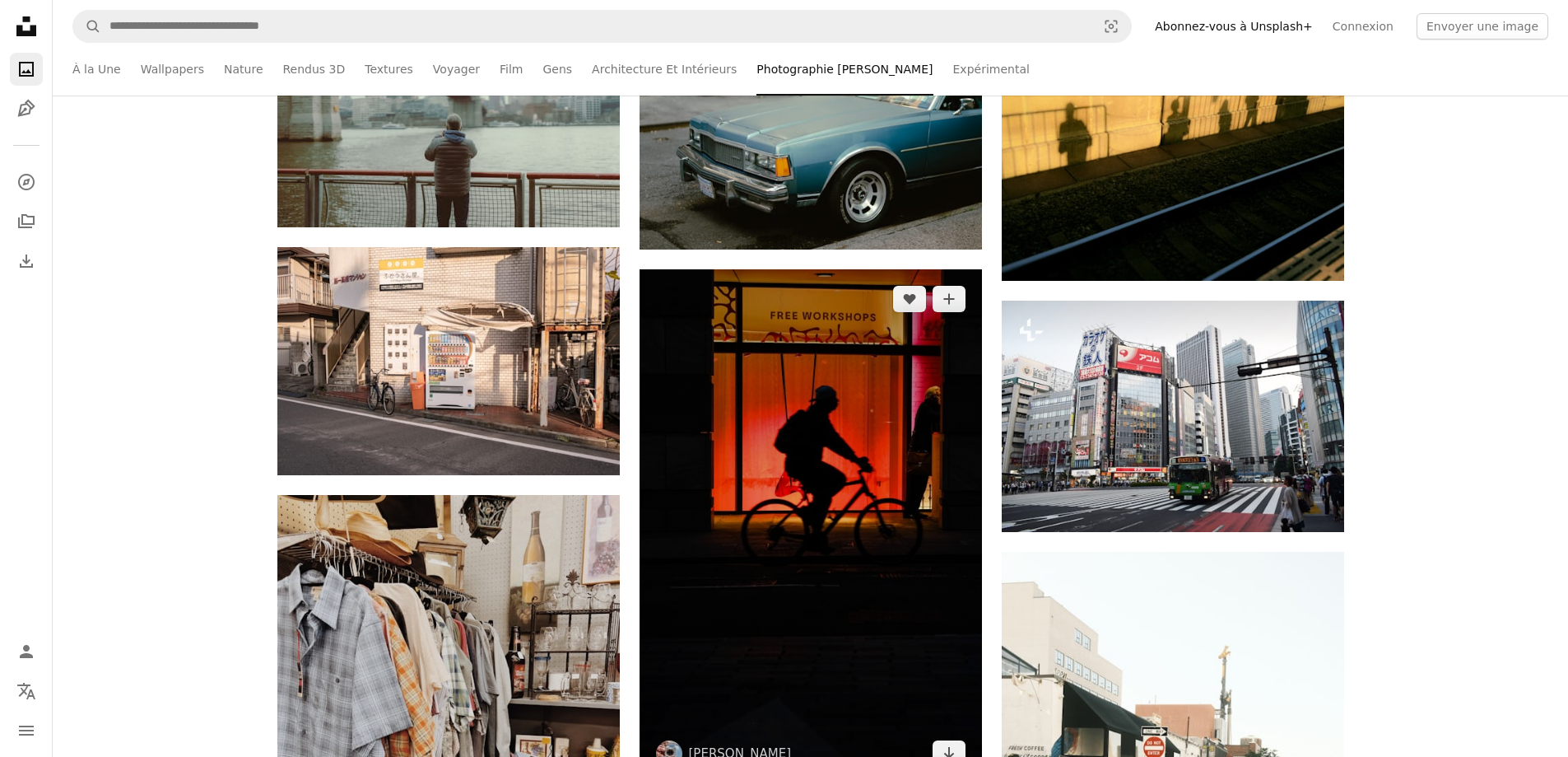
scroll to position [1893, 0]
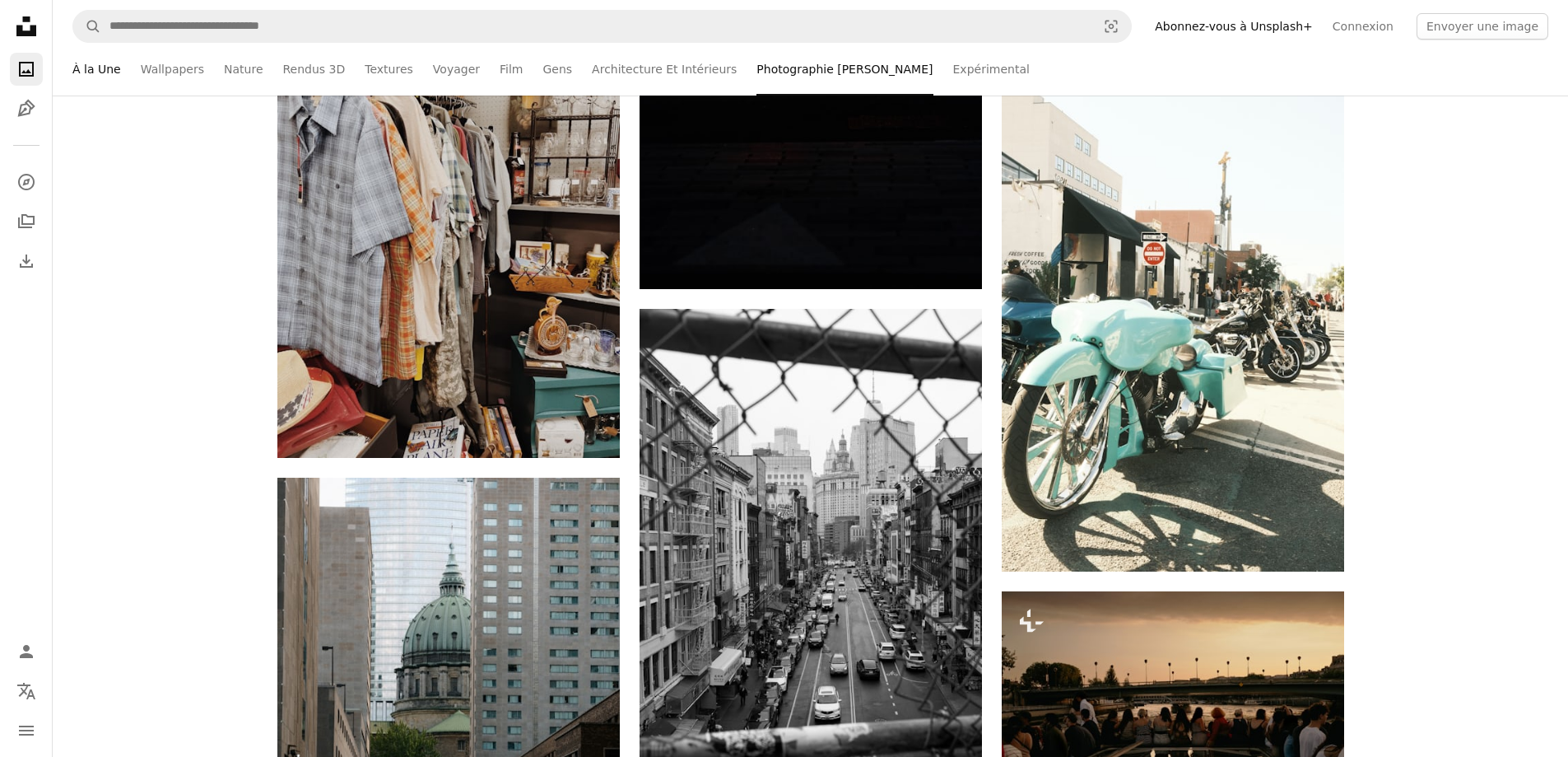
click at [82, 71] on link "À la Une" at bounding box center [97, 69] width 49 height 53
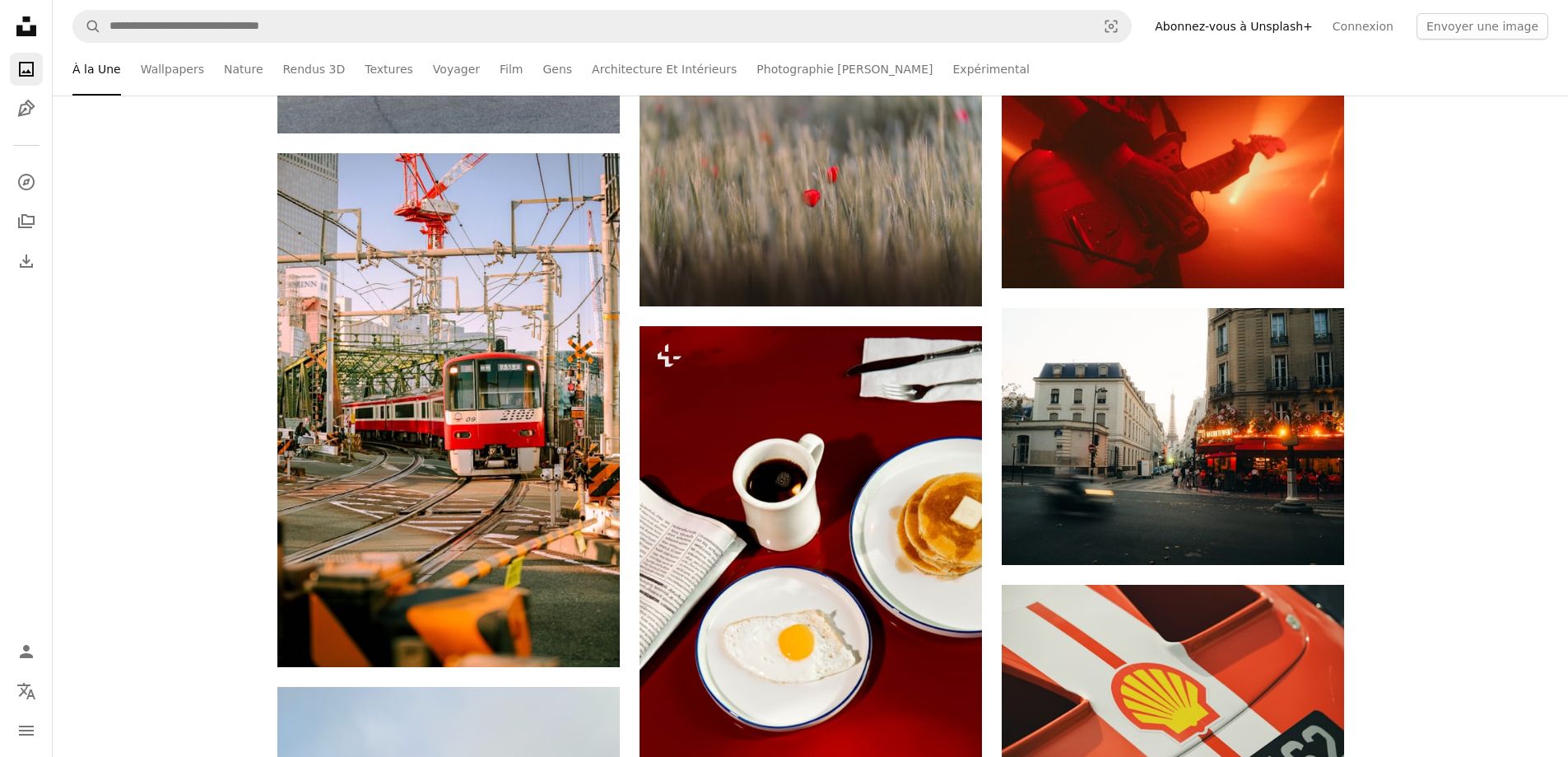
scroll to position [14817, 0]
